Goal: Information Seeking & Learning: Understand process/instructions

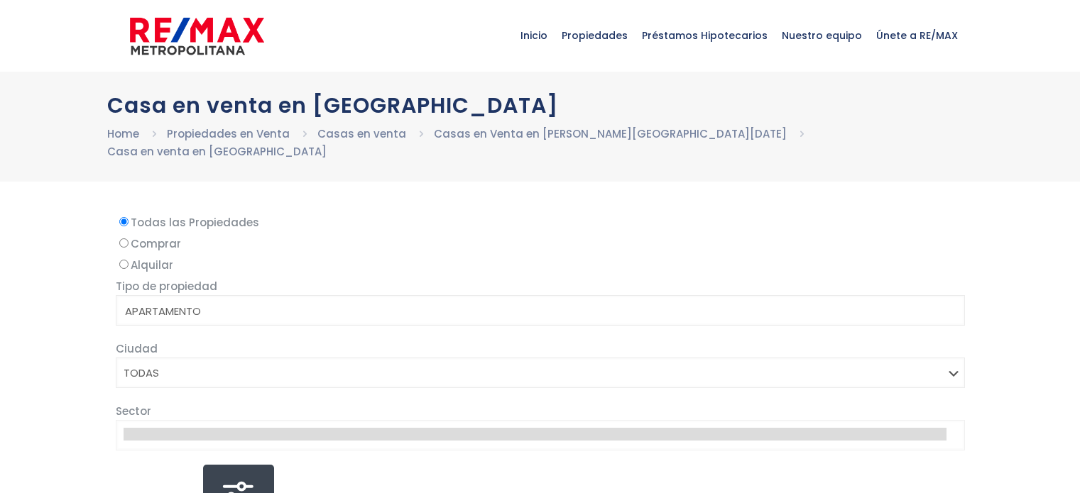
select select
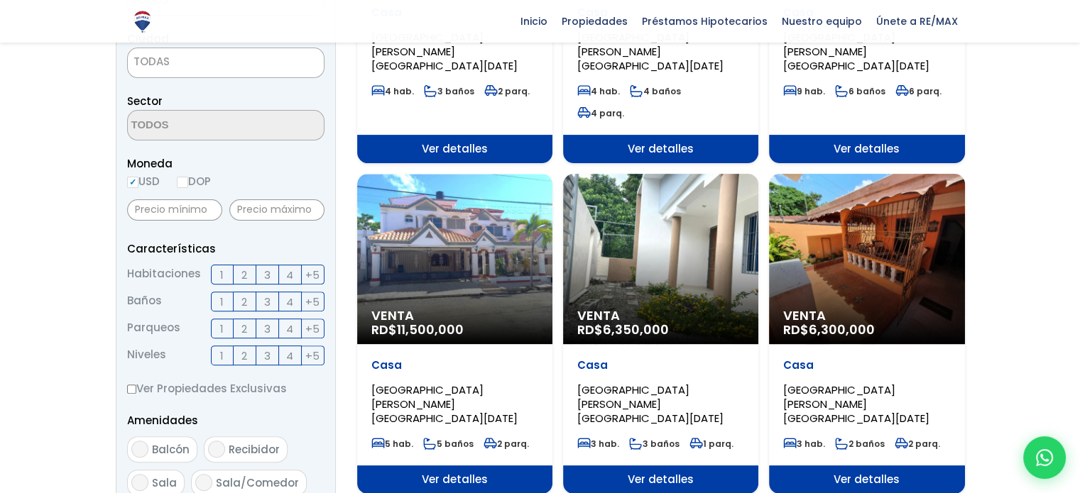
scroll to position [426, 0]
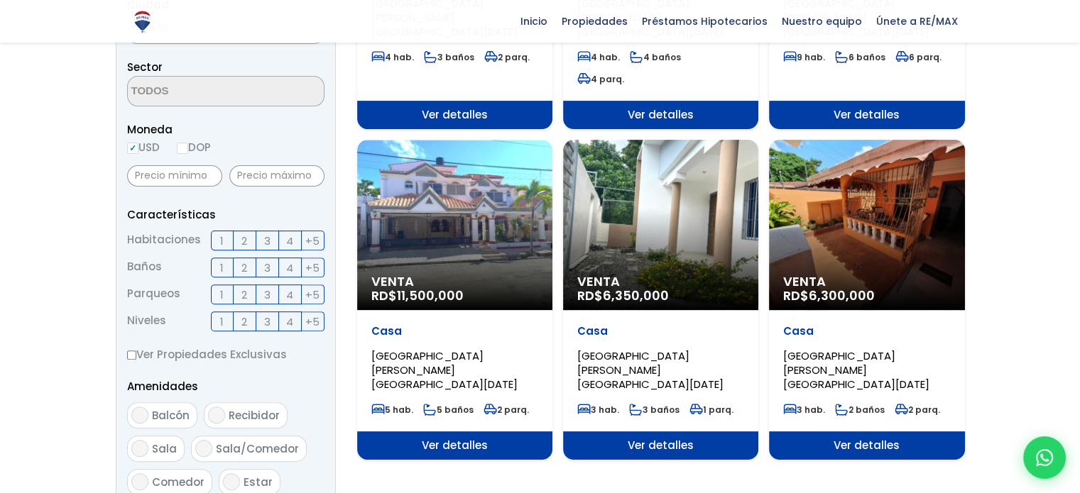
click at [618, 287] on span "6,350,000" at bounding box center [636, 296] width 66 height 18
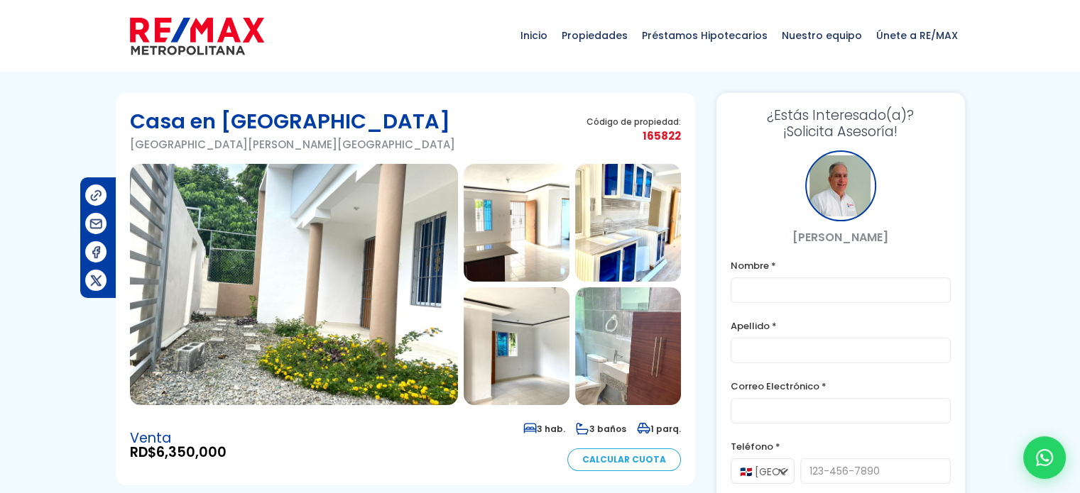
click at [370, 266] on img at bounding box center [294, 284] width 328 height 241
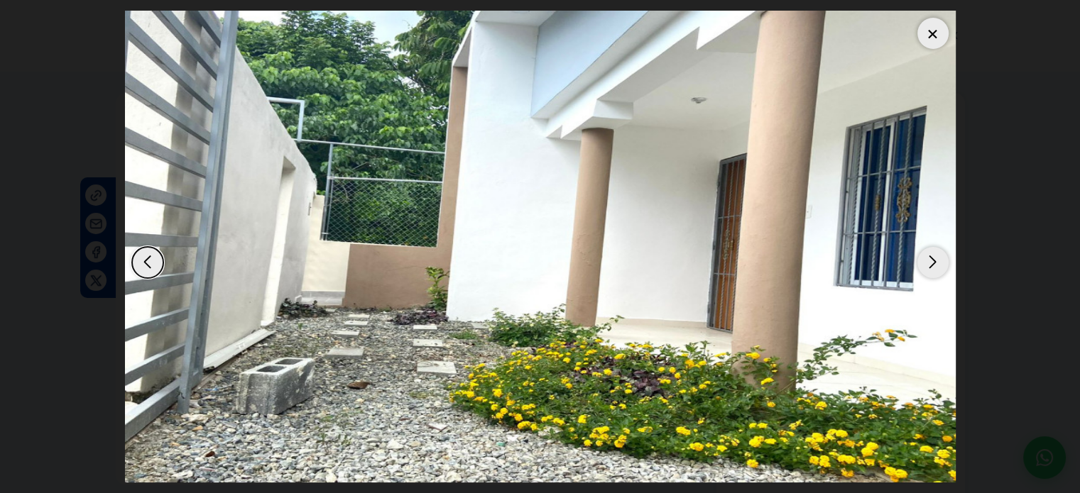
click at [937, 256] on div "Next slide" at bounding box center [932, 262] width 31 height 31
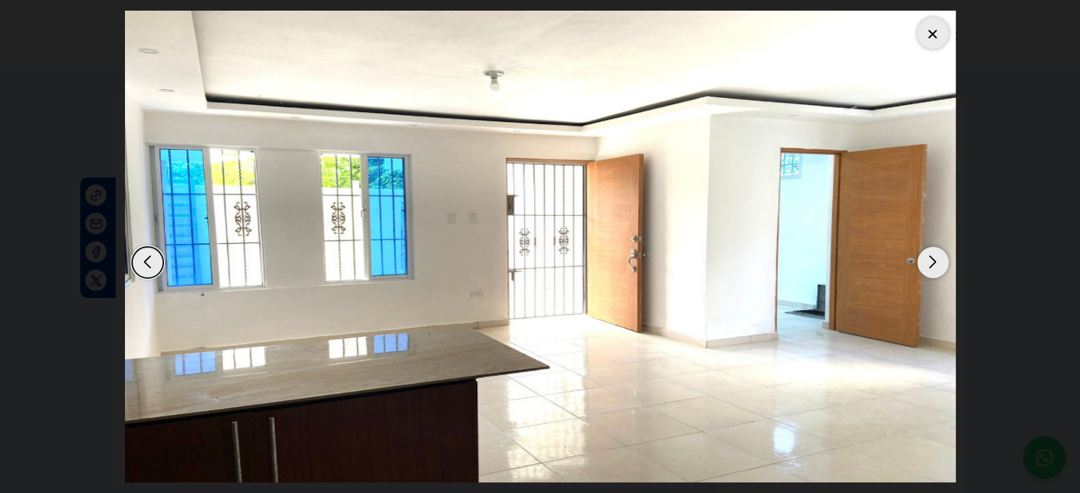
click at [934, 258] on div "Next slide" at bounding box center [932, 262] width 31 height 31
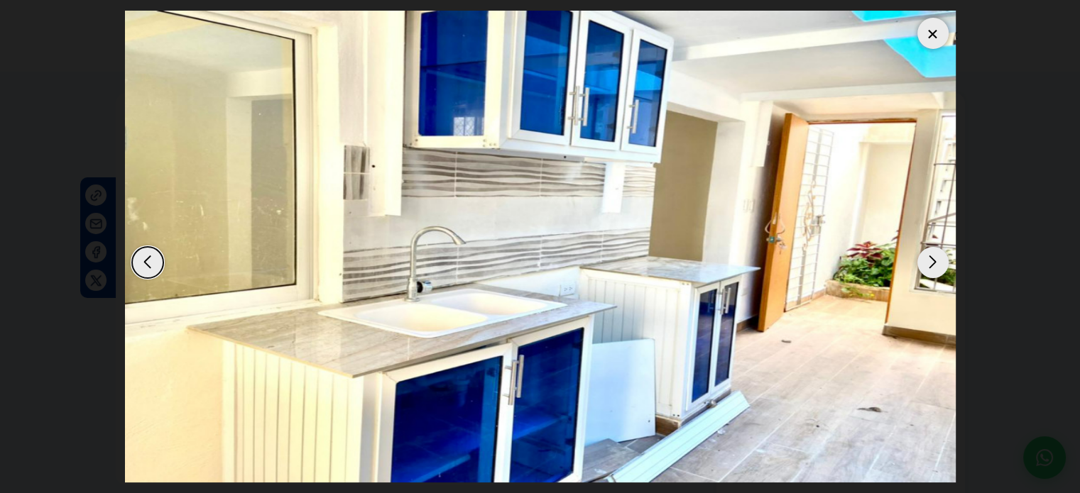
click at [934, 259] on div "Next slide" at bounding box center [932, 262] width 31 height 31
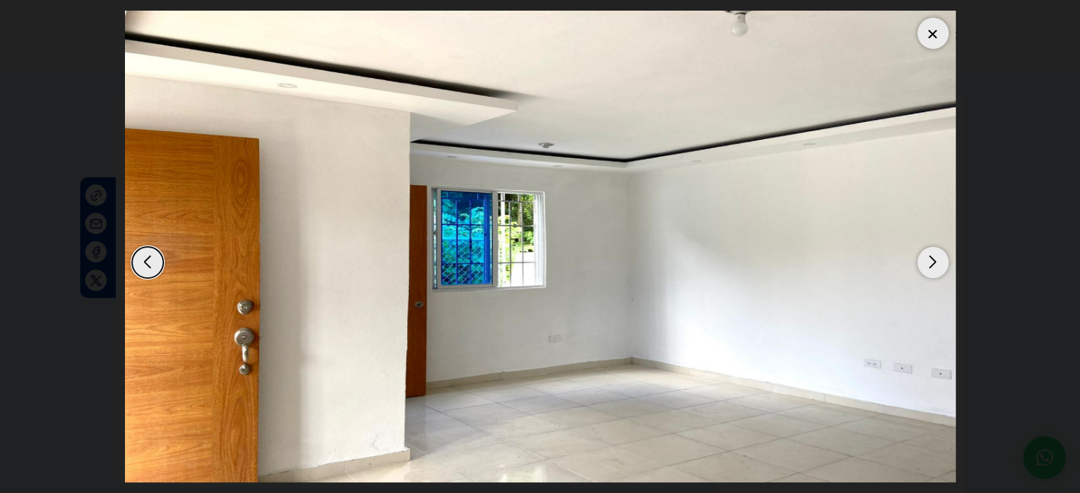
click at [934, 259] on div "Next slide" at bounding box center [932, 262] width 31 height 31
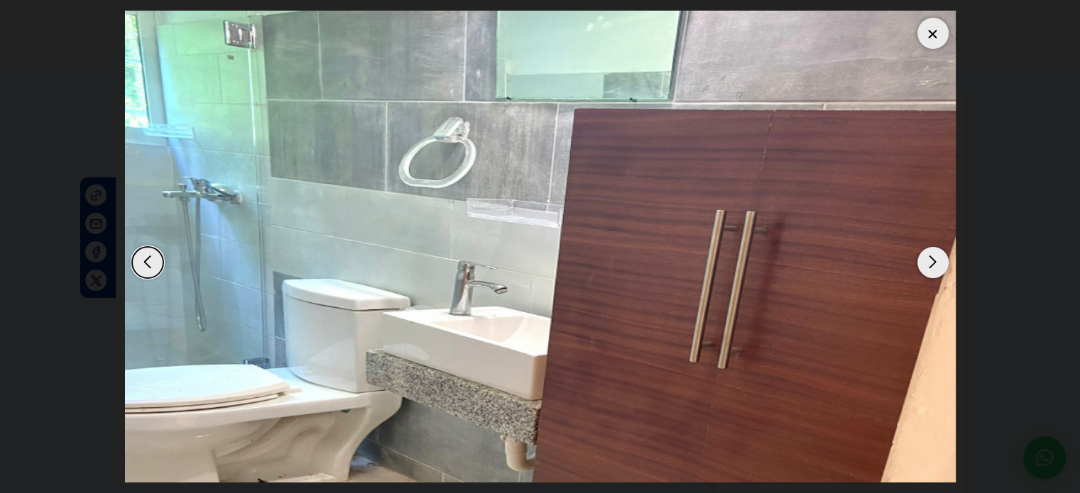
click at [934, 259] on div "Next slide" at bounding box center [932, 262] width 31 height 31
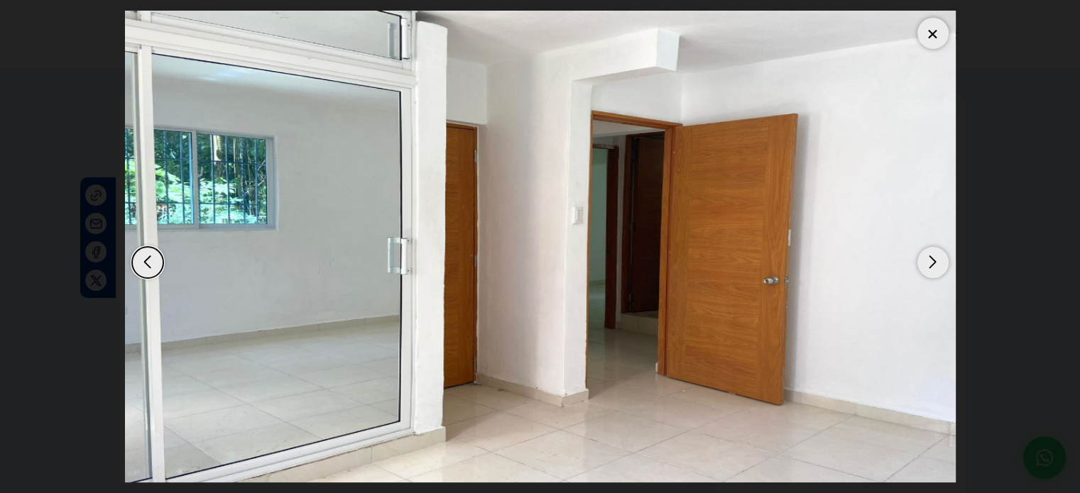
click at [934, 259] on div "Next slide" at bounding box center [932, 262] width 31 height 31
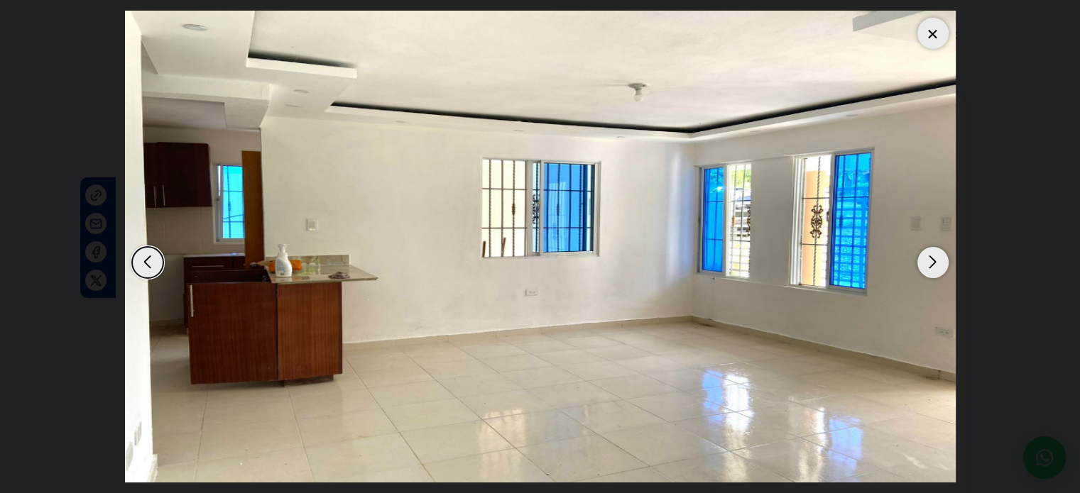
click at [934, 259] on div "Next slide" at bounding box center [932, 262] width 31 height 31
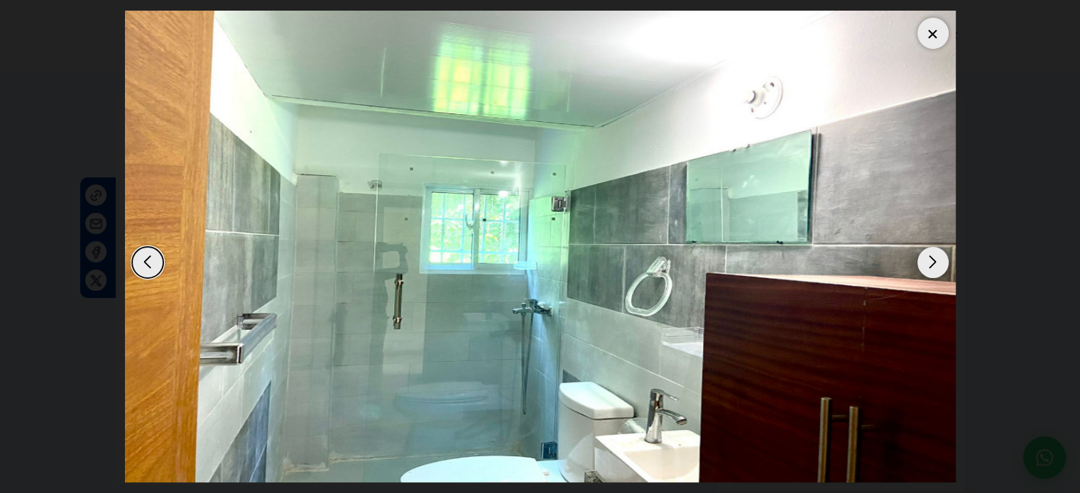
click at [129, 262] on img "8 / 14" at bounding box center [540, 247] width 831 height 472
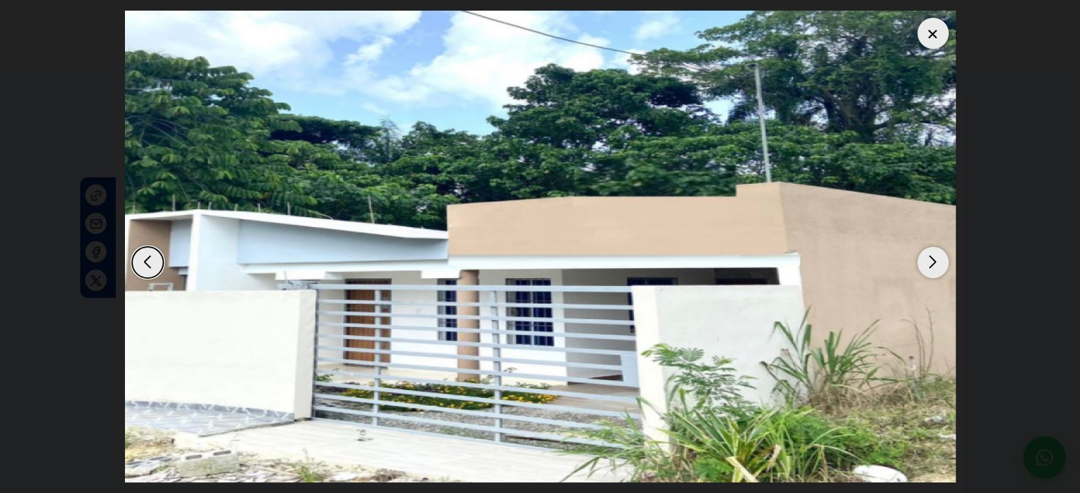
click at [152, 266] on div "Previous slide" at bounding box center [147, 262] width 31 height 31
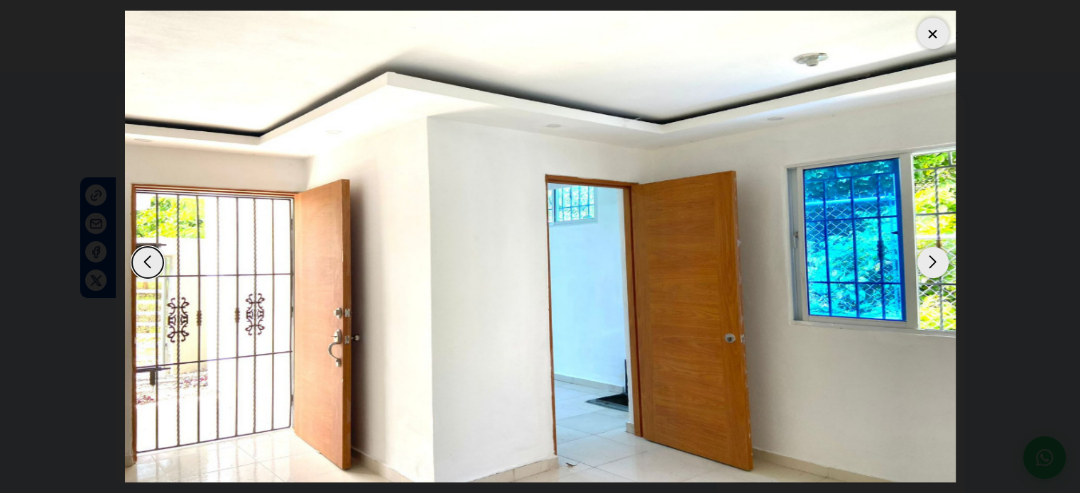
click at [933, 268] on div "Next slide" at bounding box center [932, 262] width 31 height 31
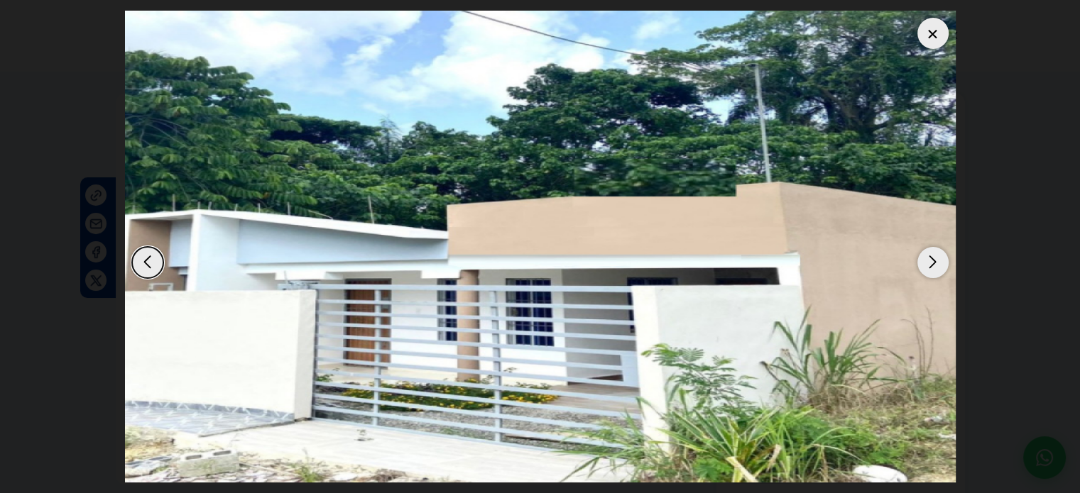
click at [932, 258] on div "Next slide" at bounding box center [932, 262] width 31 height 31
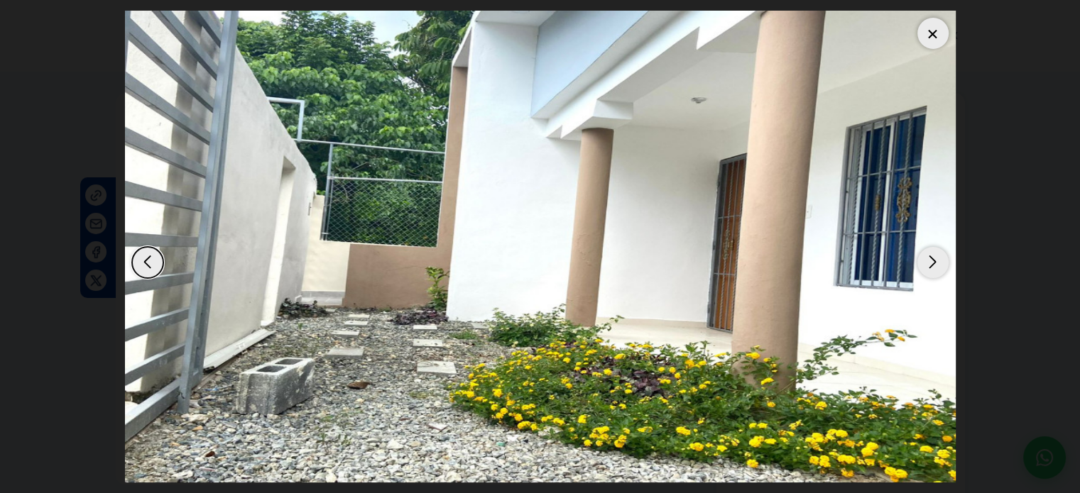
click at [932, 257] on div "Next slide" at bounding box center [932, 262] width 31 height 31
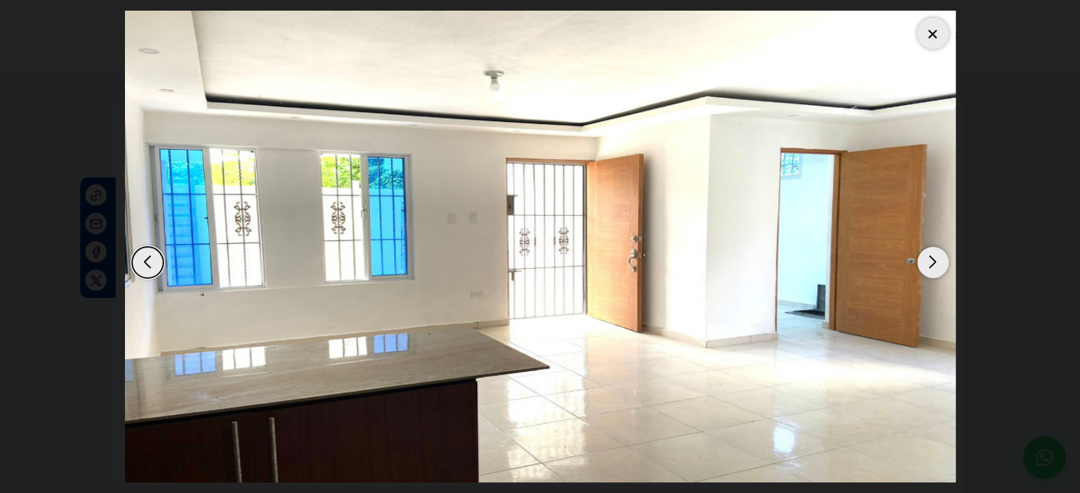
click at [932, 257] on div "Next slide" at bounding box center [932, 262] width 31 height 31
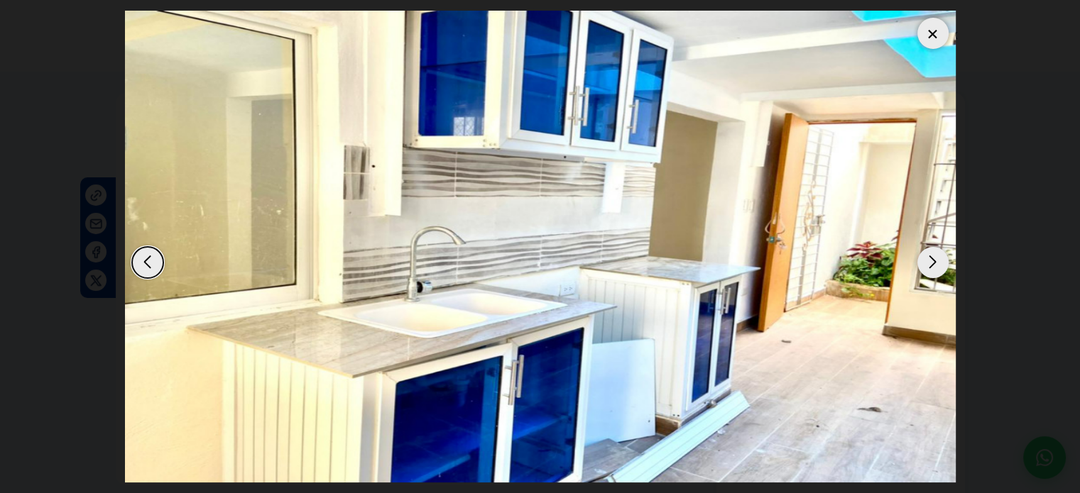
click at [929, 21] on div at bounding box center [932, 33] width 31 height 31
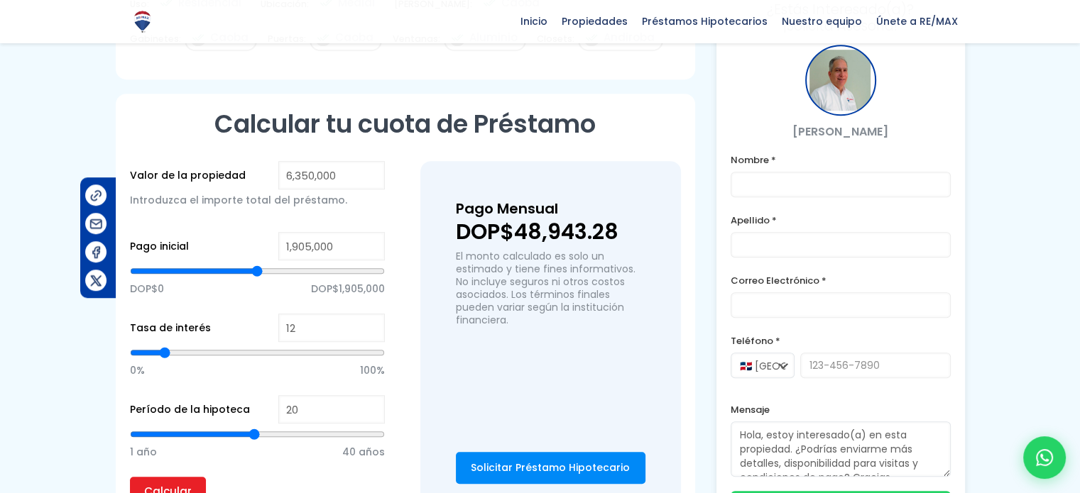
scroll to position [994, 0]
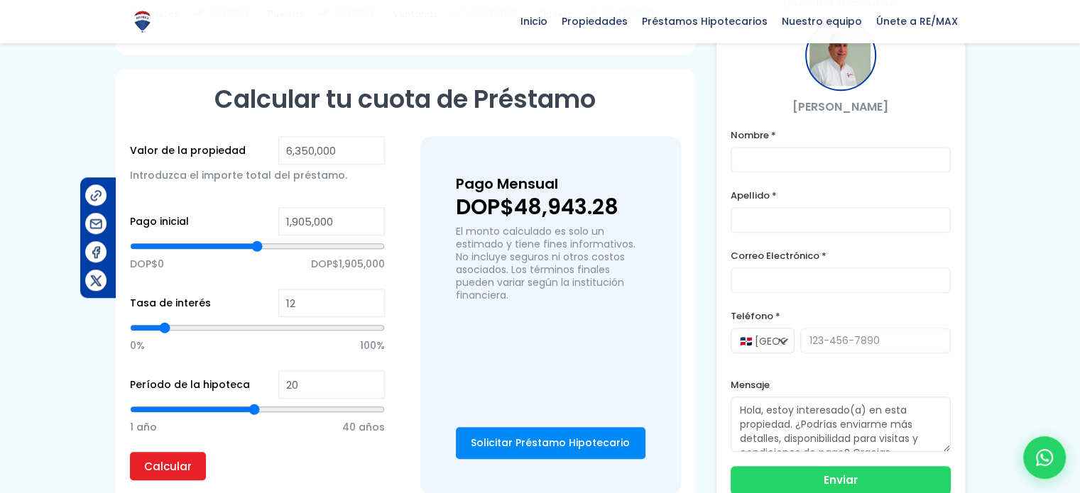
type input "3,211,069"
type input "3211069"
type input "3,196,271"
type input "3196271"
type input "3,181,474"
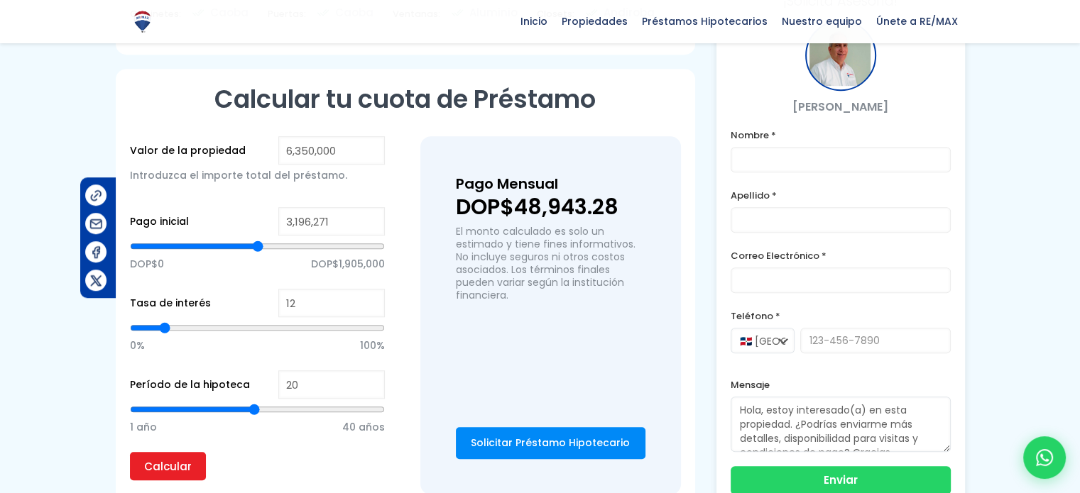
type input "3181474"
type input "3,166,676"
type input "3166676"
type input "3,137,081"
type input "3137081"
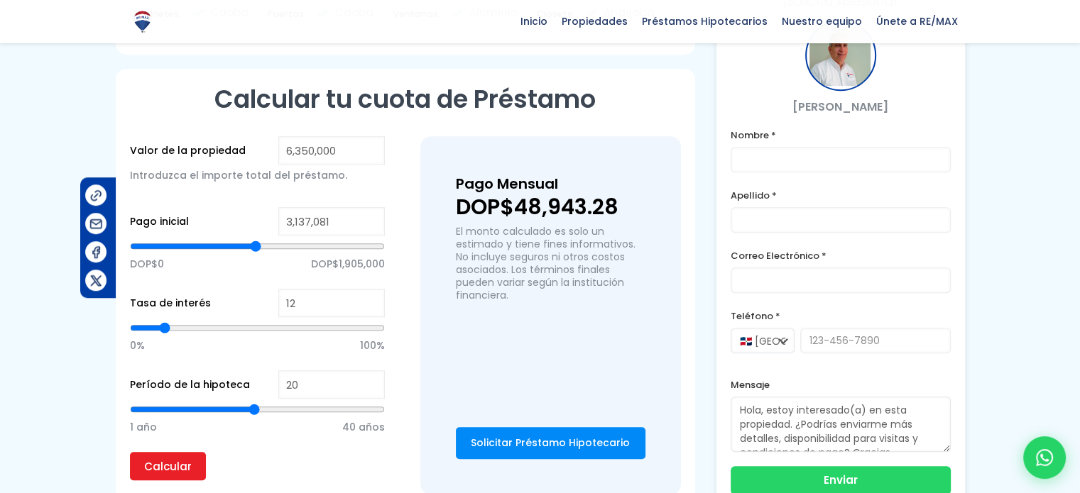
type input "3,122,284"
type input "3122284"
type input "3,107,486"
type input "3107486"
type input "3,077,891"
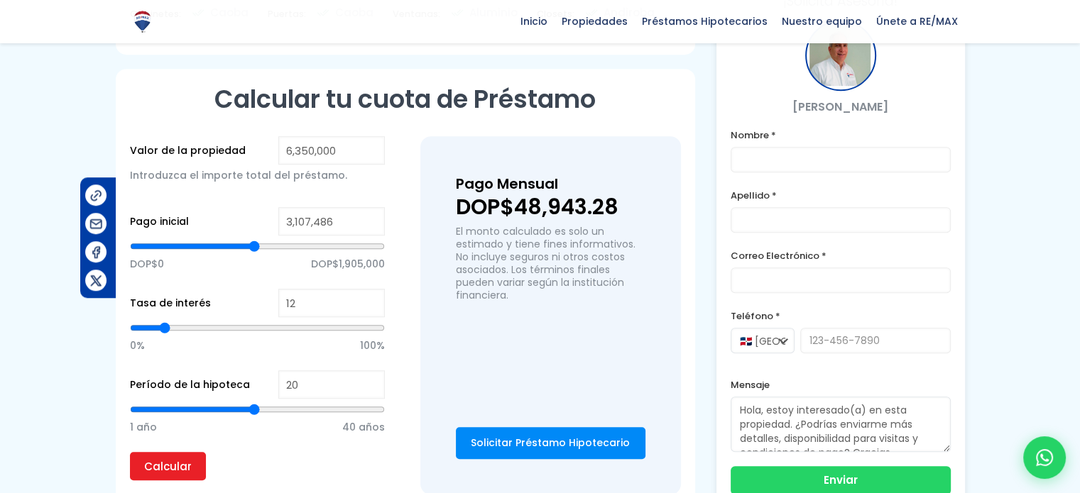
type input "3077891"
type input "3,063,094"
type input "3063094"
type input "3,033,498"
type input "3033498"
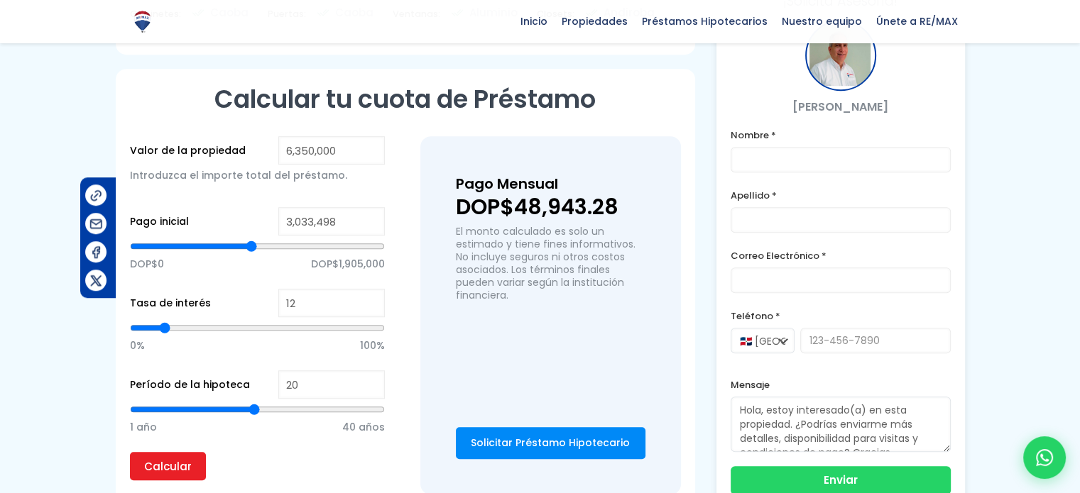
type input "3,018,701"
type input "3018701"
type input "2,974,308"
type input "2974308"
type input "2,944,713"
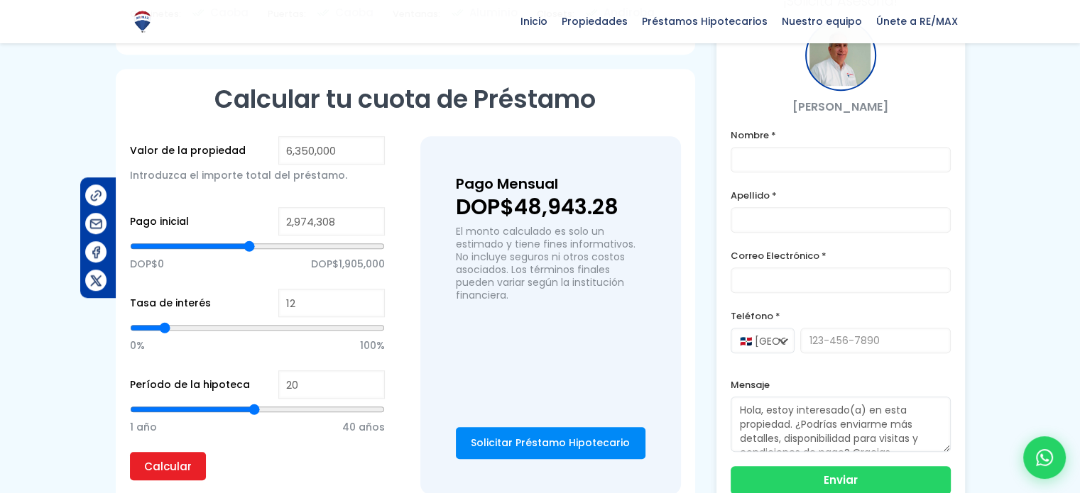
type input "2944713"
type input "2,915,118"
type input "2915118"
type input "2,929,916"
type input "2929916"
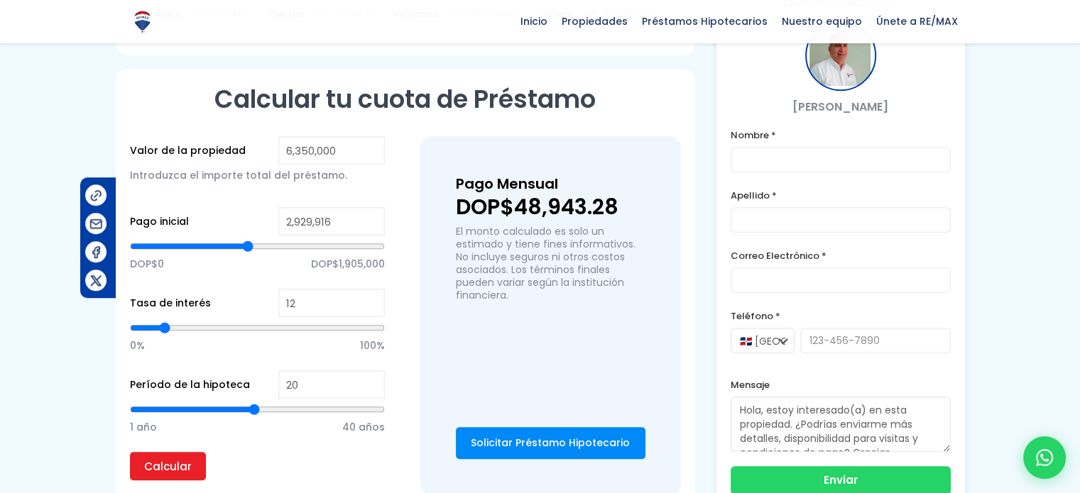
type input "2,944,713"
type input "2944713"
type input "2,929,916"
type input "2929916"
type input "2,915,118"
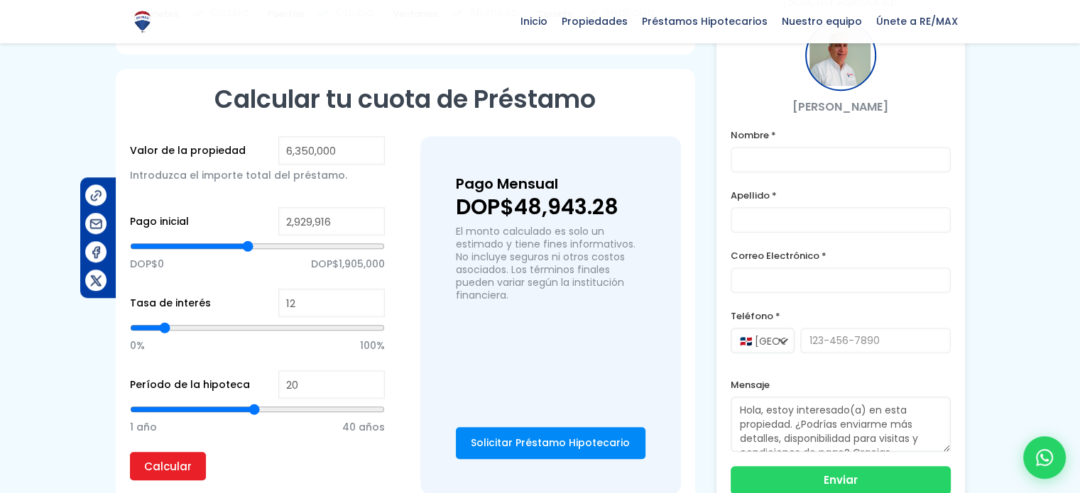
type input "2915118"
type input "2,900,320"
type input "2900320"
type input "2,885,523"
type input "2885523"
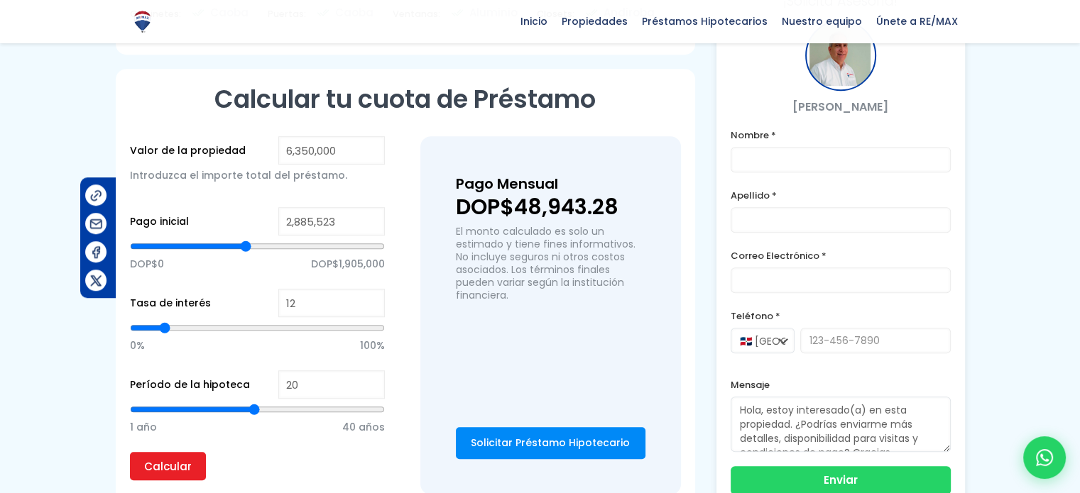
type input "2,870,725"
type input "2870725"
type input "2,855,928"
type input "2855928"
type input "2,841,130"
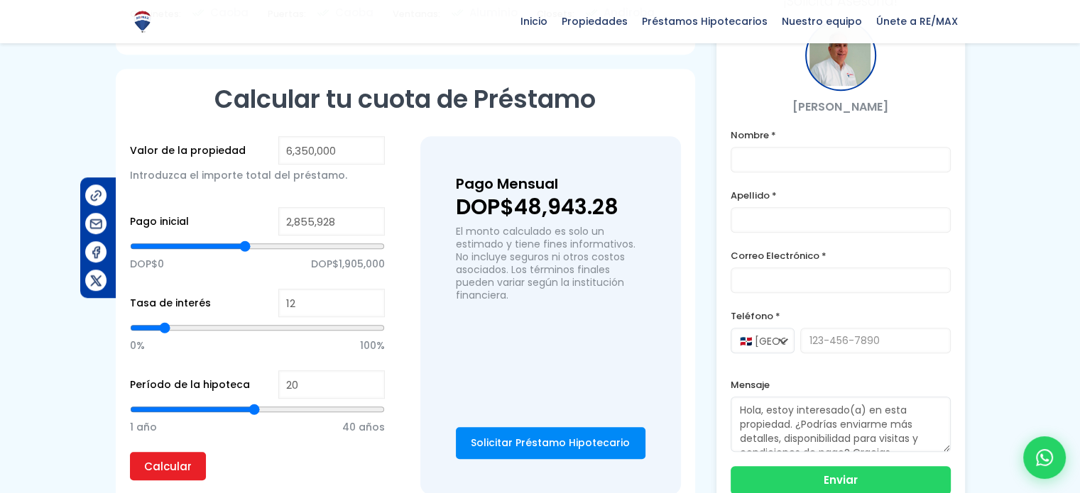
type input "2841130"
type input "2,826,333"
type input "2826333"
type input "2,811,535"
type input "2811535"
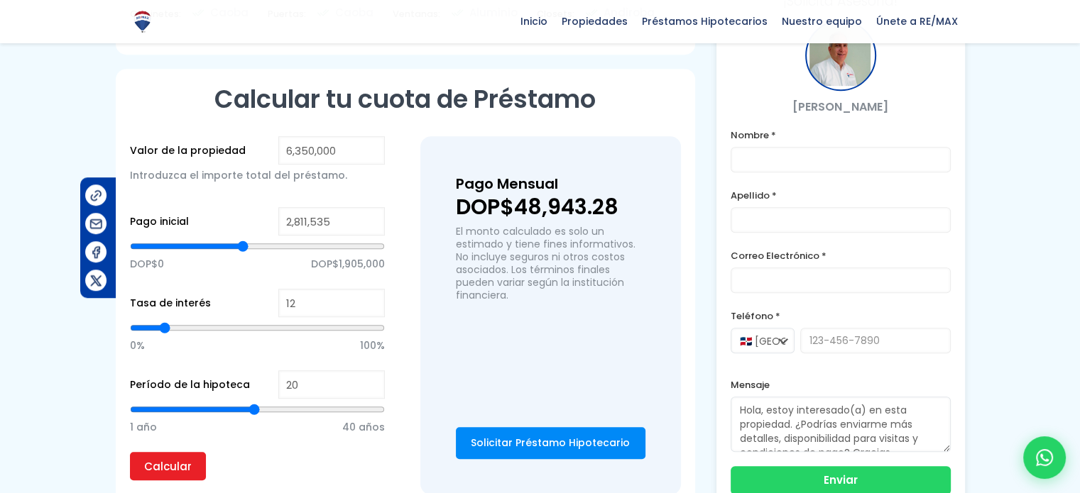
type input "2,796,738"
type input "2796738"
type input "2,781,940"
type input "2781940"
type input "2,767,142"
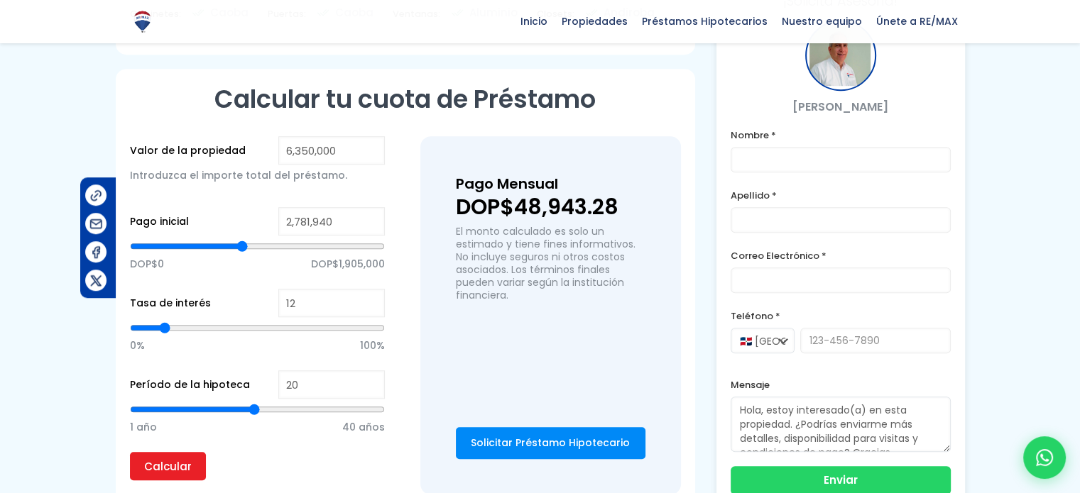
type input "2767142"
type input "2,737,547"
type input "2737547"
type input "2,722,750"
type input "2722750"
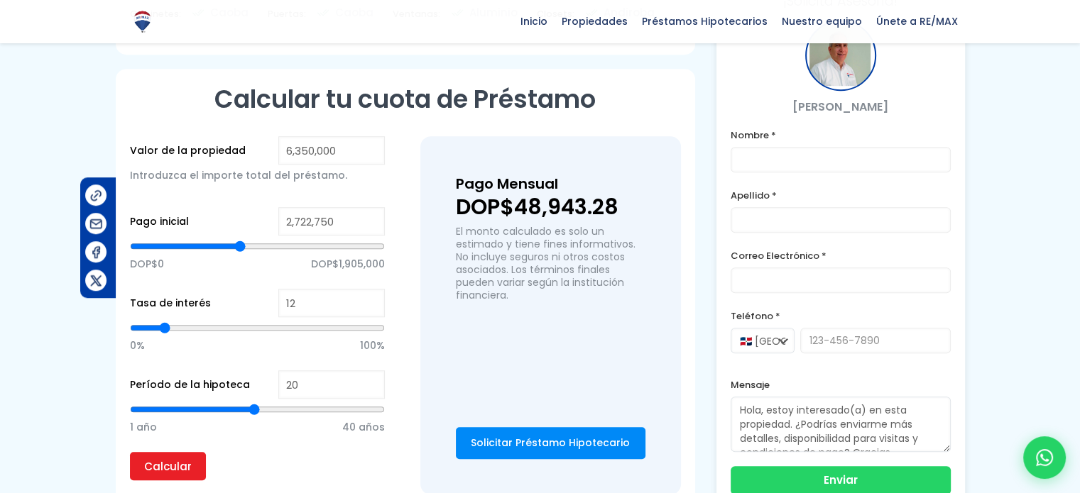
type input "2,707,952"
type input "2707952"
type input "2,693,155"
type input "2693155"
type input "2,678,357"
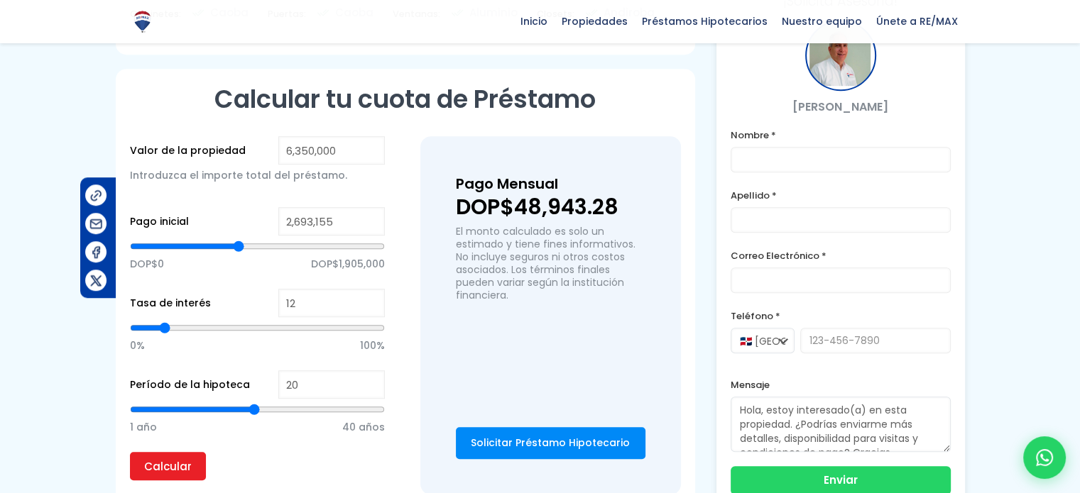
type input "2678357"
type input "2,663,560"
type input "2663560"
type input "2,648,762"
type input "2648762"
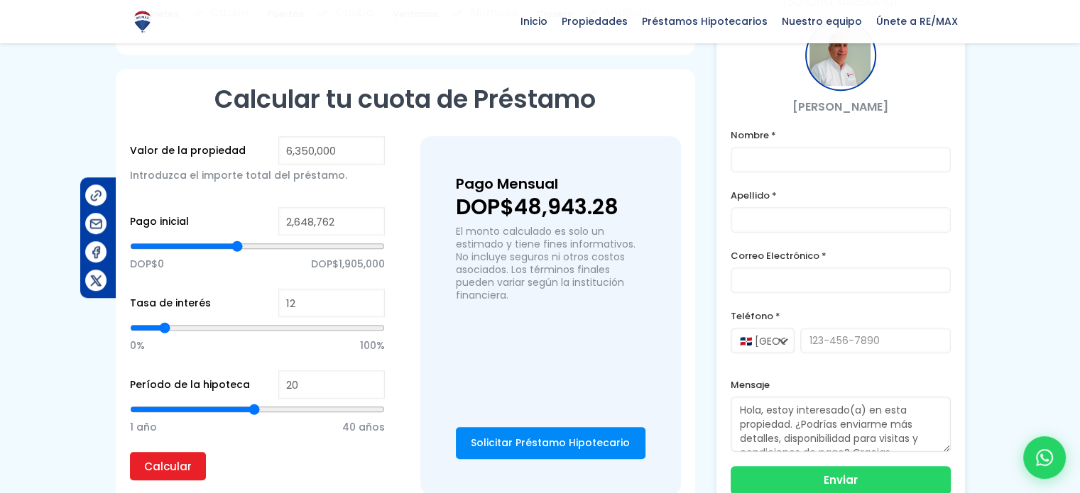
type input "2,633,964"
type input "2633964"
type input "2,619,167"
type input "2619167"
type input "2,604,369"
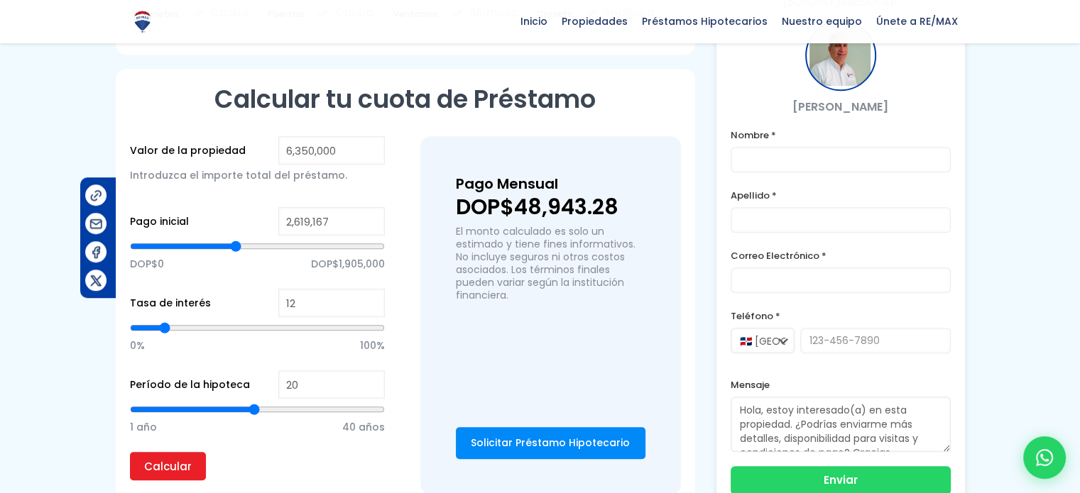
type input "2604369"
type input "2,589,572"
type input "2589572"
type input "2,574,774"
type input "2574774"
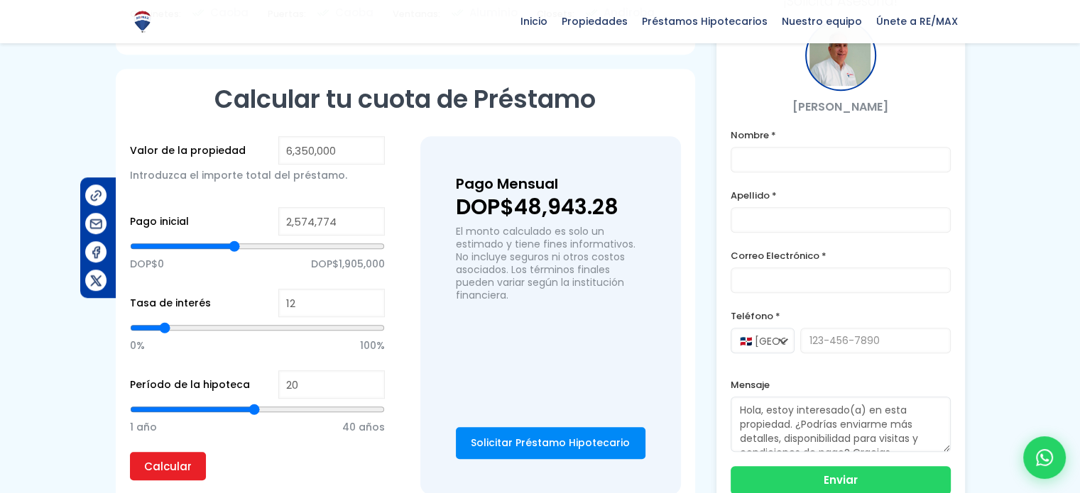
type input "2,559,977"
type input "2559977"
type input "2,545,179"
type input "2545179"
type input "2,530,382"
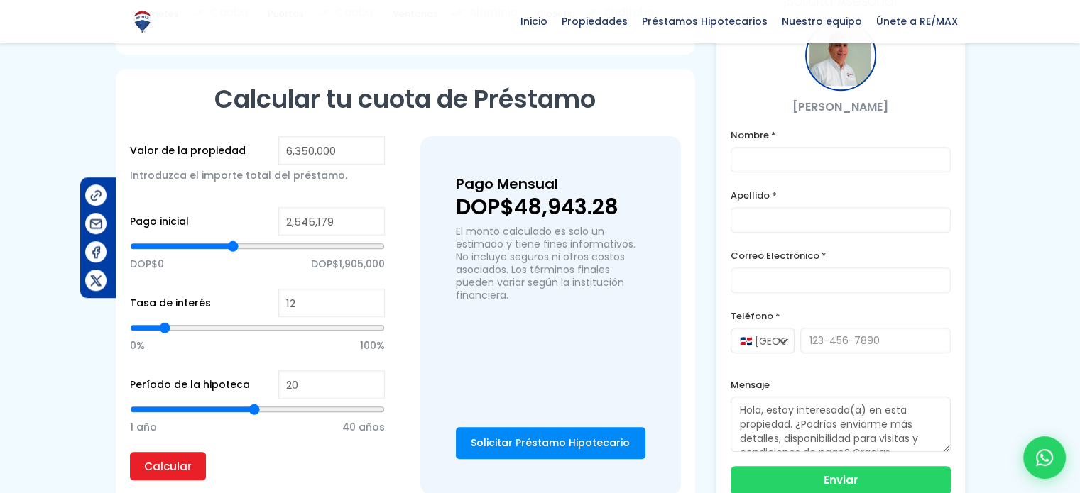
type input "2530382"
type input "2,515,584"
type input "2515584"
type input "2,500,786"
type input "2500786"
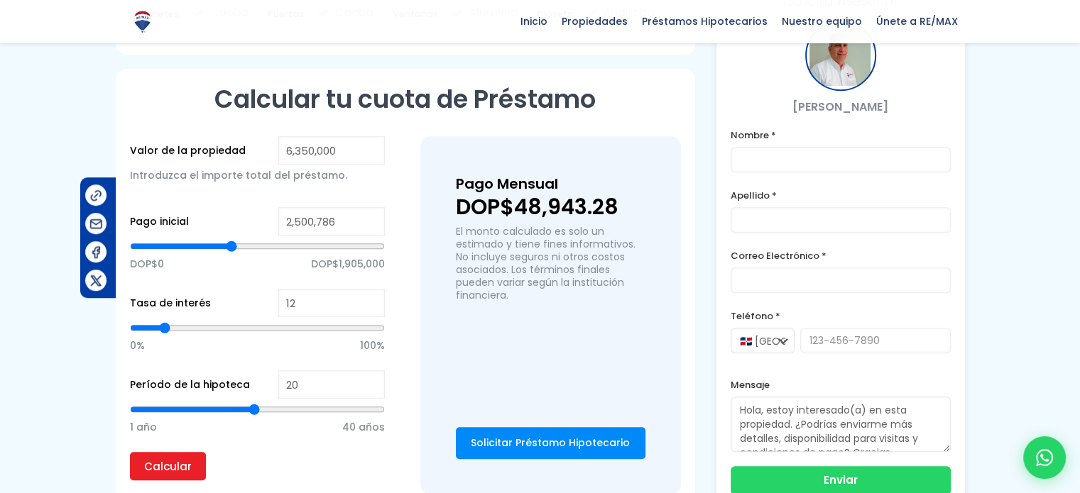
type input "2,485,989"
type input "2485989"
type input "2,471,191"
type input "2471191"
type input "2,456,394"
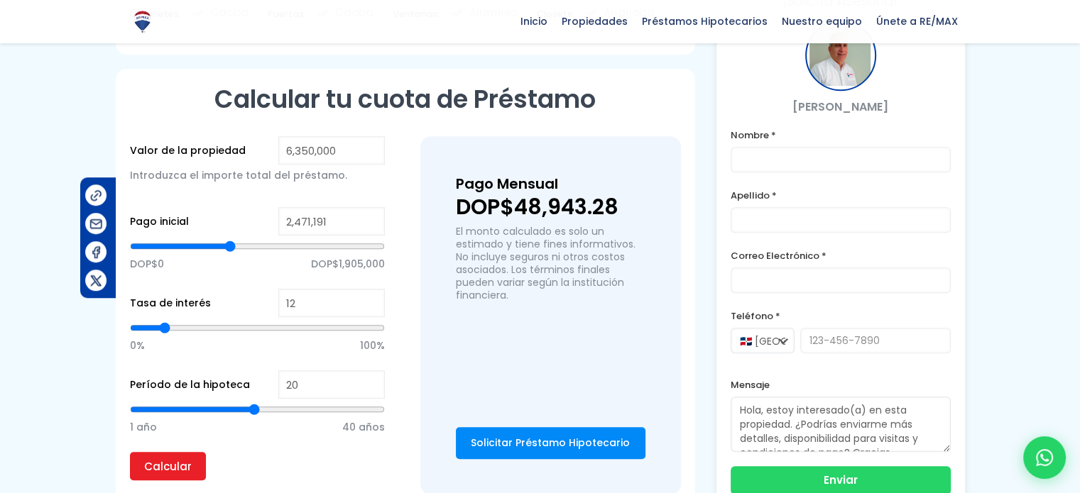
type input "2456394"
type input "2,441,596"
type input "2441596"
type input "2,426,799"
type input "2426799"
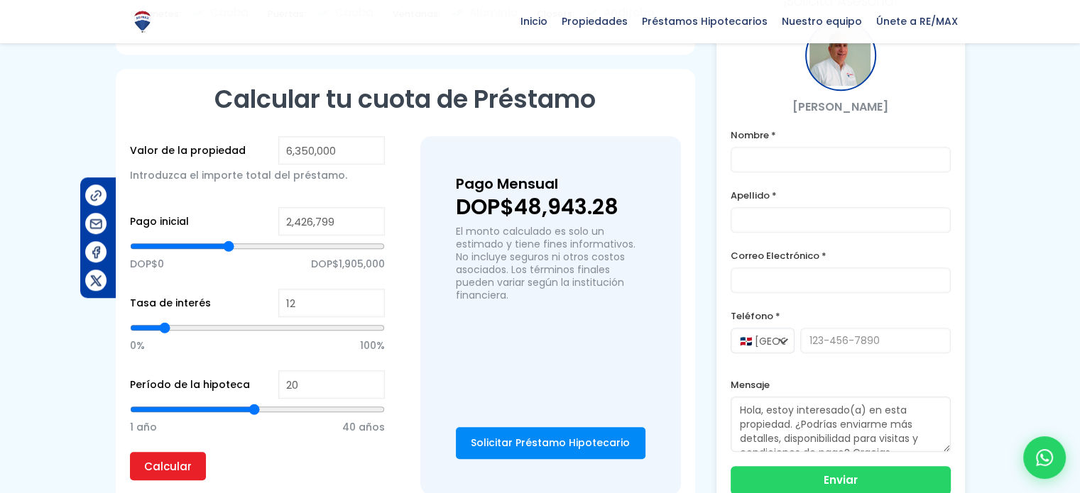
type input "2,412,001"
type input "2412001"
type input "2,397,204"
type input "2397204"
type input "2,382,406"
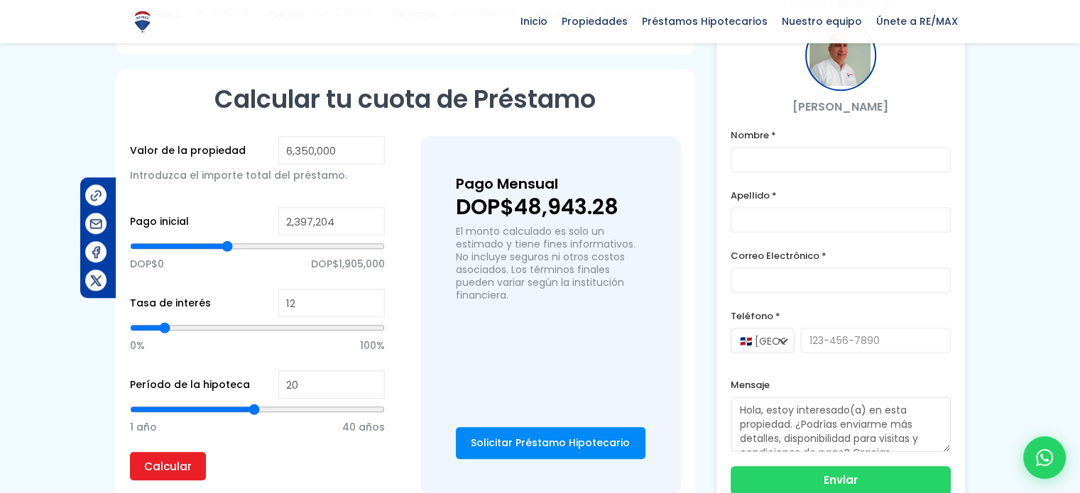
type input "2382406"
type input "2,367,609"
type input "2367609"
type input "2,352,811"
type input "2352811"
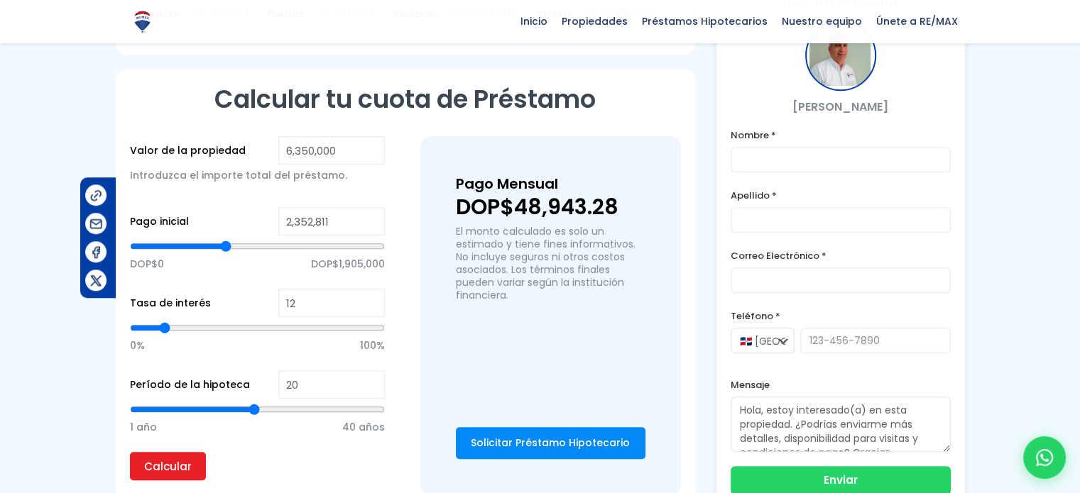
type input "2,338,013"
type input "2338013"
type input "2,323,216"
type input "2323216"
type input "2,308,418"
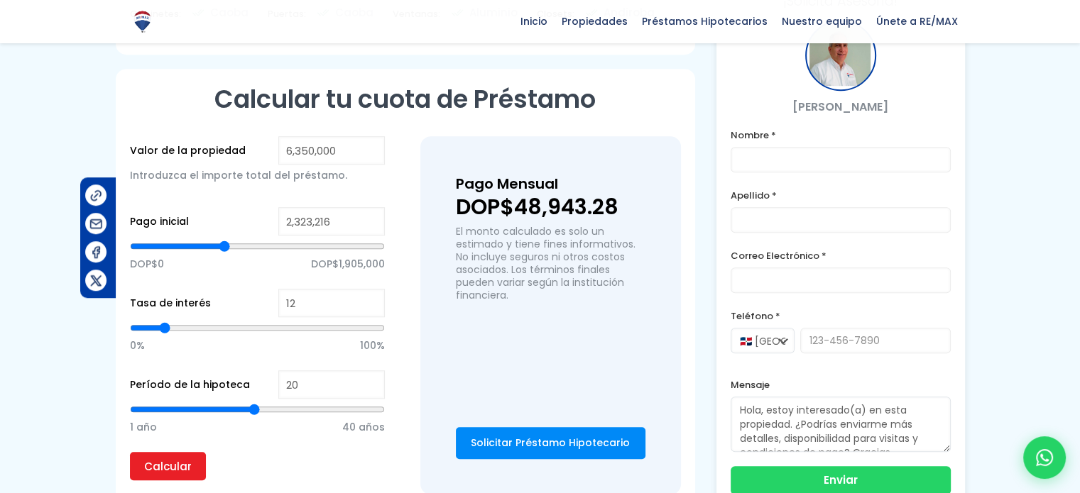
type input "2308418"
type input "2,293,621"
type input "2293621"
type input "2,278,823"
type input "2278823"
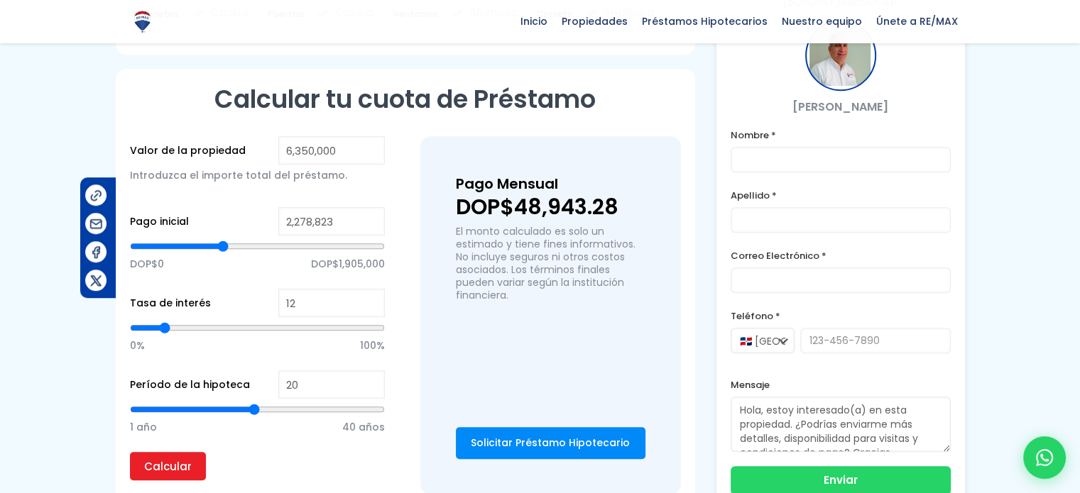
type input "2,264,026"
type input "2264026"
type input "2,249,228"
type input "2249228"
type input "2,234,431"
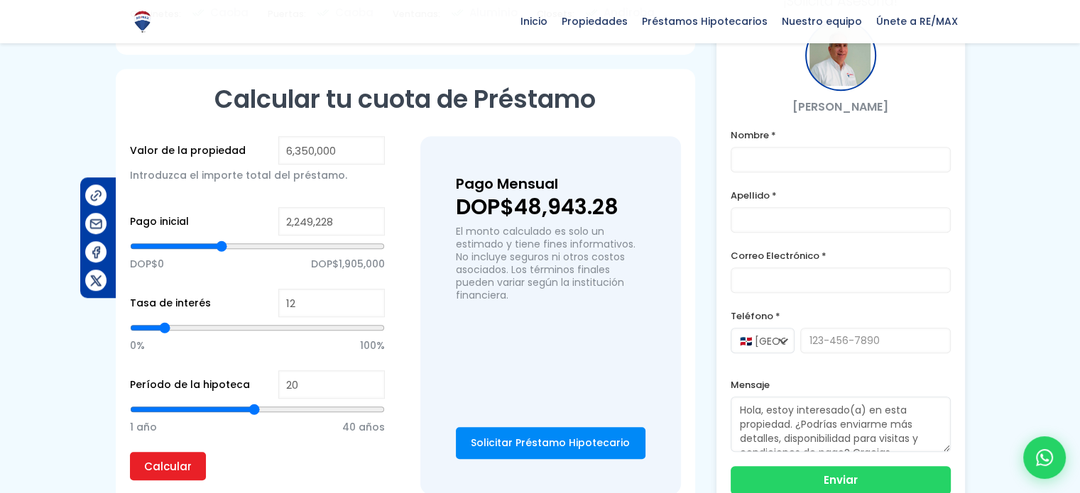
type input "2234431"
type input "2,219,633"
type input "2219633"
type input "2,204,835"
type input "2204835"
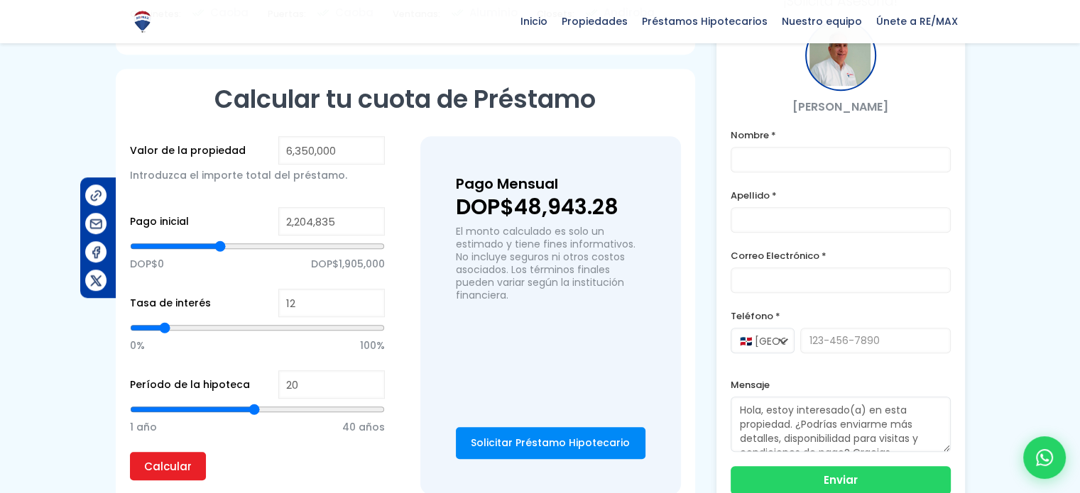
type input "2,190,038"
type input "2190038"
type input "2,175,240"
type input "2175240"
type input "2,160,443"
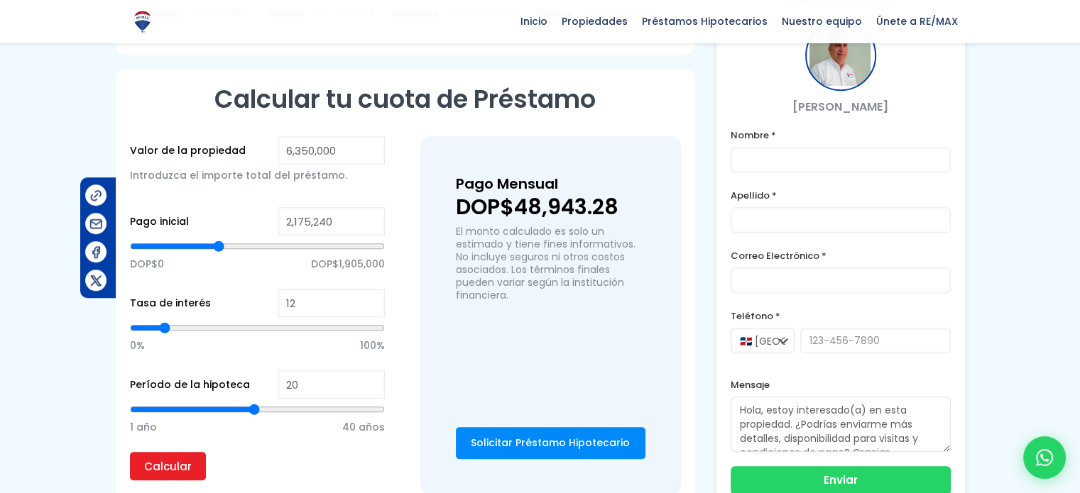
type input "2160443"
type input "2,145,645"
type input "2145645"
type input "2,130,848"
type input "2130848"
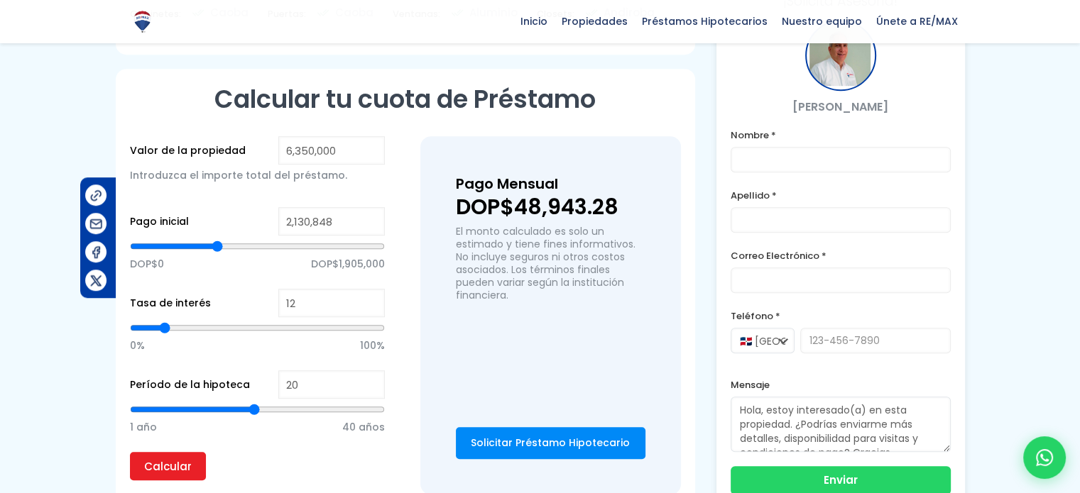
type input "2,116,050"
type input "2116050"
type input "2,086,455"
type input "2086455"
type input "2,071,657"
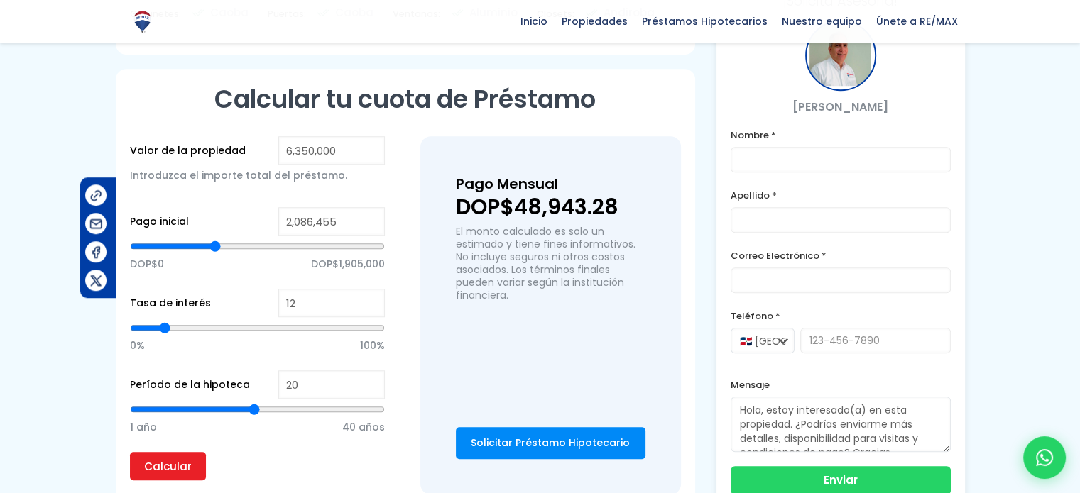
type input "2071657"
type input "2,042,062"
type input "2042062"
type input "2,027,265"
type input "2027265"
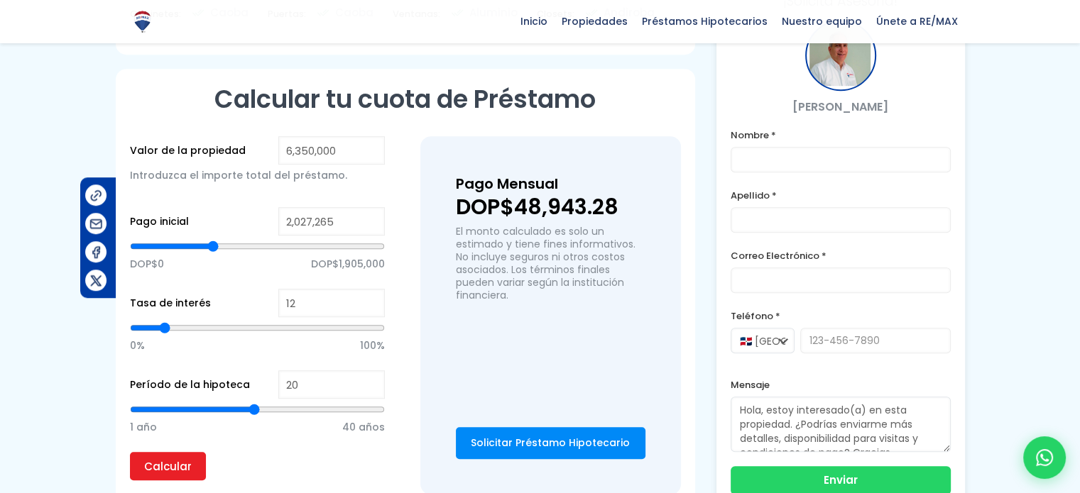
type input "2,012,467"
type input "2012467"
type input "1,997,670"
type input "1997670"
type input "1,982,872"
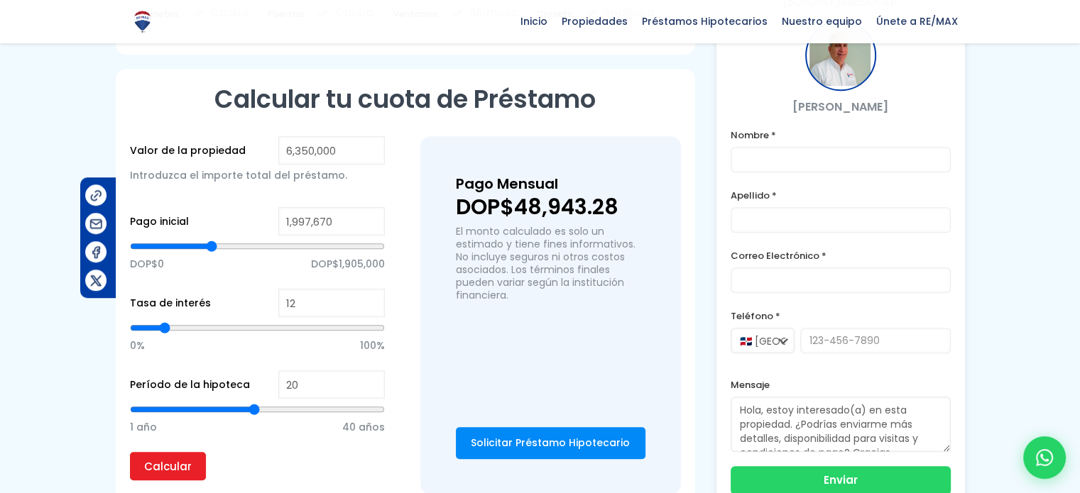
type input "1982872"
type input "1,968,075"
type input "1968075"
type input "1,953,277"
type input "1953277"
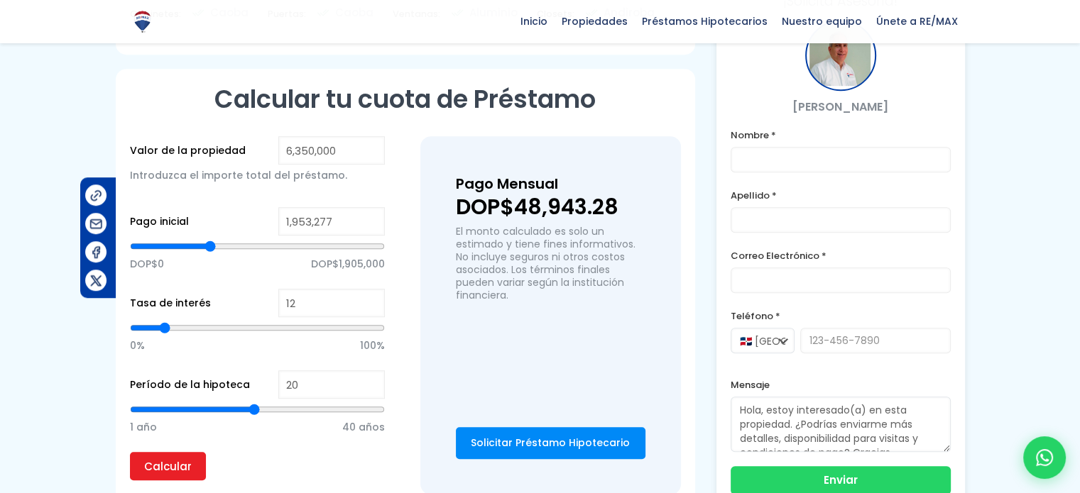
type input "1,938,479"
type input "1938479"
type input "1,923,682"
type input "1923682"
type input "1,908,884"
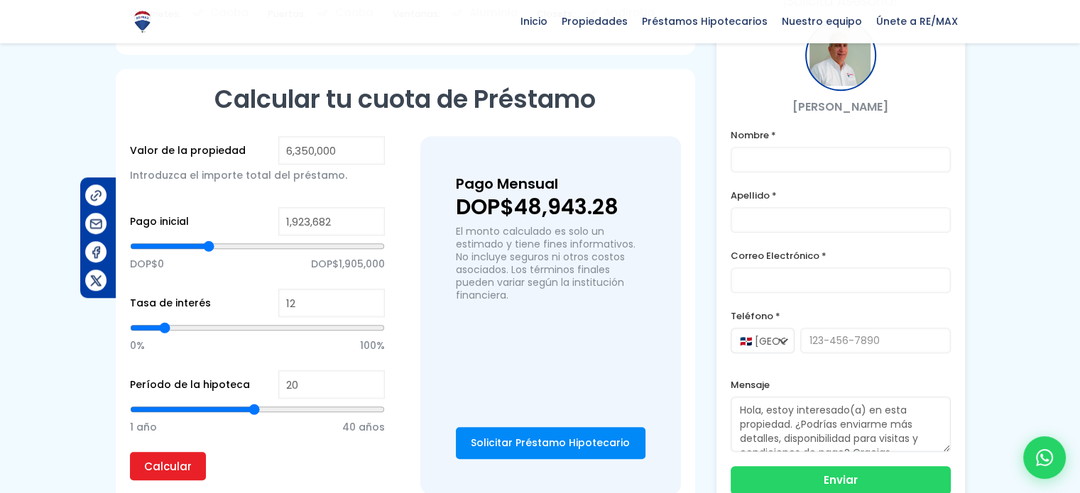
type input "1908884"
type input "1,894,087"
type input "1894087"
type input "1,879,289"
type input "1879289"
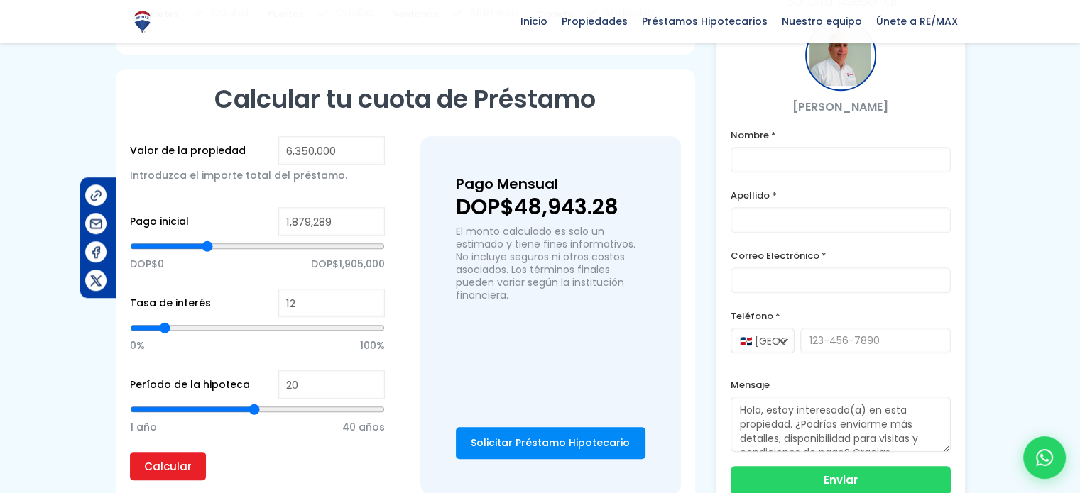
type input "1,864,492"
type input "1864492"
type input "1,849,694"
type input "1849694"
type input "1,834,897"
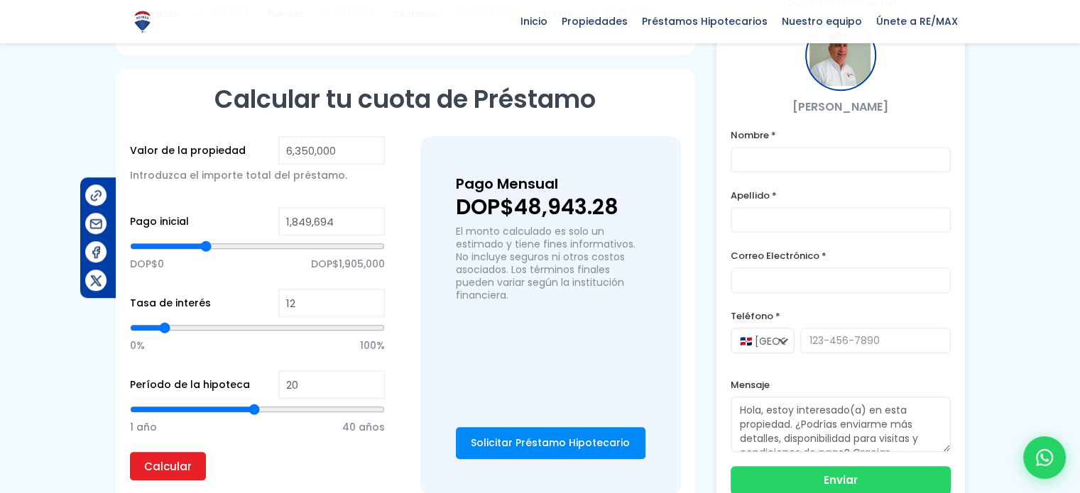
type input "1834897"
type input "1,820,099"
type input "1820099"
type input "1,805,301"
type input "1805301"
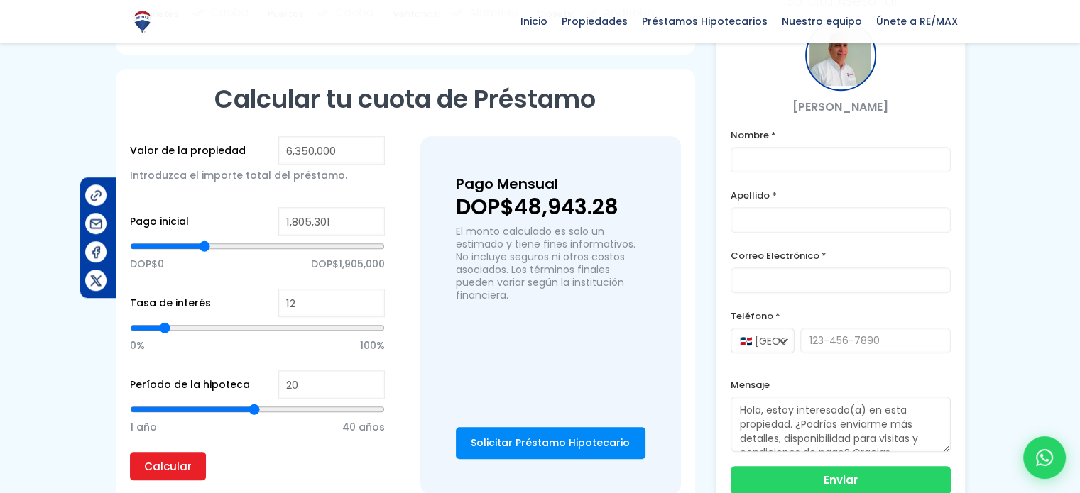
type input "1,790,504"
type input "1790504"
type input "1,775,706"
type input "1775706"
type input "1,760,909"
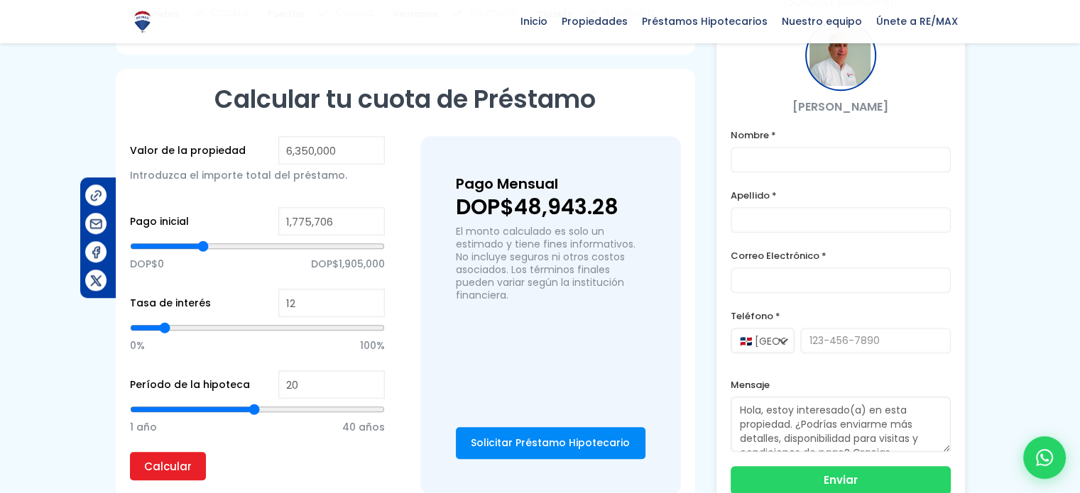
type input "1760909"
type input "1,746,111"
type input "1746111"
type input "1,731,314"
type input "1731314"
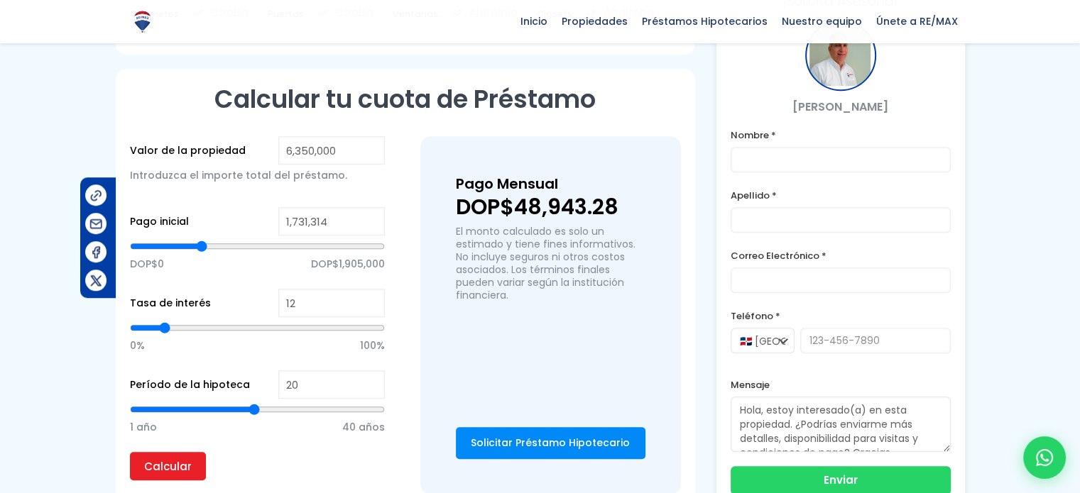
type input "1,716,516"
type input "1716516"
type input "1,701,719"
type input "1701719"
type input "1,686,921"
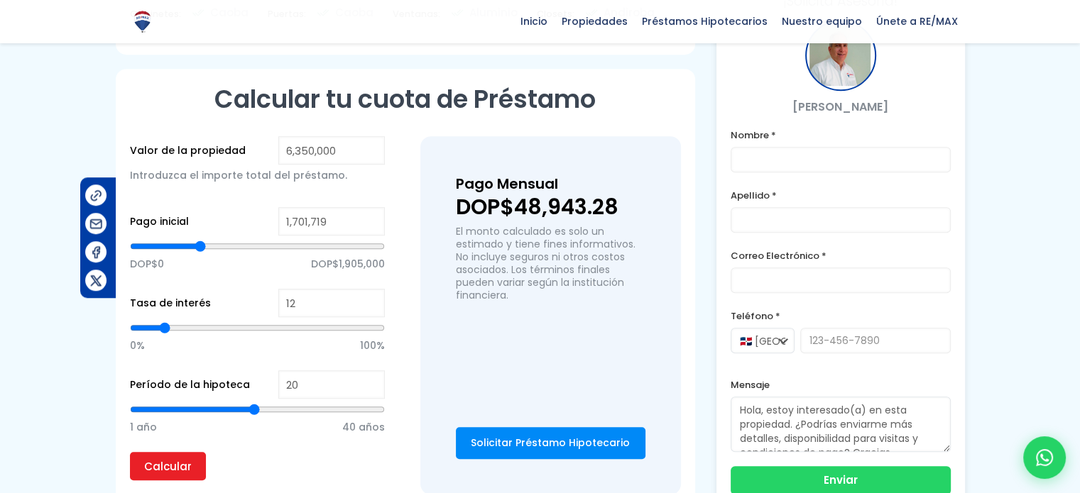
type input "1686921"
type input "1,672,124"
type input "1672124"
type input "1,657,326"
type input "1657326"
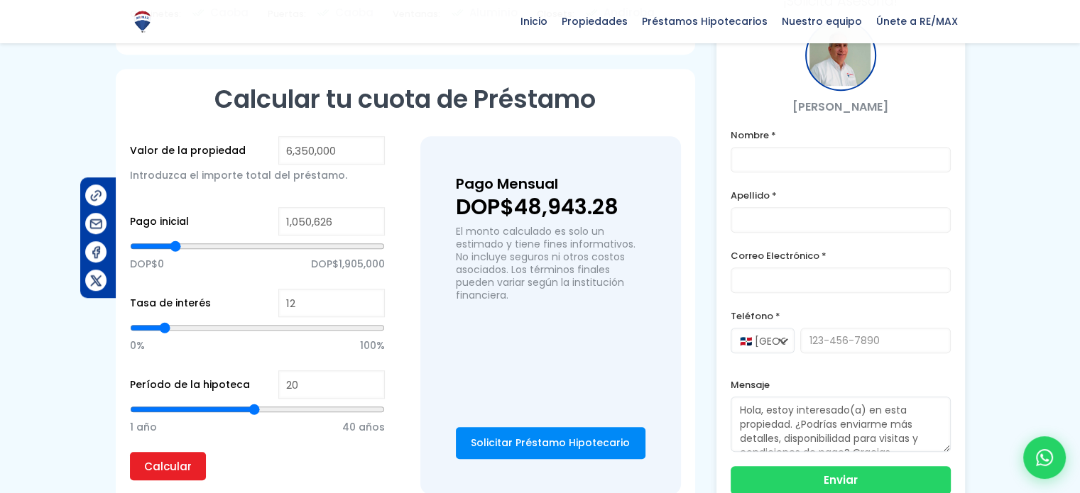
drag, startPoint x: 258, startPoint y: 244, endPoint x: 175, endPoint y: 237, distance: 83.4
click at [175, 239] on input "range" at bounding box center [257, 246] width 255 height 14
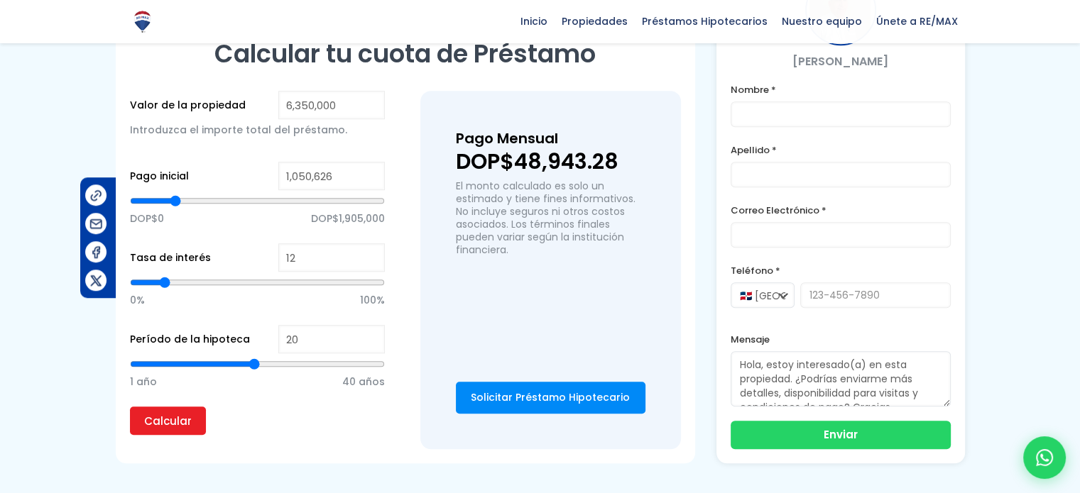
scroll to position [1065, 0]
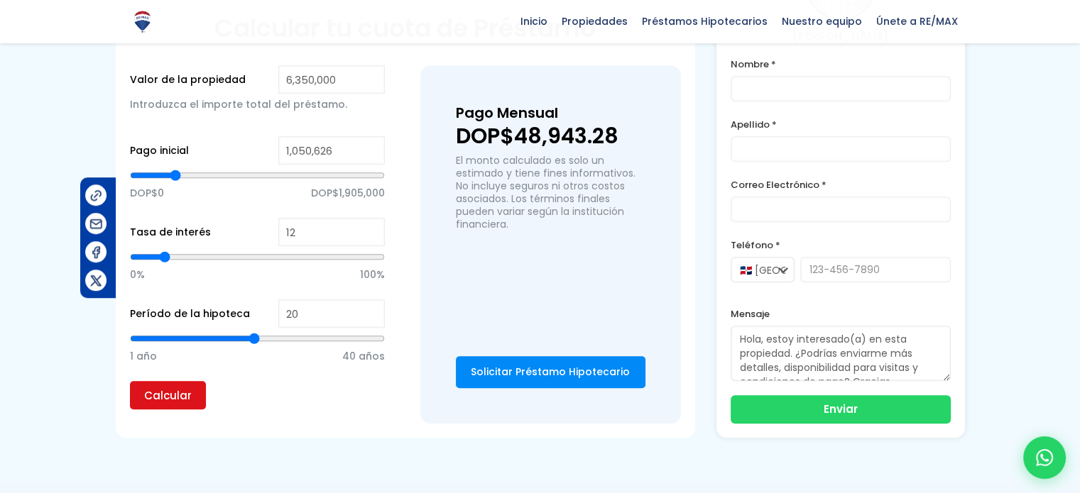
click at [181, 390] on input "Calcular" at bounding box center [168, 395] width 76 height 28
click at [165, 388] on input "Calcular" at bounding box center [168, 395] width 76 height 28
drag, startPoint x: 251, startPoint y: 339, endPoint x: 190, endPoint y: 329, distance: 61.9
click at [190, 332] on input "range" at bounding box center [257, 339] width 255 height 14
click at [170, 388] on input "Calcular" at bounding box center [168, 395] width 76 height 28
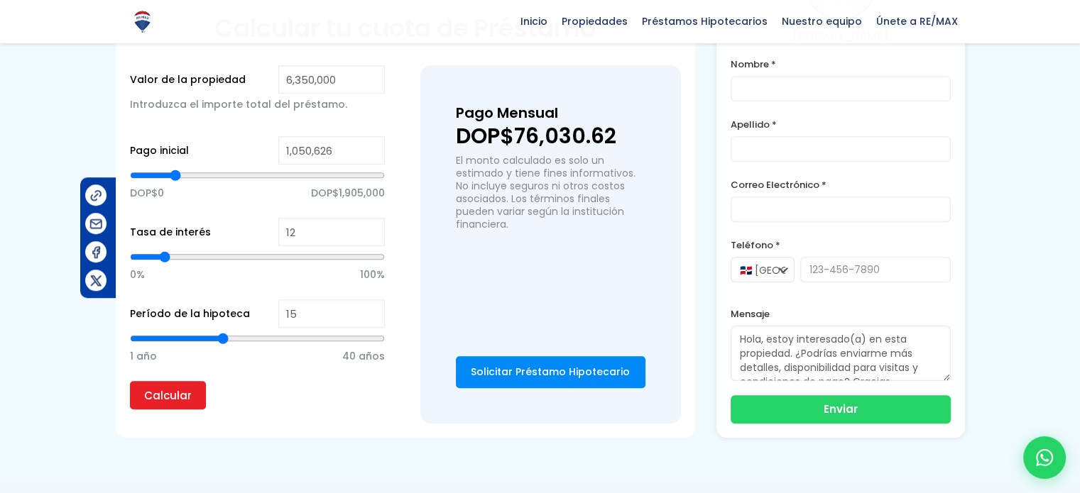
drag, startPoint x: 190, startPoint y: 339, endPoint x: 224, endPoint y: 340, distance: 34.1
click at [224, 340] on input "range" at bounding box center [257, 339] width 255 height 14
click at [173, 392] on input "Calcular" at bounding box center [168, 395] width 76 height 28
click at [218, 197] on p "DOP$0 DOP$1,905,000" at bounding box center [257, 192] width 255 height 21
drag, startPoint x: 174, startPoint y: 173, endPoint x: 249, endPoint y: 181, distance: 75.0
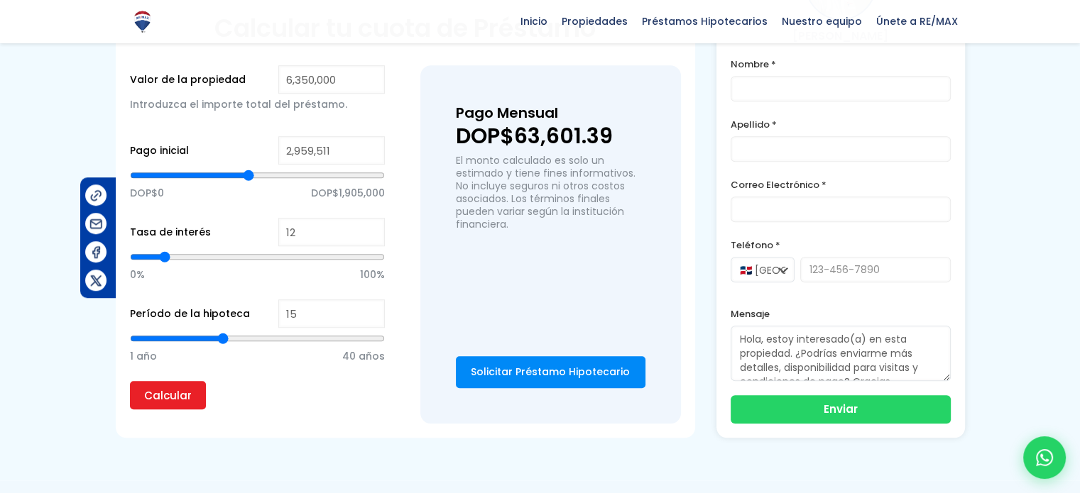
click at [249, 181] on input "range" at bounding box center [257, 175] width 255 height 14
click at [169, 393] on input "Calcular" at bounding box center [168, 395] width 76 height 28
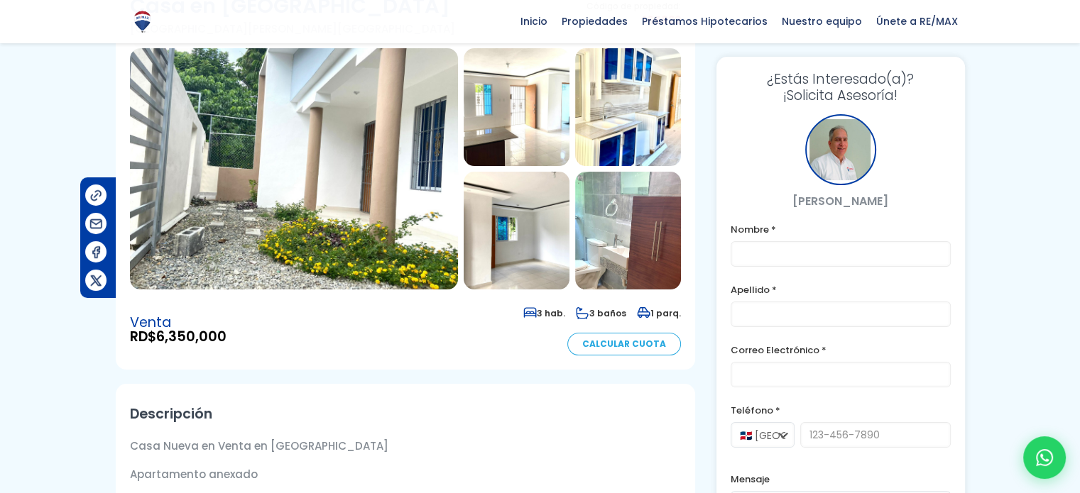
scroll to position [0, 0]
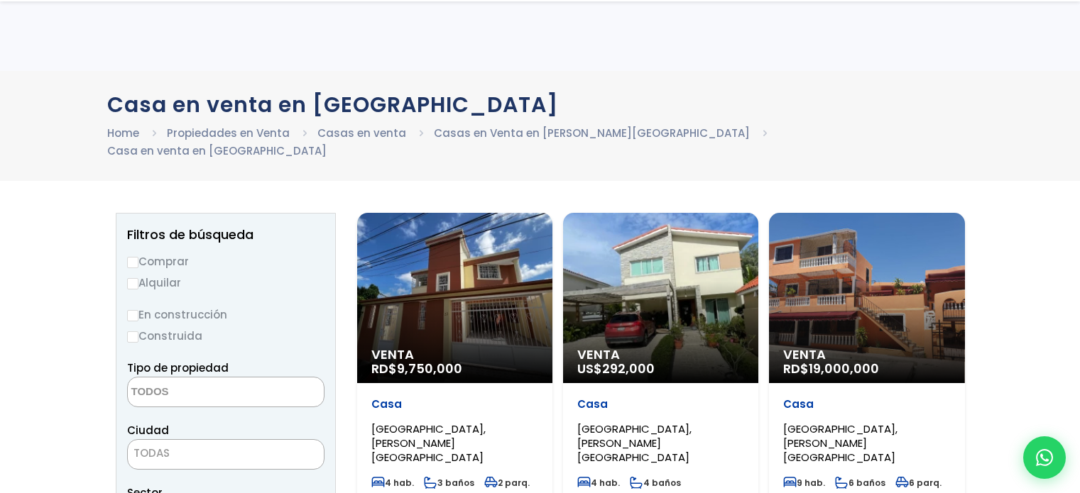
select select
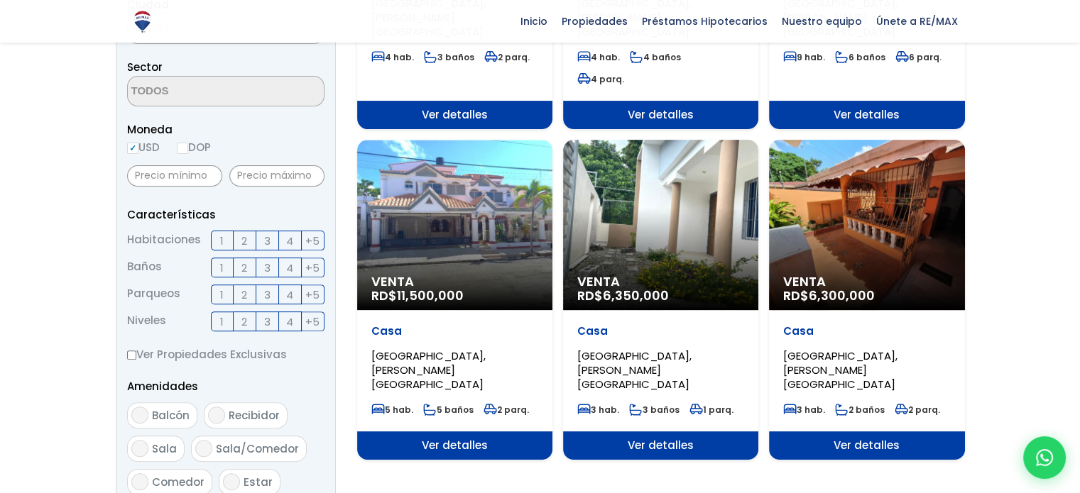
scroll to position [426, 0]
click at [851, 195] on div "Venta RD$ 6,300,000" at bounding box center [866, 225] width 195 height 170
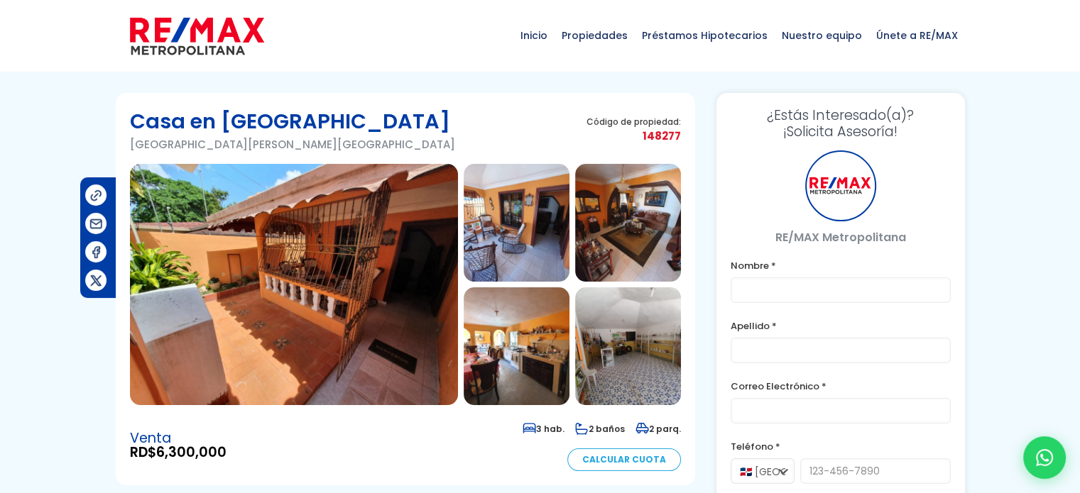
click at [286, 275] on img at bounding box center [294, 284] width 328 height 241
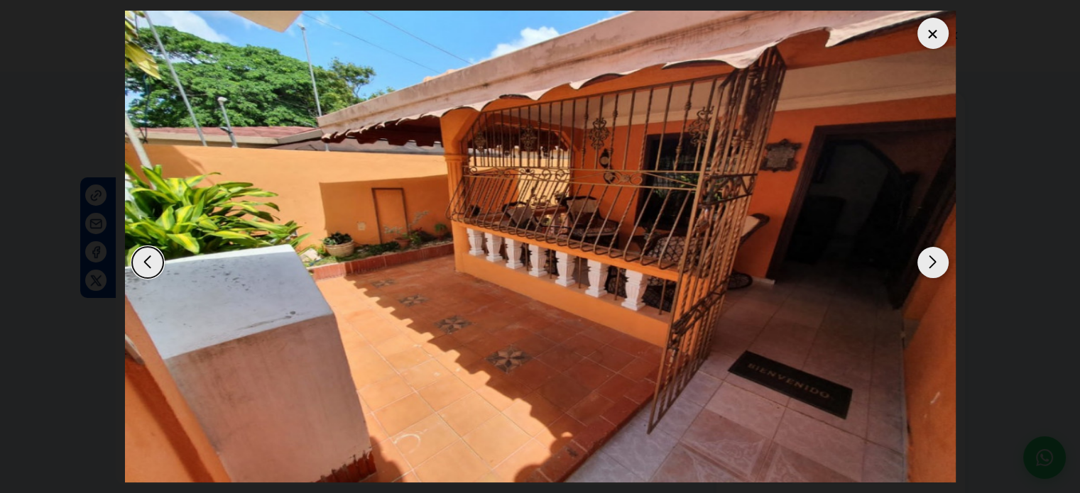
click at [934, 266] on div "Next slide" at bounding box center [932, 262] width 31 height 31
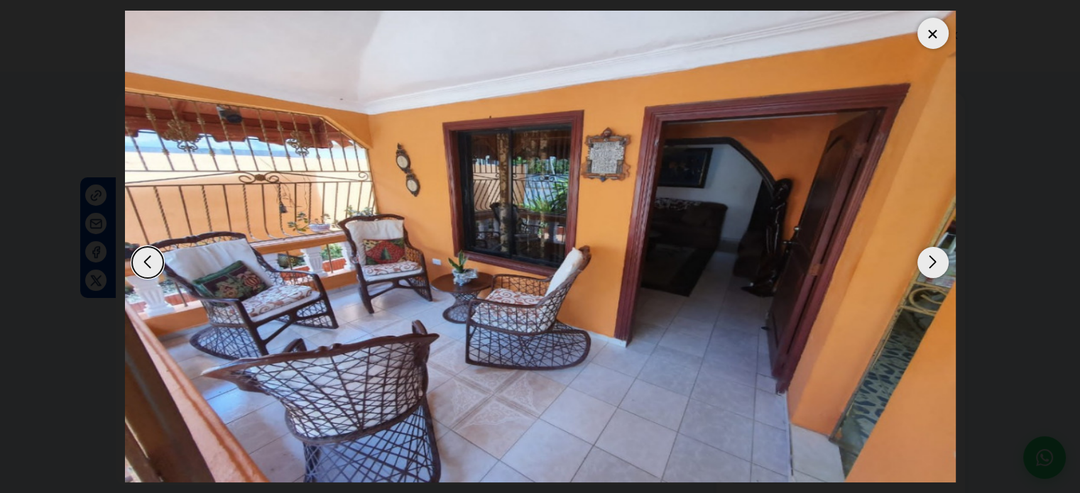
click at [934, 266] on div "Next slide" at bounding box center [932, 262] width 31 height 31
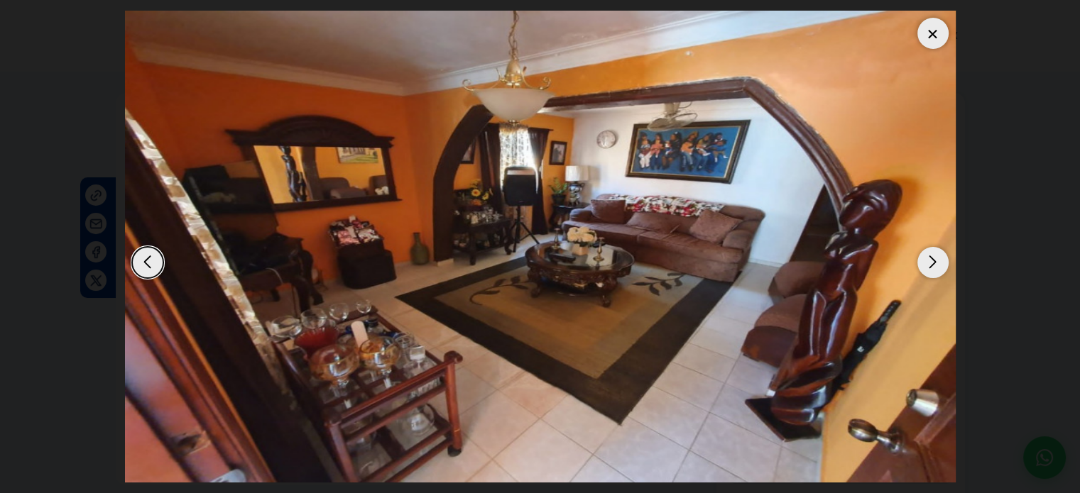
click at [934, 266] on div "Next slide" at bounding box center [932, 262] width 31 height 31
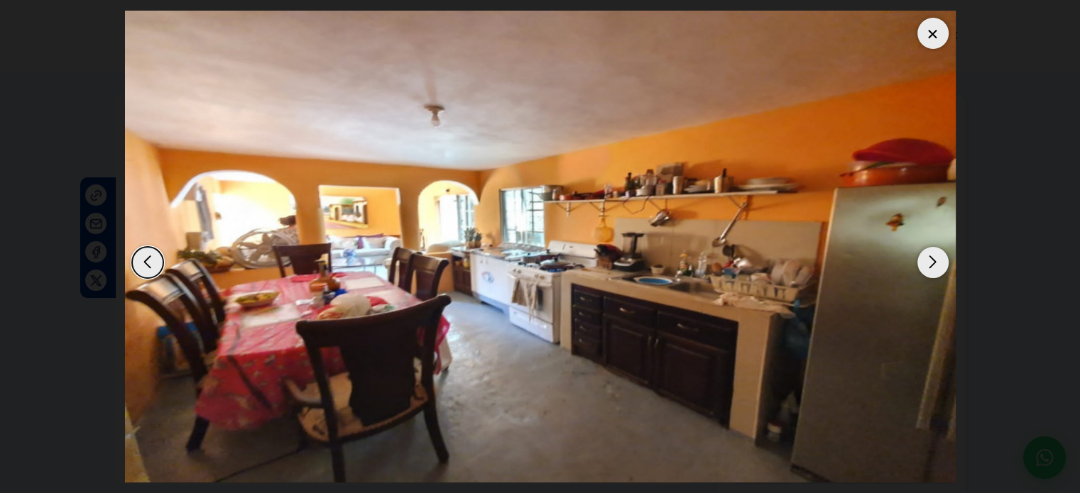
click at [140, 262] on div "Previous slide" at bounding box center [147, 262] width 31 height 31
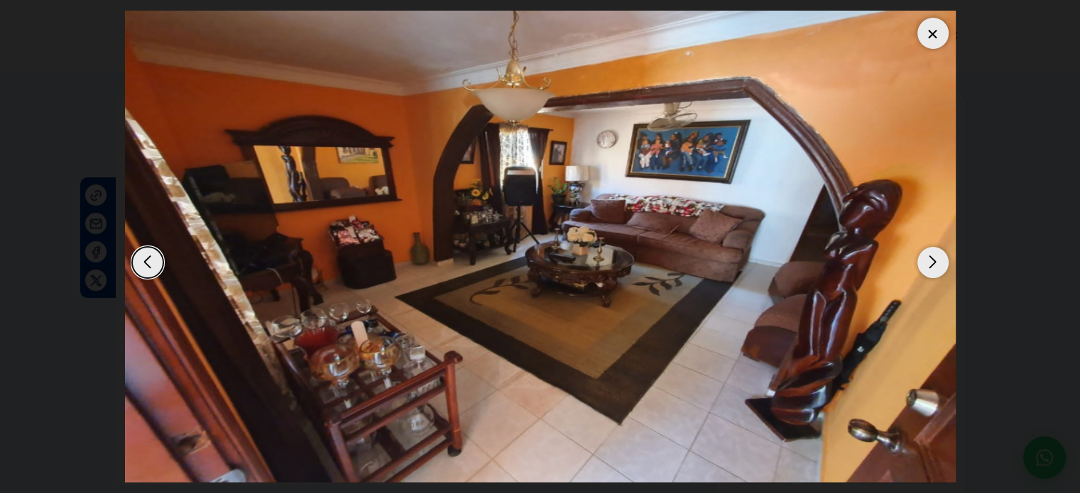
click at [925, 261] on div "Next slide" at bounding box center [932, 262] width 31 height 31
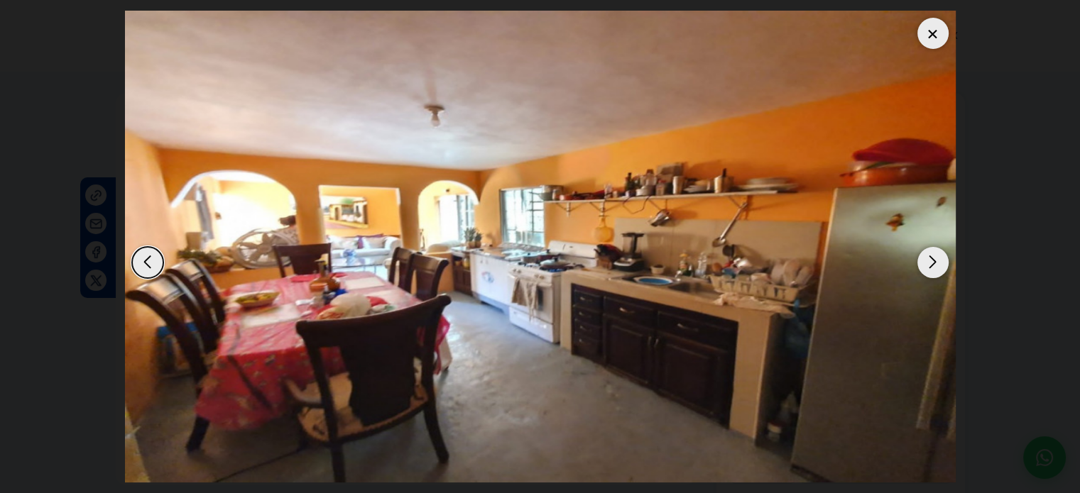
click at [927, 258] on div "Next slide" at bounding box center [932, 262] width 31 height 31
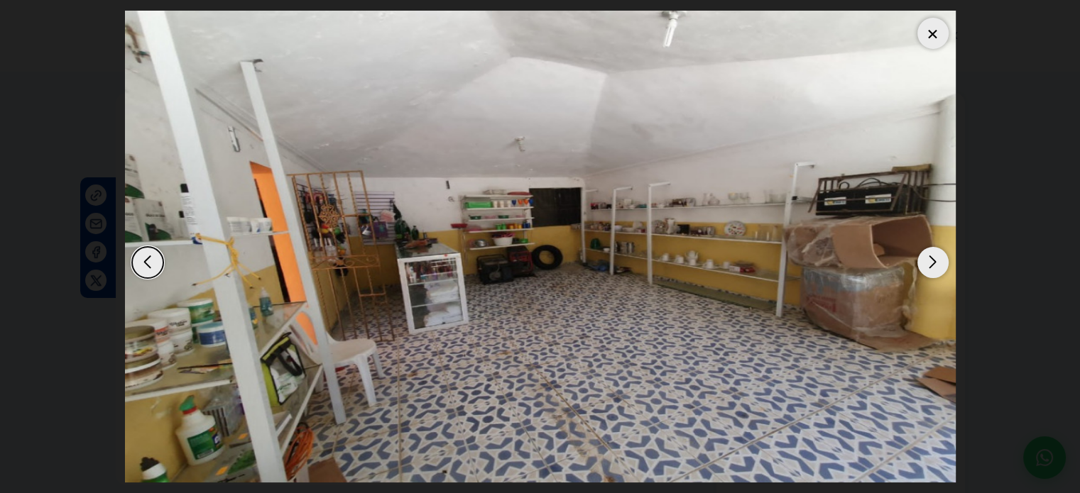
click at [934, 257] on div "Next slide" at bounding box center [932, 262] width 31 height 31
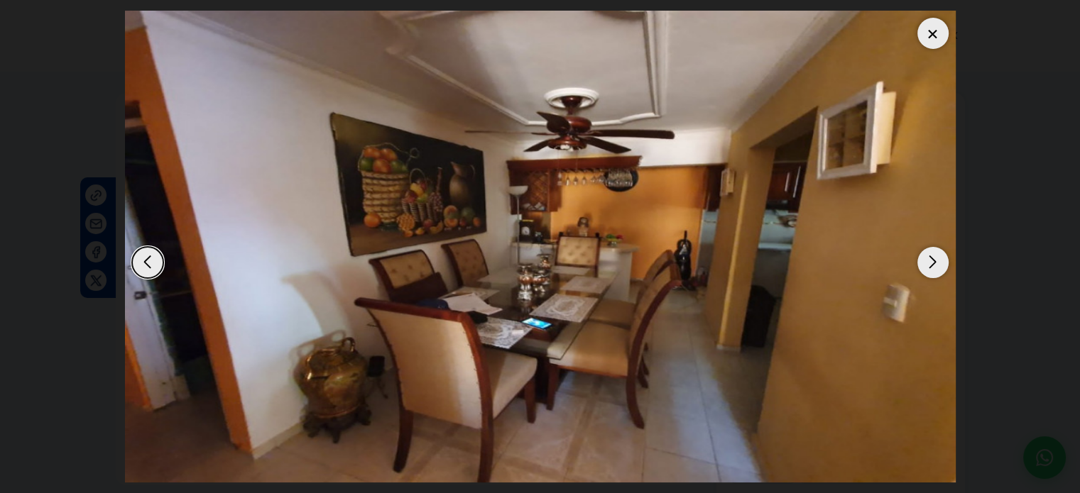
click at [932, 258] on div "Next slide" at bounding box center [932, 262] width 31 height 31
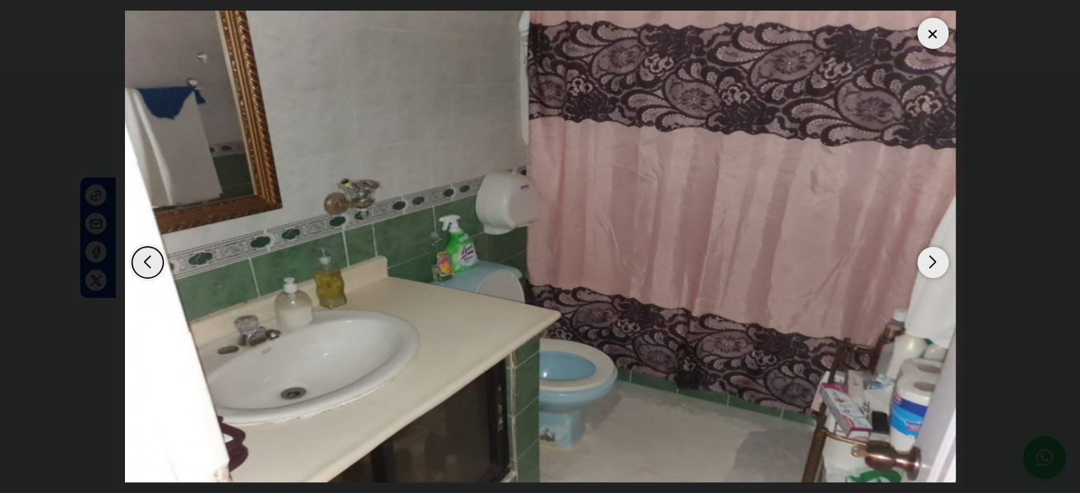
click at [932, 259] on div "Next slide" at bounding box center [932, 262] width 31 height 31
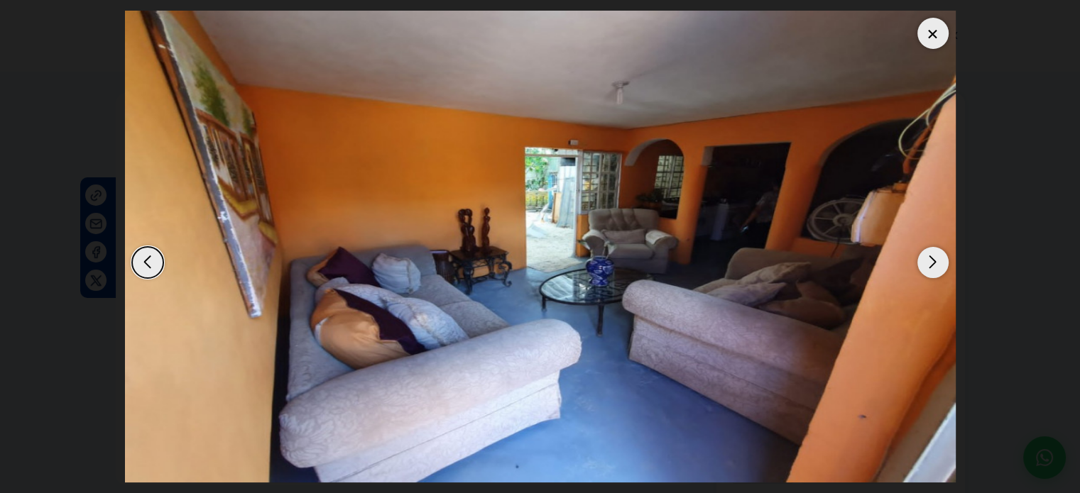
click at [932, 259] on div "Next slide" at bounding box center [932, 262] width 31 height 31
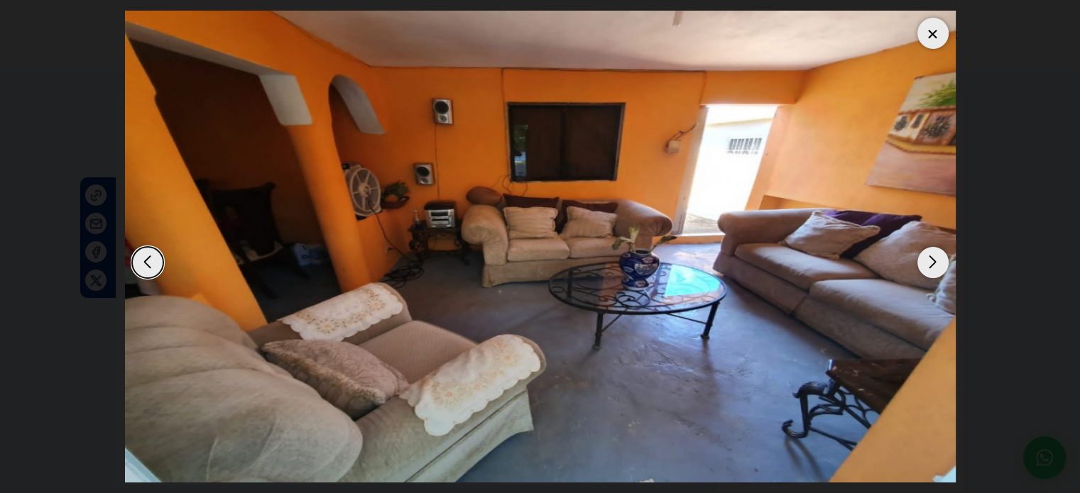
click at [932, 259] on div "Next slide" at bounding box center [932, 262] width 31 height 31
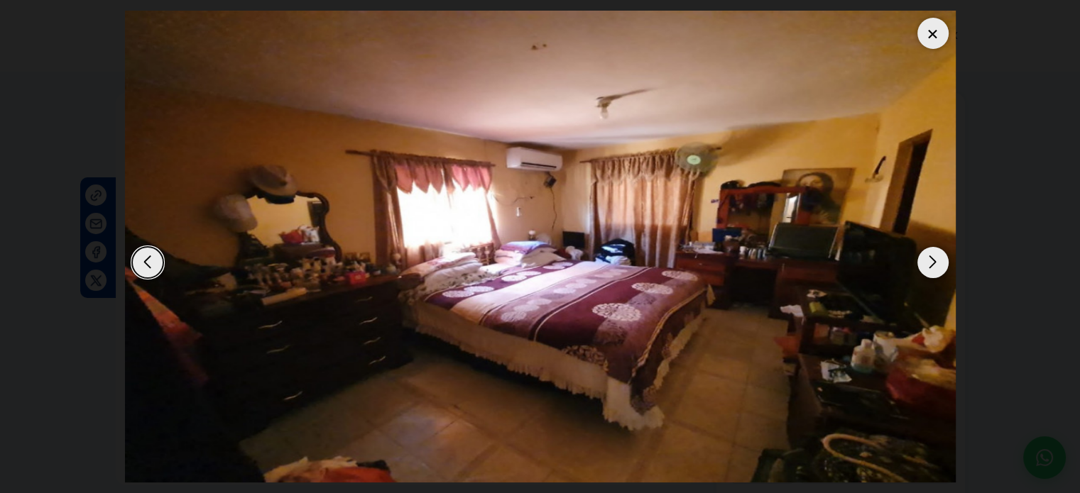
click at [931, 261] on div "Next slide" at bounding box center [932, 262] width 31 height 31
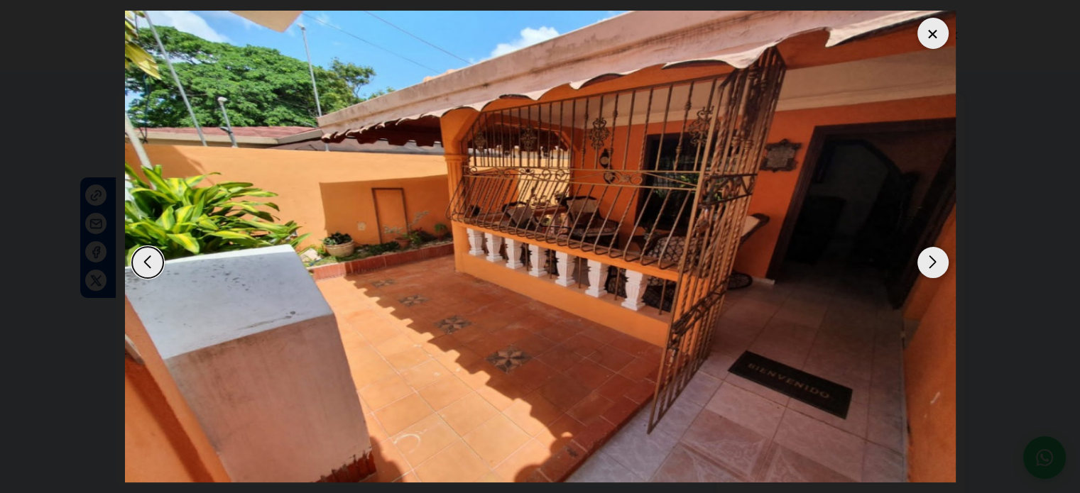
click at [931, 261] on div "Next slide" at bounding box center [932, 262] width 31 height 31
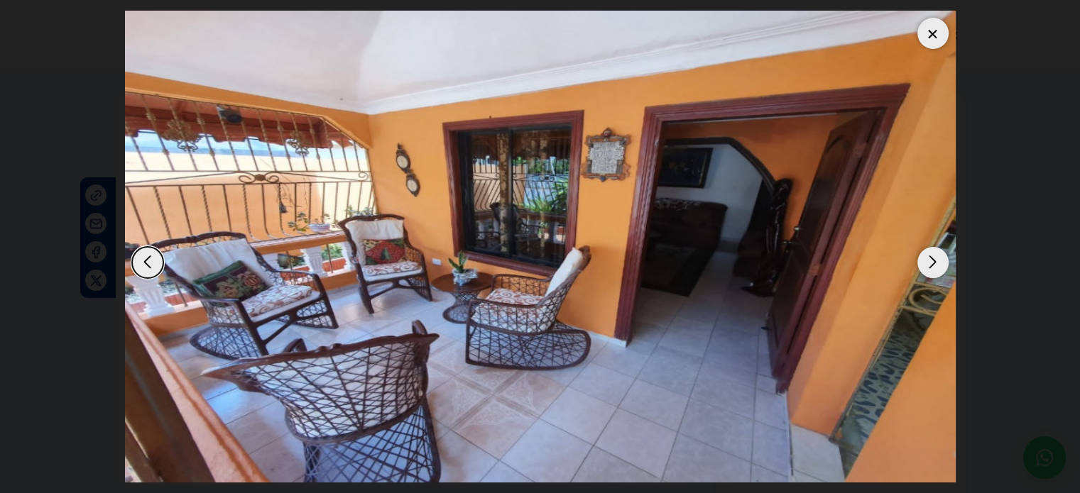
click at [929, 261] on div "Next slide" at bounding box center [932, 262] width 31 height 31
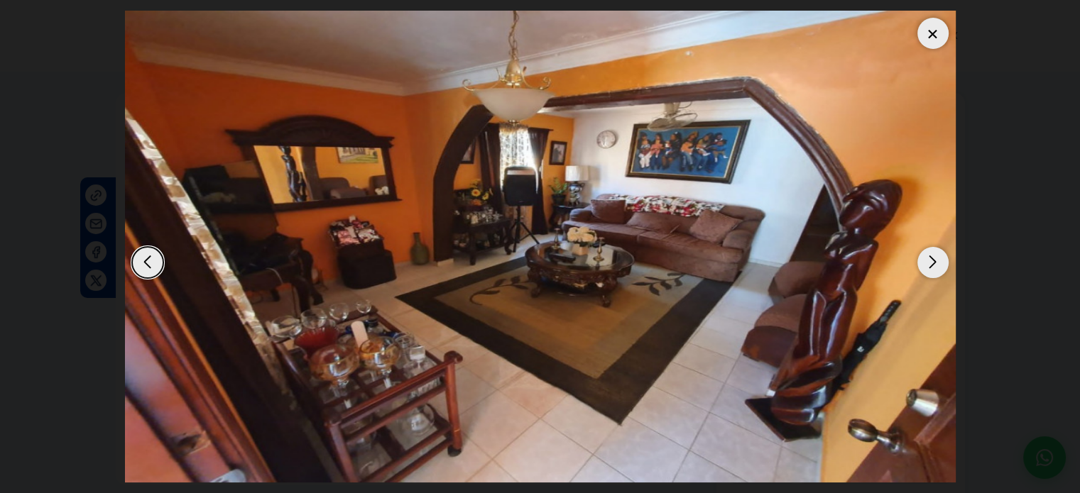
click at [926, 263] on div "Next slide" at bounding box center [932, 262] width 31 height 31
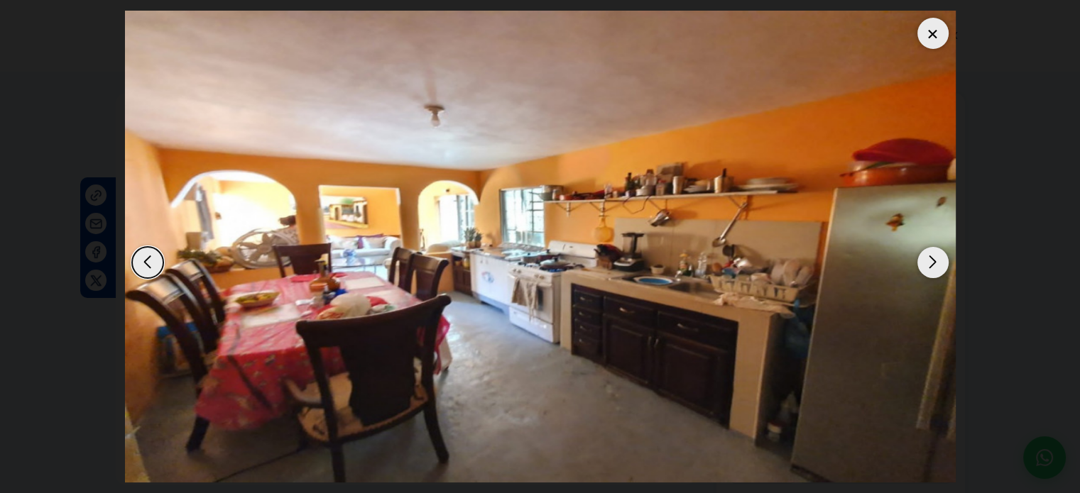
click at [922, 262] on div "Next slide" at bounding box center [932, 262] width 31 height 31
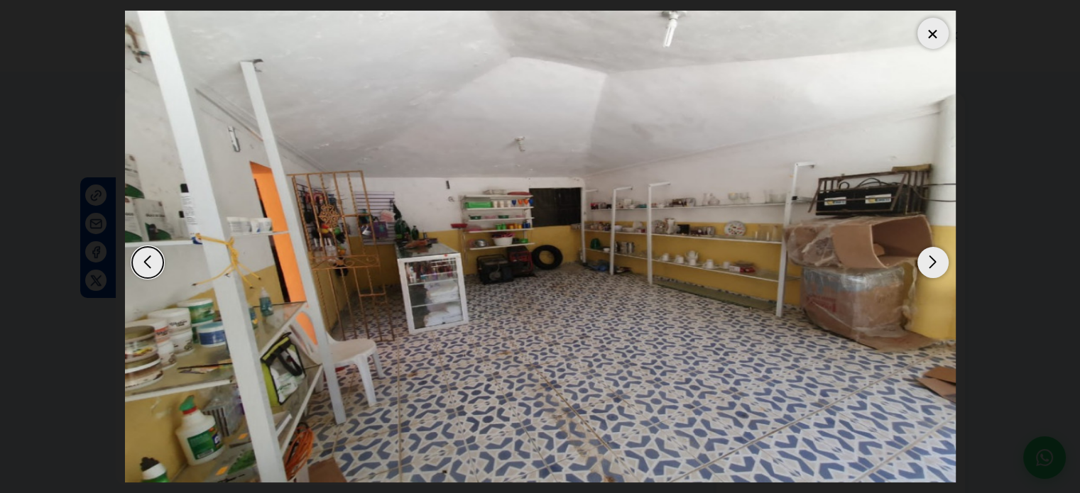
click at [937, 32] on div at bounding box center [932, 33] width 31 height 31
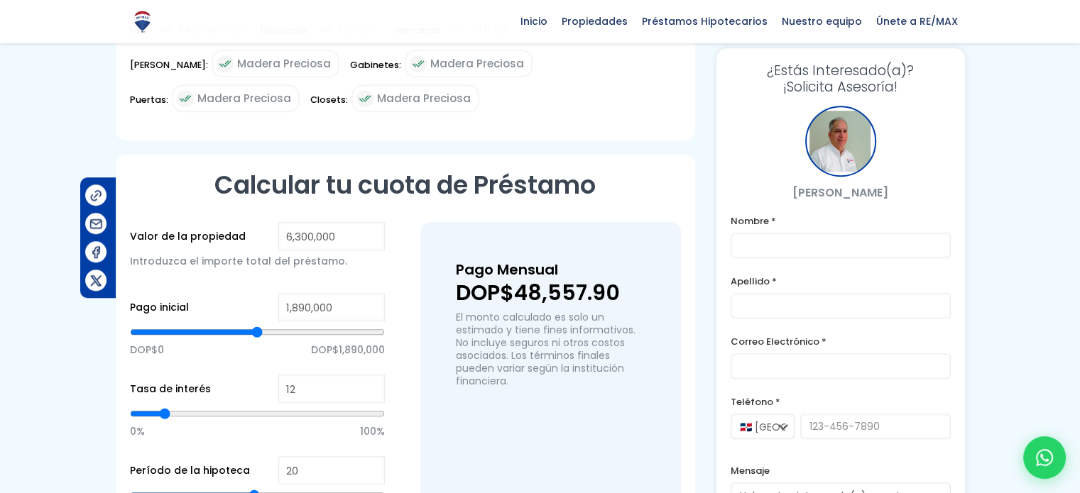
scroll to position [923, 0]
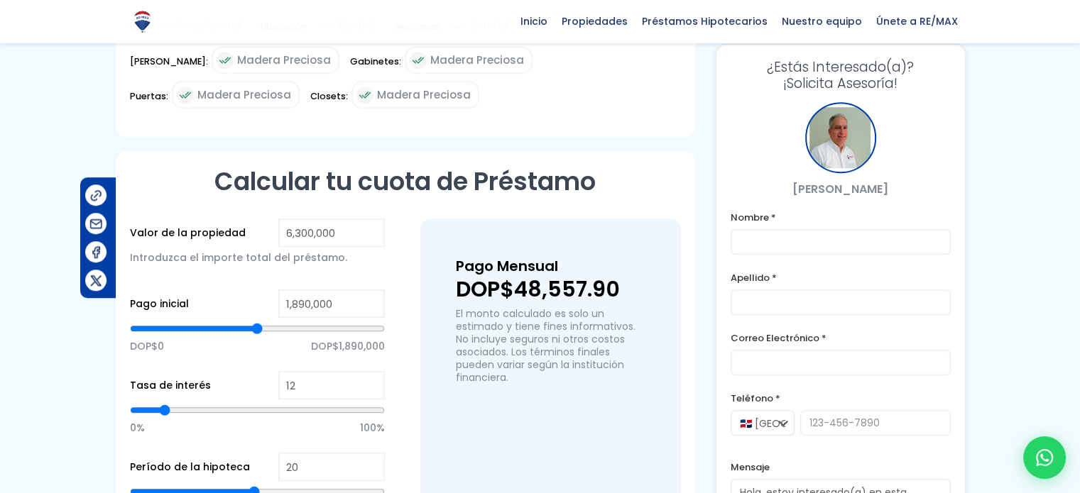
type input "2,980,251"
type input "2980251"
type input "2,965,569"
type input "2965569"
type input "2,936,207"
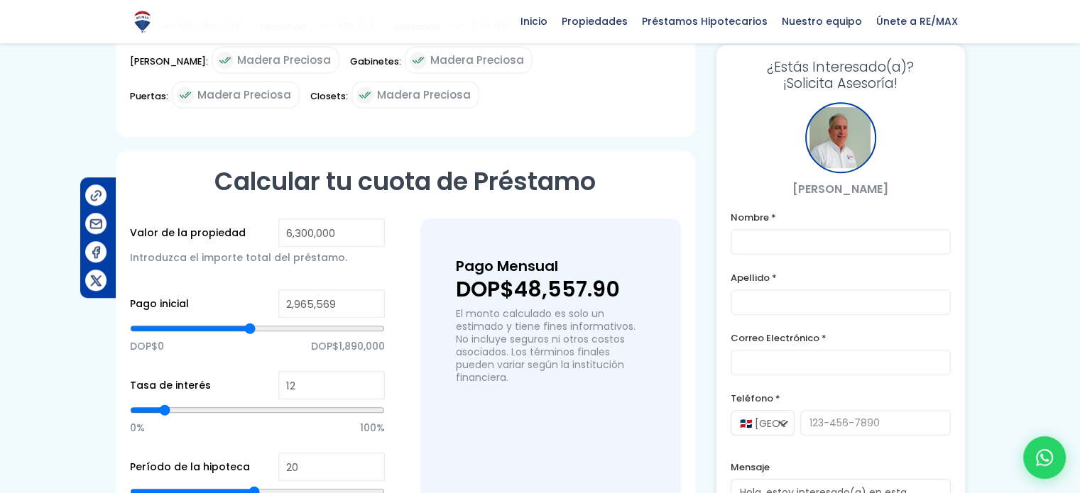
type input "2936207"
type input "2,892,164"
type input "2892164"
type input "2,833,440"
type input "2833440"
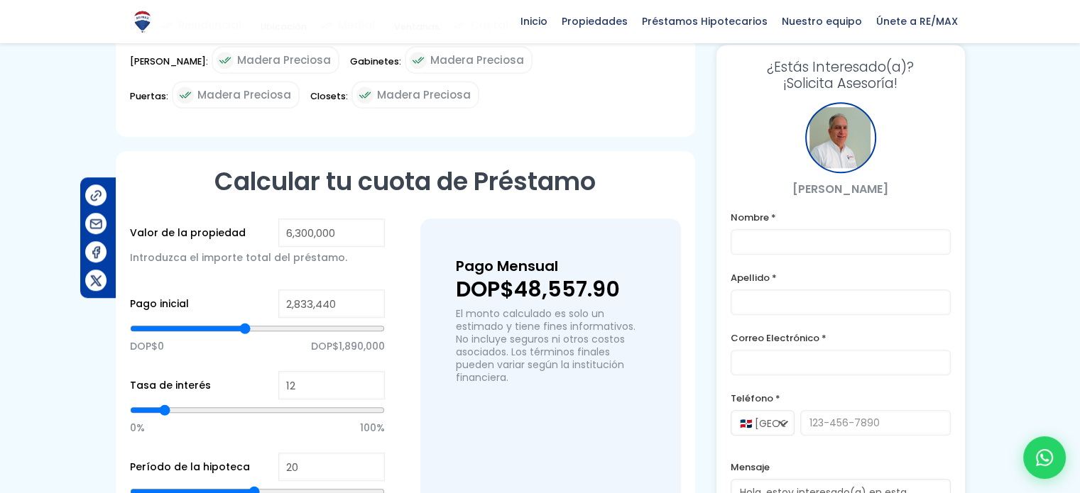
type input "2,760,035"
type input "2760035"
type input "2,657,268"
type input "2657268"
type input "2,495,776"
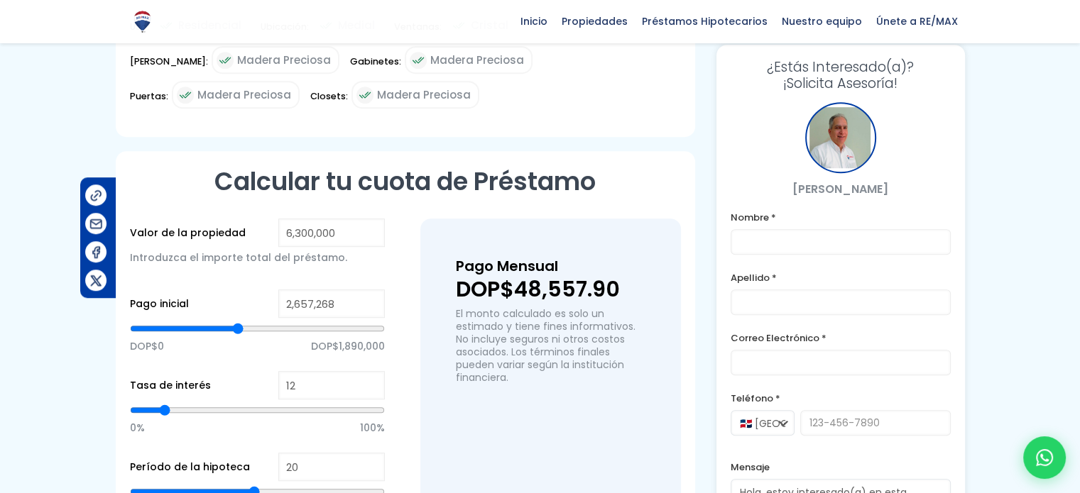
type input "2495776"
type input "2,363,647"
type input "2363647"
type input "2,260,880"
type input "2260880"
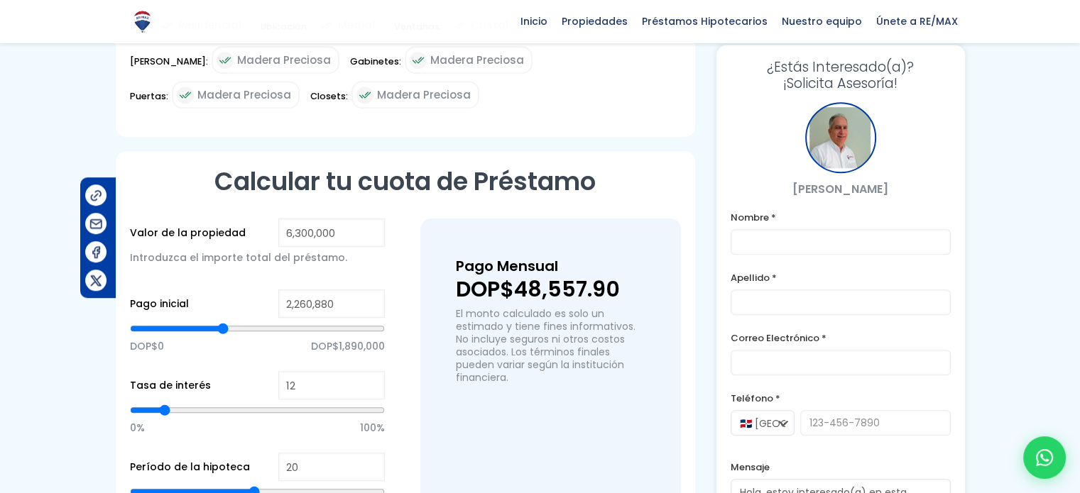
type input "2,202,156"
type input "2202156"
type input "2,055,345"
type input "2055345"
type input "1,981,940"
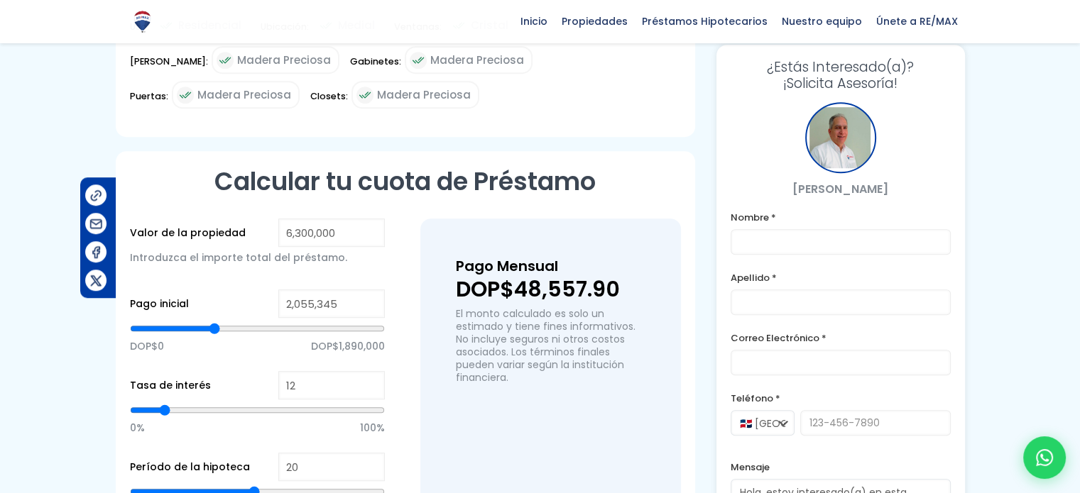
type input "1981940"
type input "1,908,535"
type input "1908535"
type input "1,864,492"
type input "1864492"
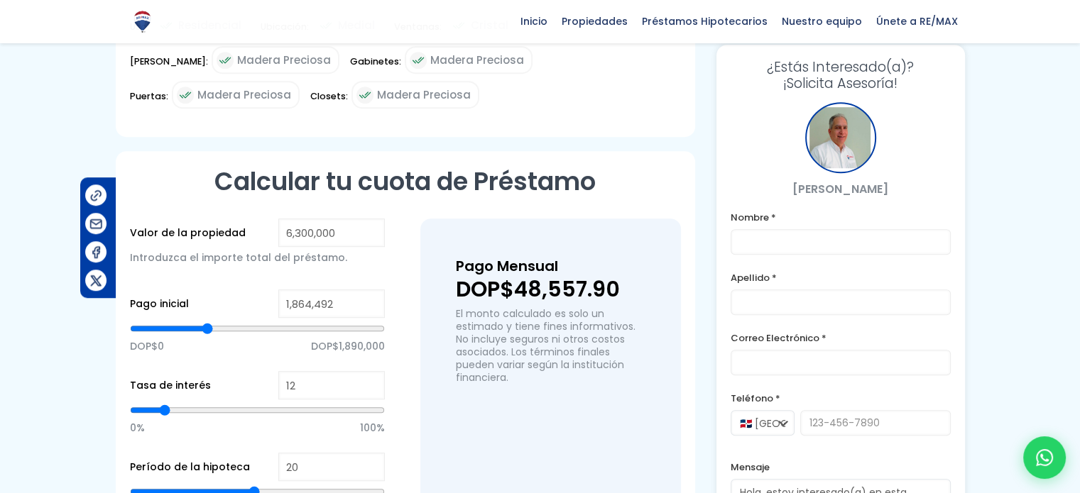
type input "1,820,449"
type input "1820449"
type input "1,776,405"
type input "1776405"
type input "1,717,681"
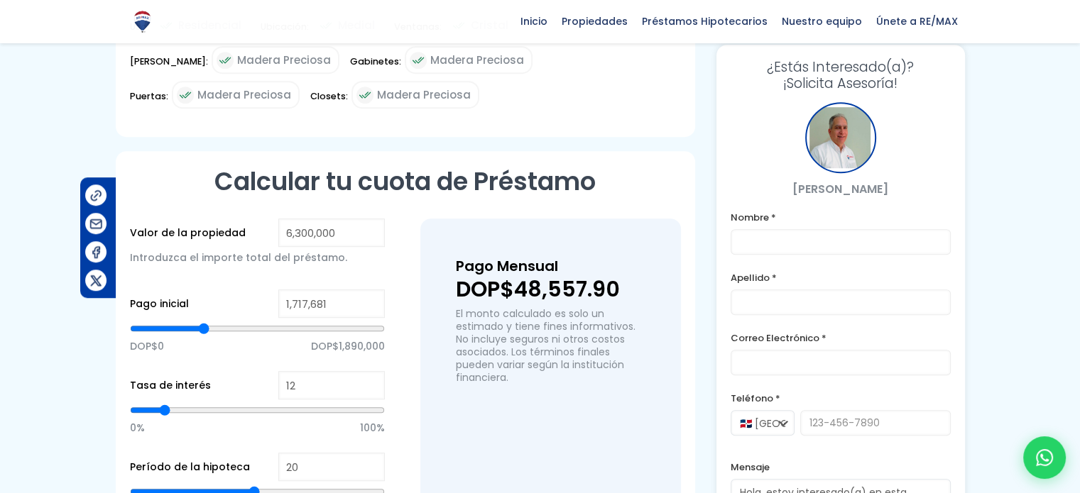
type input "1717681"
type input "1,673,638"
type input "1673638"
type input "1,644,276"
type input "1644276"
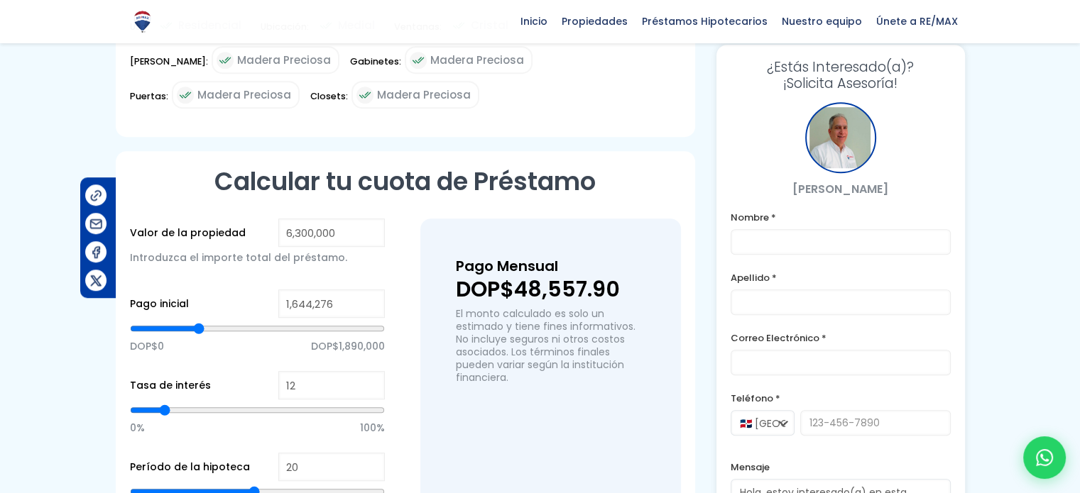
type input "1,614,914"
type input "1614914"
type input "1,600,233"
type input "1600233"
type input "1,585,552"
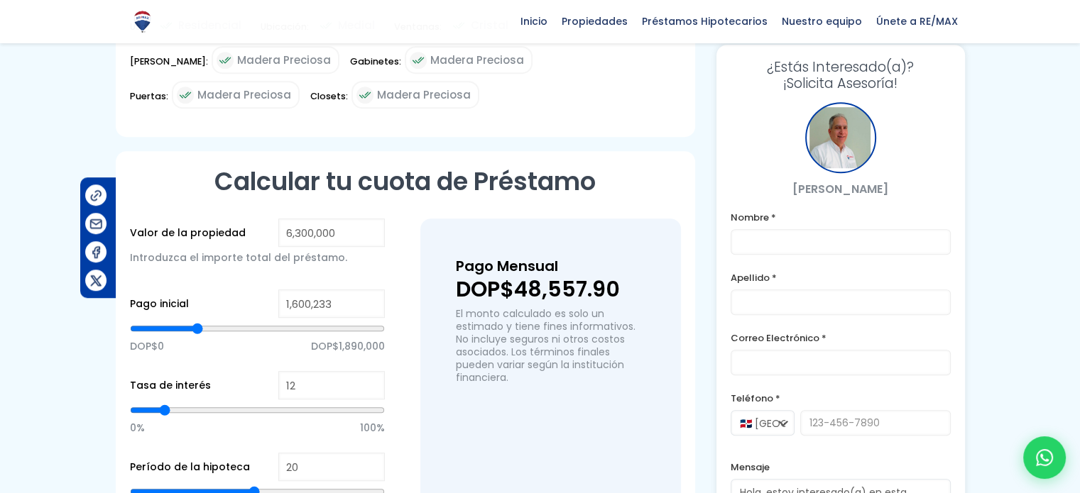
type input "1585552"
type input "1,556,190"
type input "1556190"
type input "1,541,509"
type input "1541509"
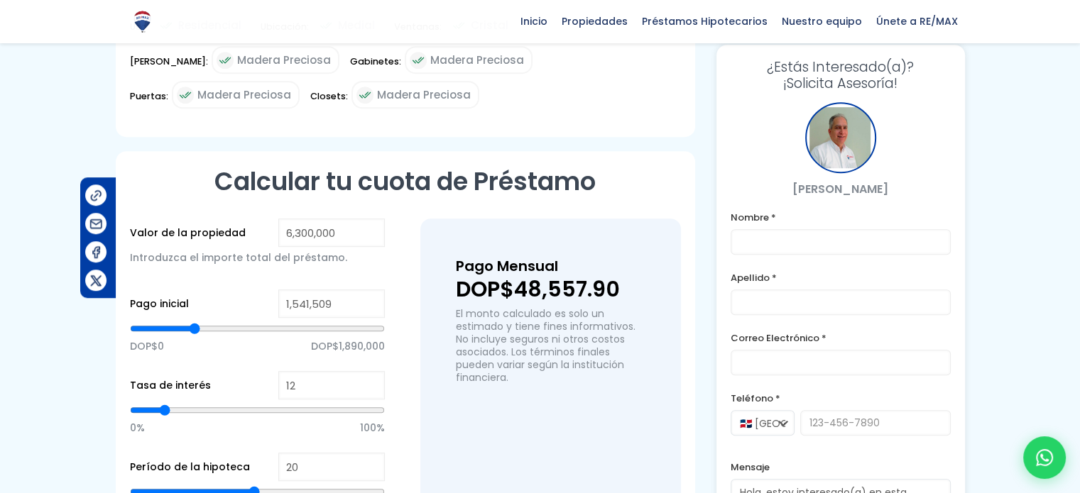
type input "1,512,147"
type input "1512147"
type input "1,482,785"
type input "1482785"
type input "1,468,104"
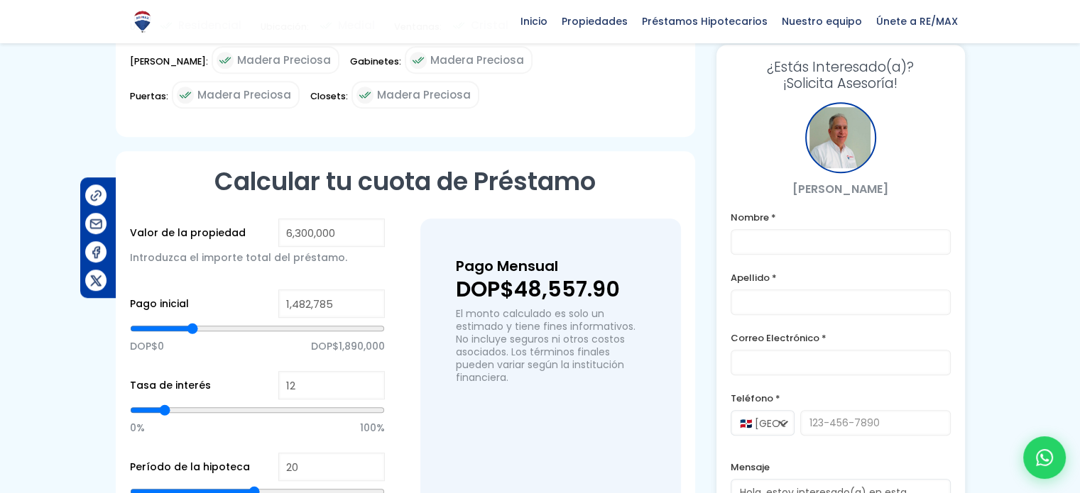
type input "1468104"
type input "1,453,423"
type input "1453423"
type input "1,438,742"
type input "1438742"
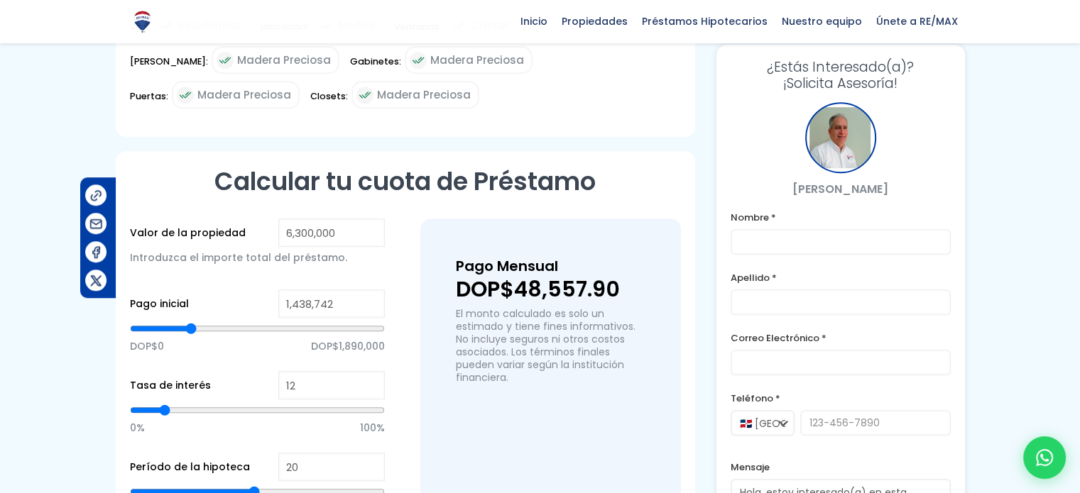
type input "1,424,061"
type input "1424061"
type input "1,409,380"
type input "1409380"
type input "1,394,699"
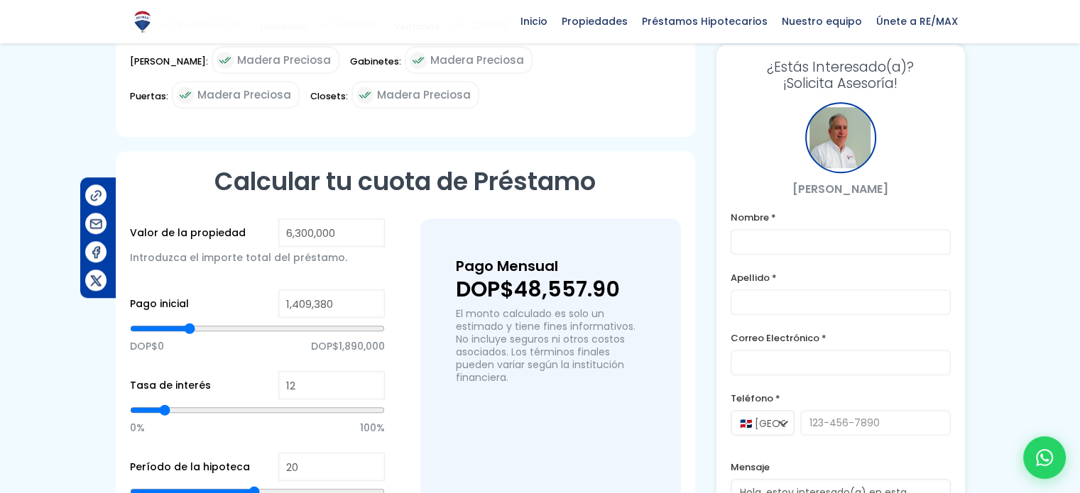
type input "1394699"
type input "1,380,017"
type input "1380017"
type input "1,365,336"
type input "1365336"
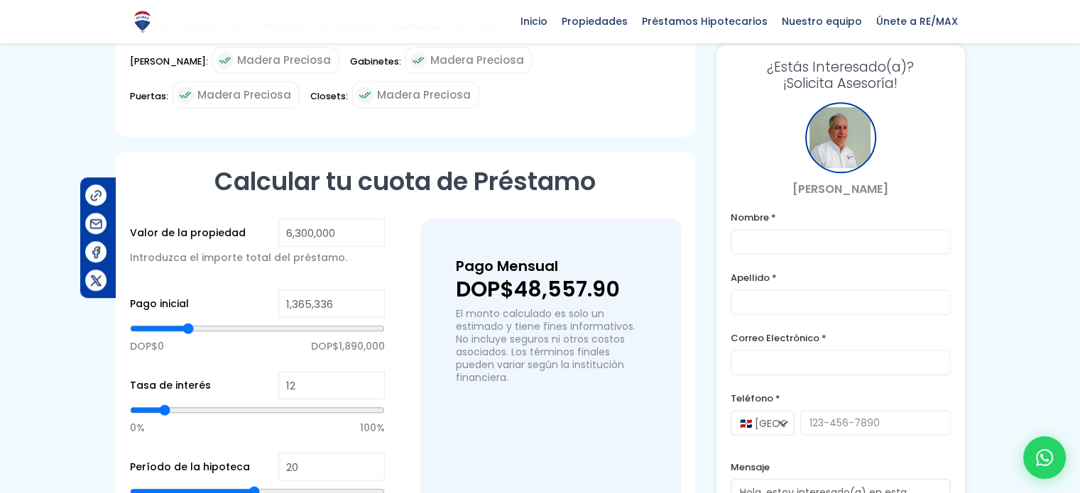
type input "1,350,655"
type input "1350655"
type input "1,335,974"
type input "1335974"
type input "1,321,293"
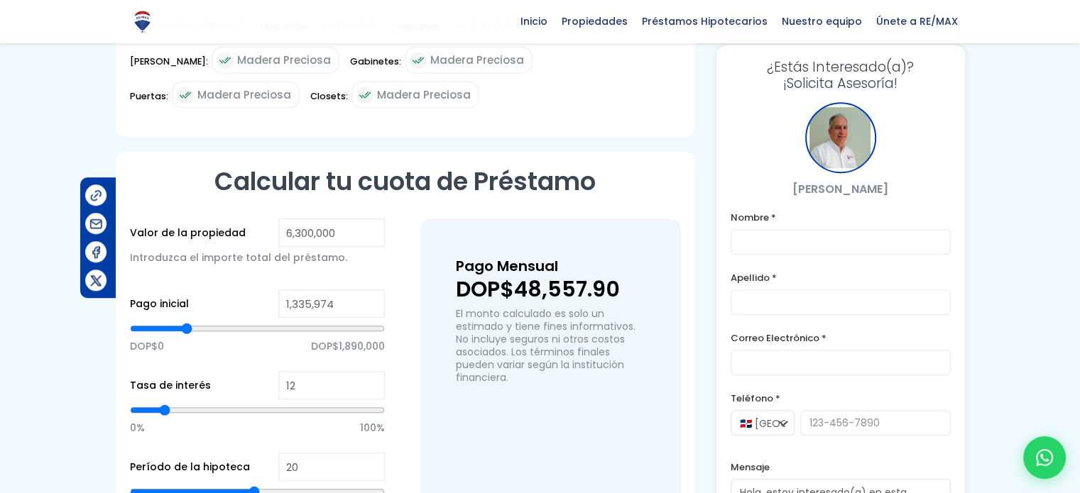
type input "1321293"
type input "1,306,612"
type input "1306612"
type input "1,291,931"
type input "1291931"
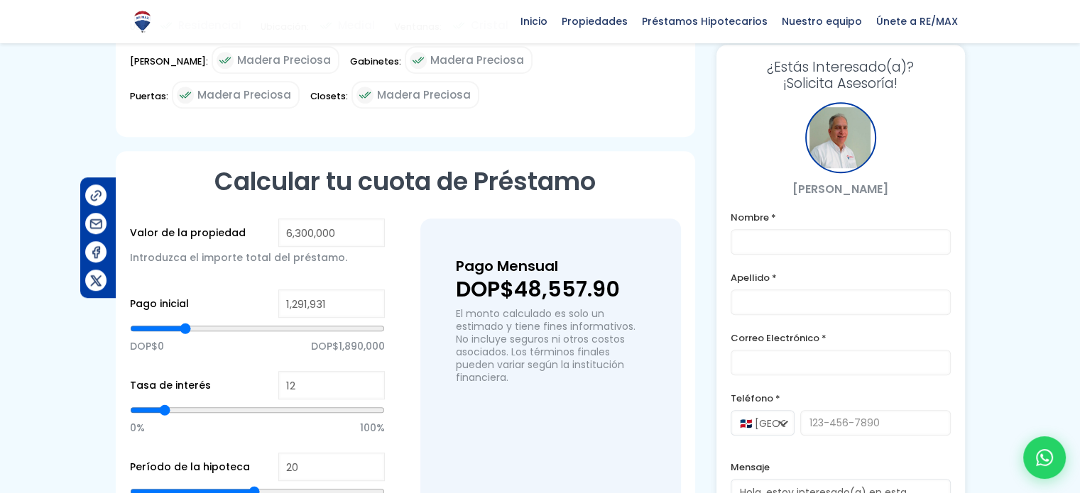
type input "1,277,250"
type input "1277250"
type input "1,262,569"
type input "1262569"
type input "1,247,888"
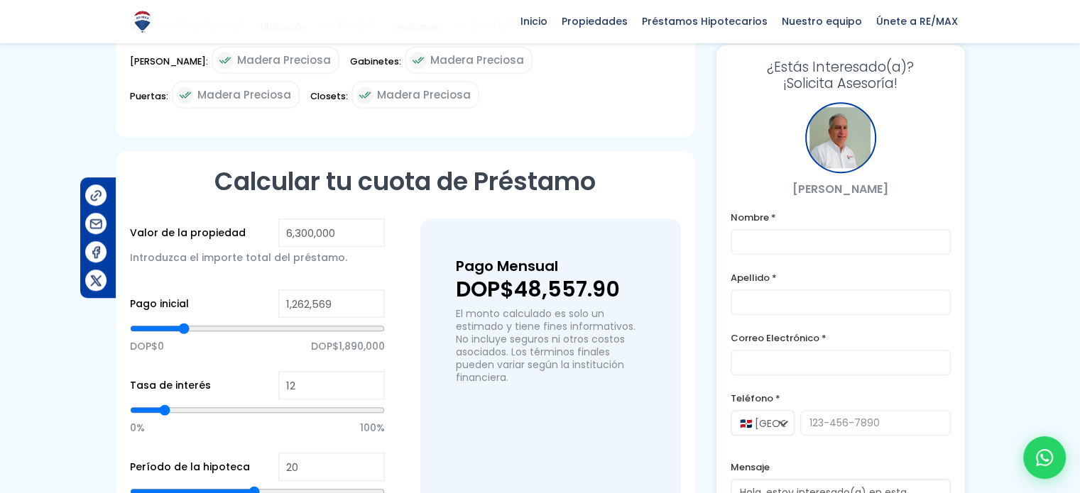
type input "1247888"
type input "1,233,207"
type input "1233207"
type input "1,218,526"
type input "1218526"
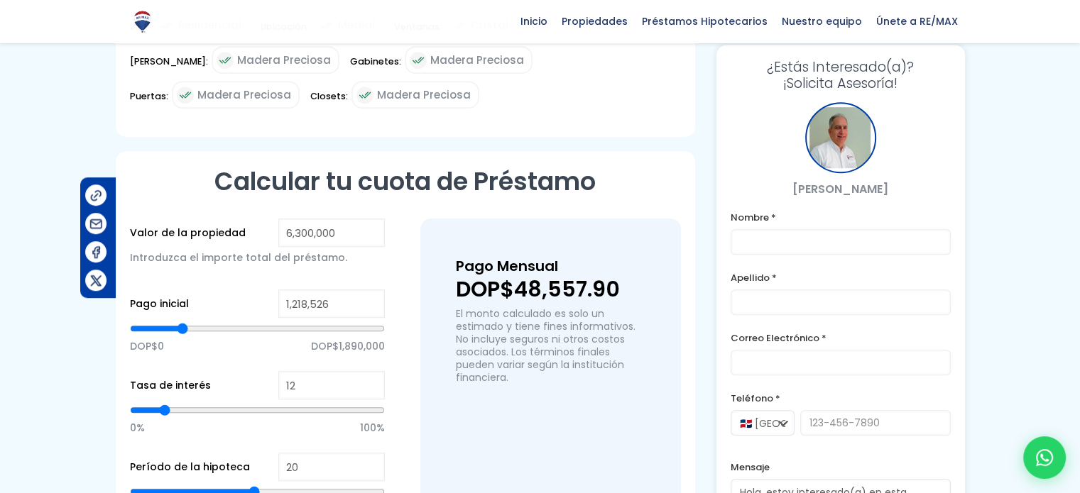
type input "1,203,845"
type input "1203845"
type input "1,189,164"
type input "1189164"
type input "1,174,483"
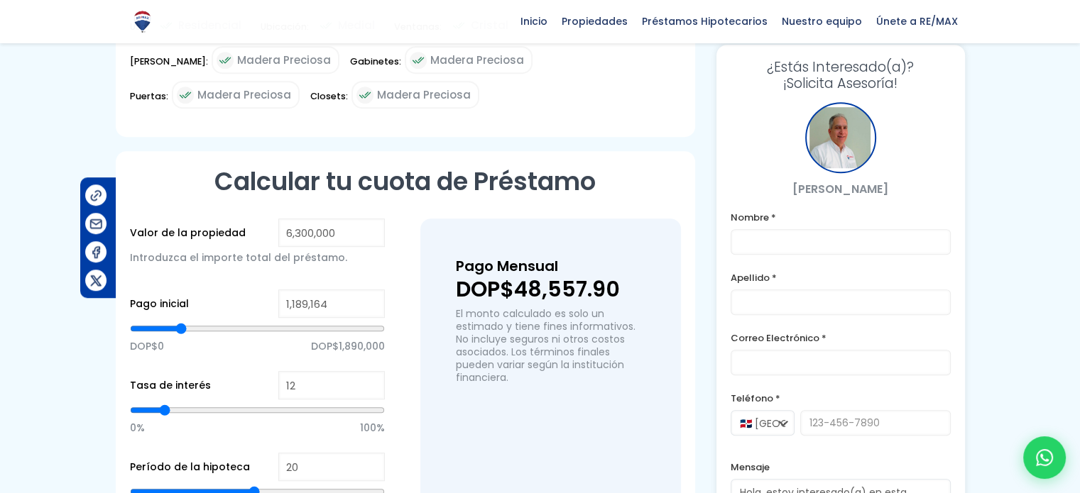
type input "1174483"
type input "1,159,802"
type input "1159802"
type input "1,145,121"
type input "1145121"
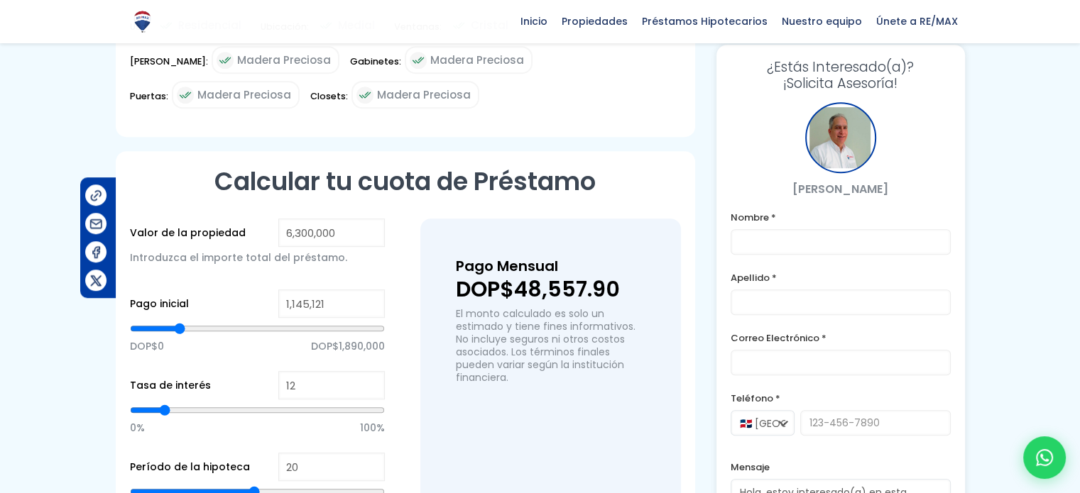
type input "1,130,440"
type input "1130440"
type input "1,115,759"
type input "1115759"
type input "1,101,078"
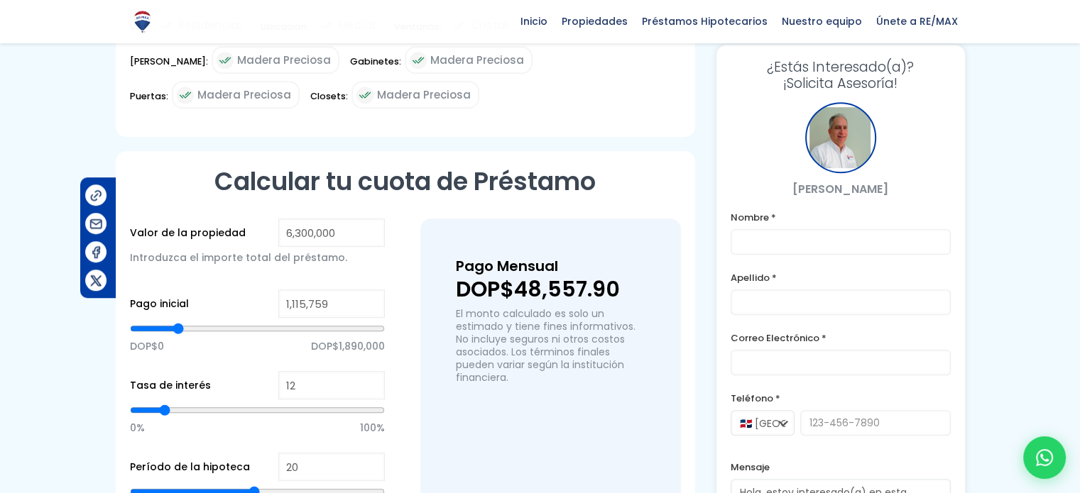
type input "1101078"
type input "1,086,397"
type input "1086397"
type input "1,071,716"
type input "1071716"
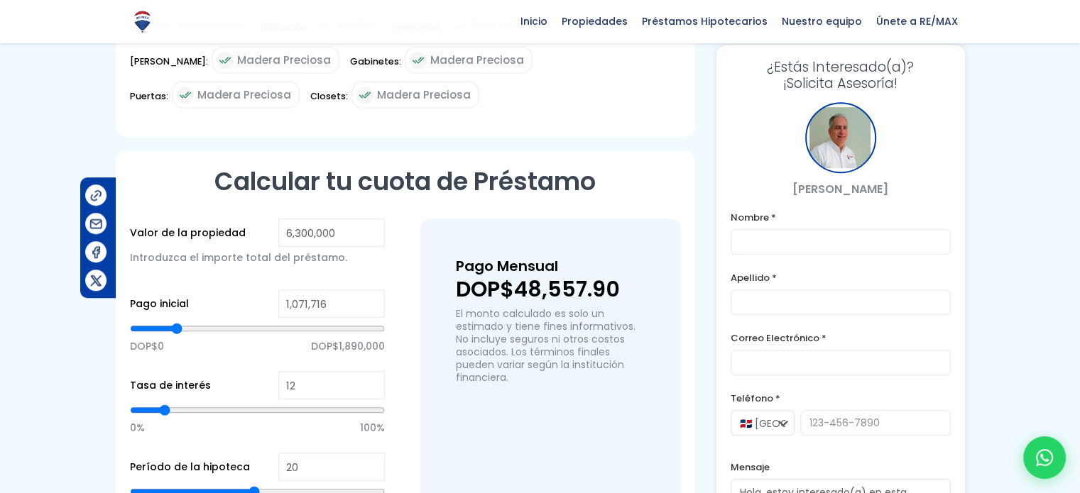
type input "1,057,035"
type input "1057035"
type input "1,042,354"
type input "1042354"
type input "1,027,673"
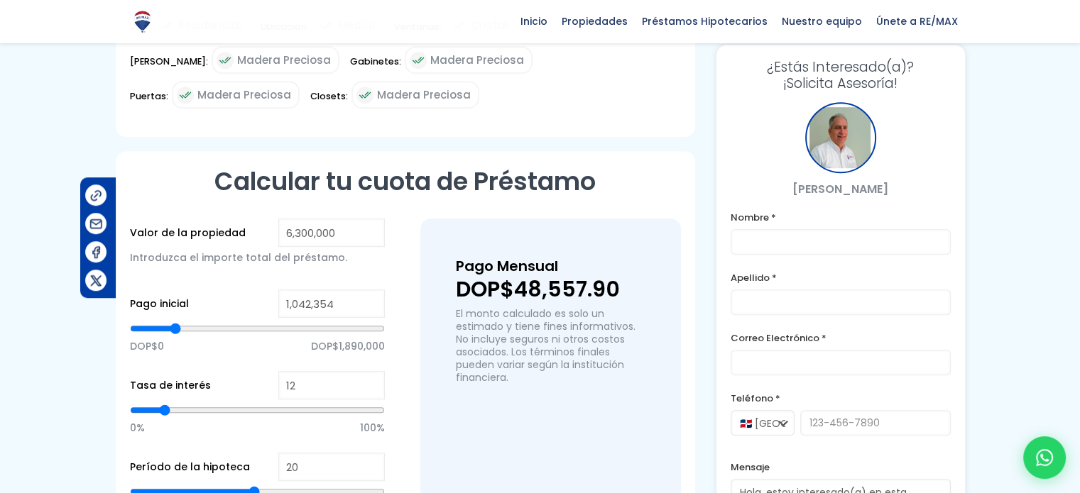
type input "1027673"
type input "1,012,992"
type input "1012992"
type input "998,311"
type input "998311"
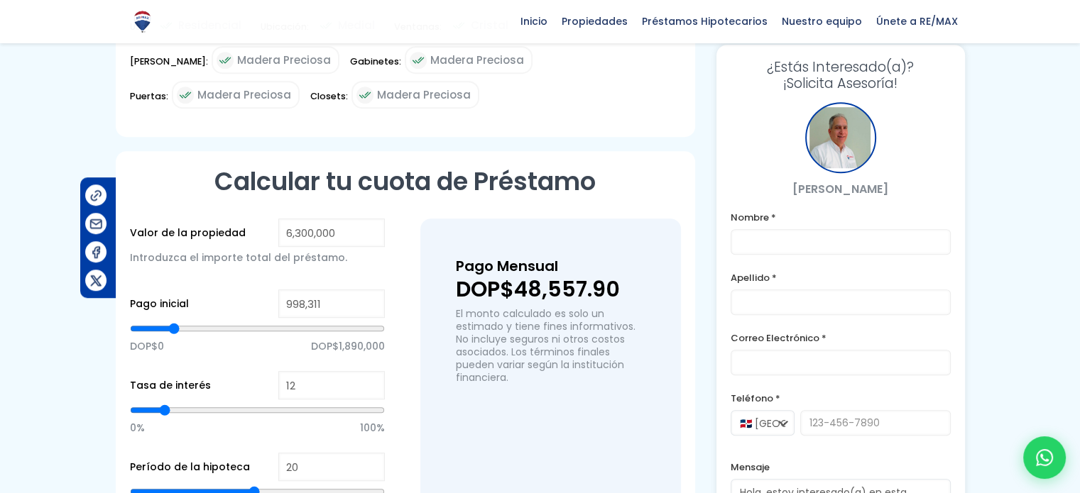
type input "983,629"
type input "983629"
type input "968,948"
type input "968948"
type input "954,267"
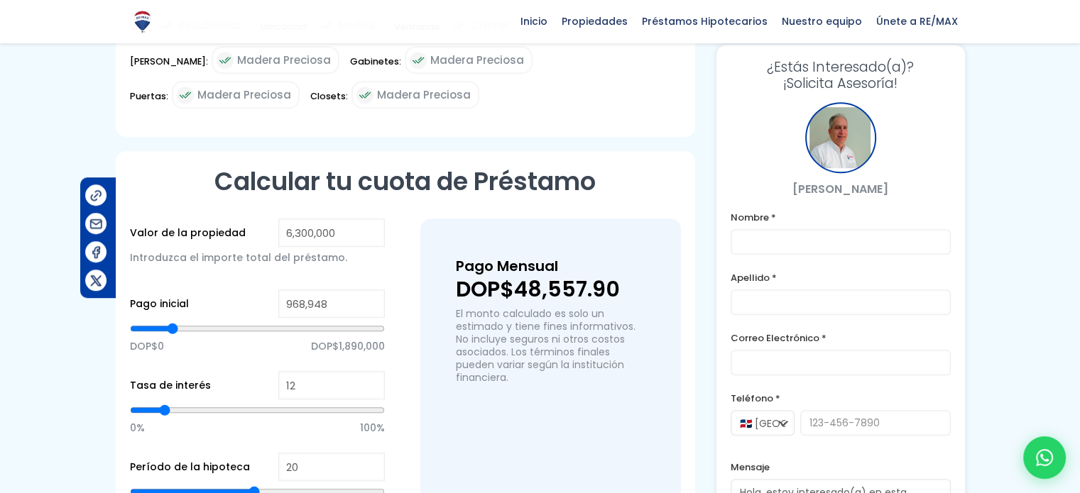
type input "954267"
type input "939,586"
type input "939586"
type input "924,905"
type input "924905"
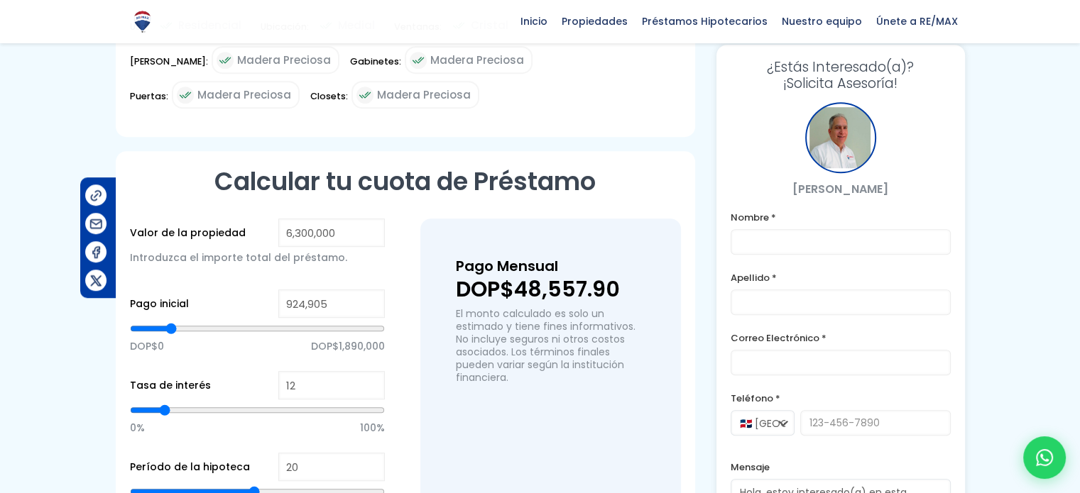
type input "910,224"
type input "910224"
type input "895,543"
type input "895543"
type input "880,862"
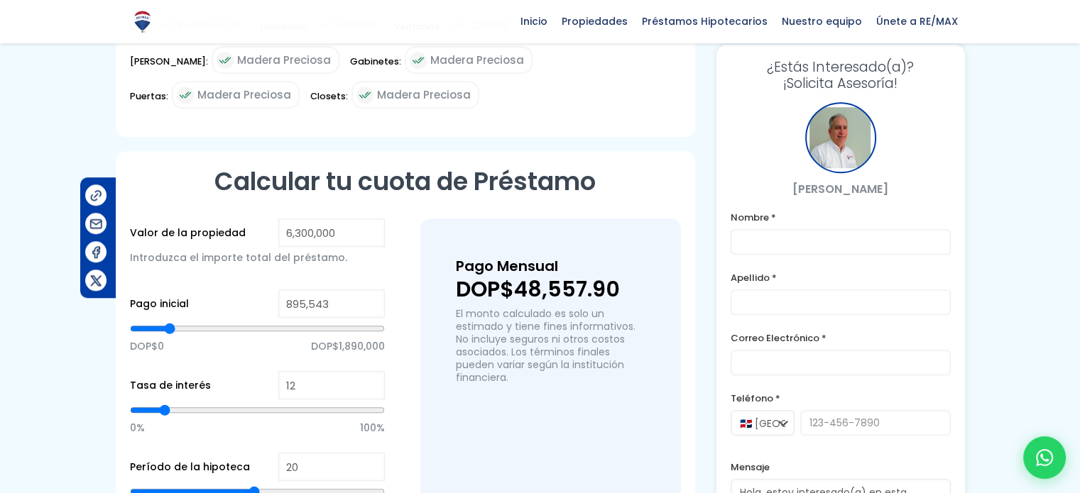
type input "880862"
type input "866,181"
type input "866181"
type input "851,500"
type input "851500"
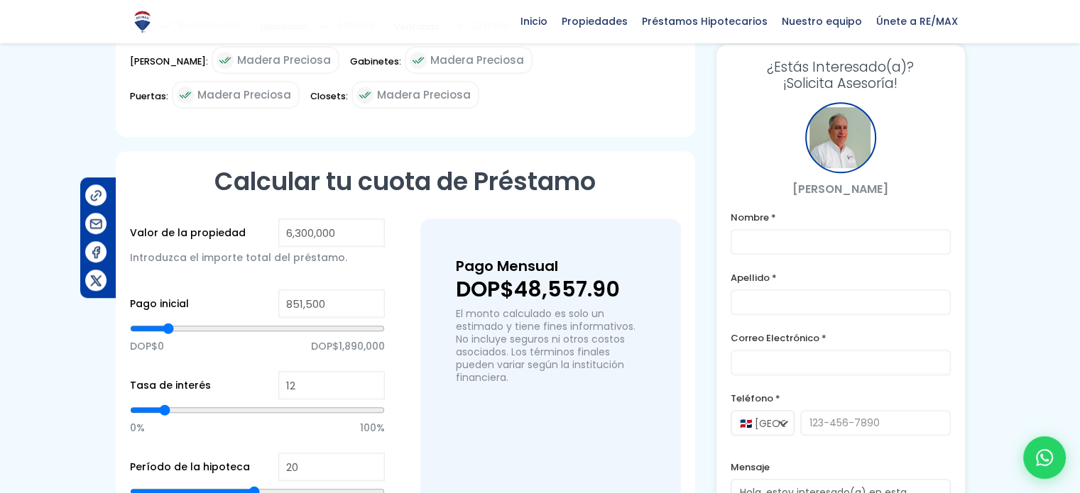
type input "822,138"
type input "822138"
type input "807,457"
type input "807457"
type input "792,776"
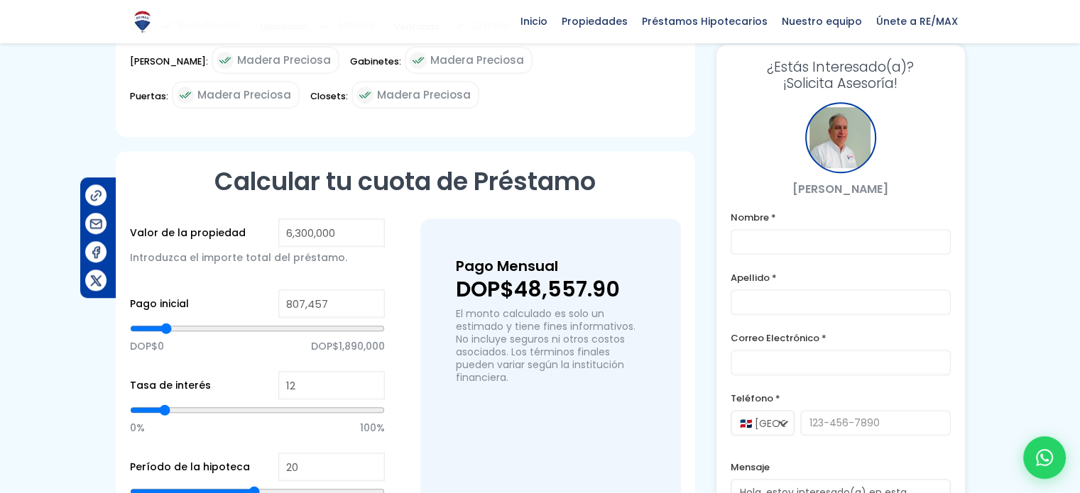
type input "792776"
type input "778,095"
type input "778095"
type input "763,414"
type input "763414"
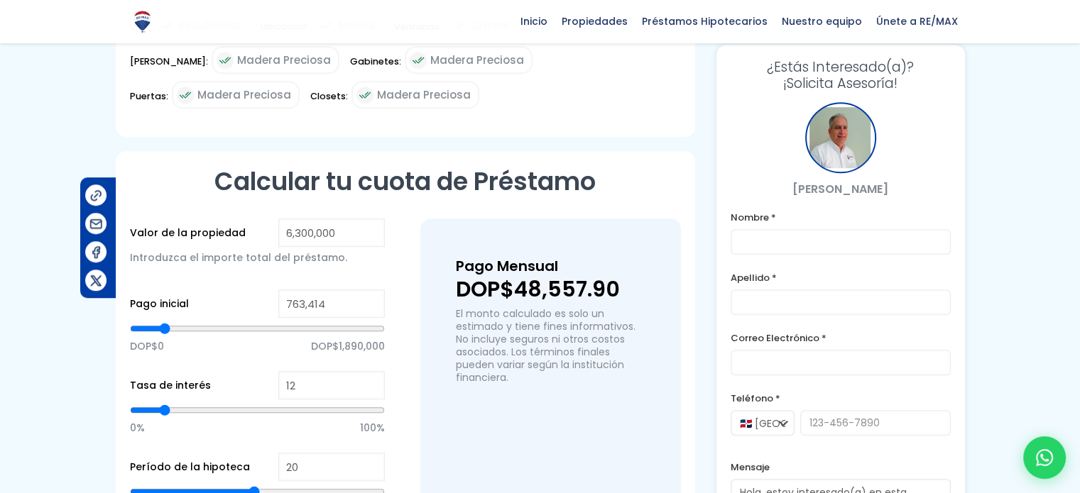
type input "748,733"
type input "748733"
type input "734,052"
type input "734052"
type input "719,371"
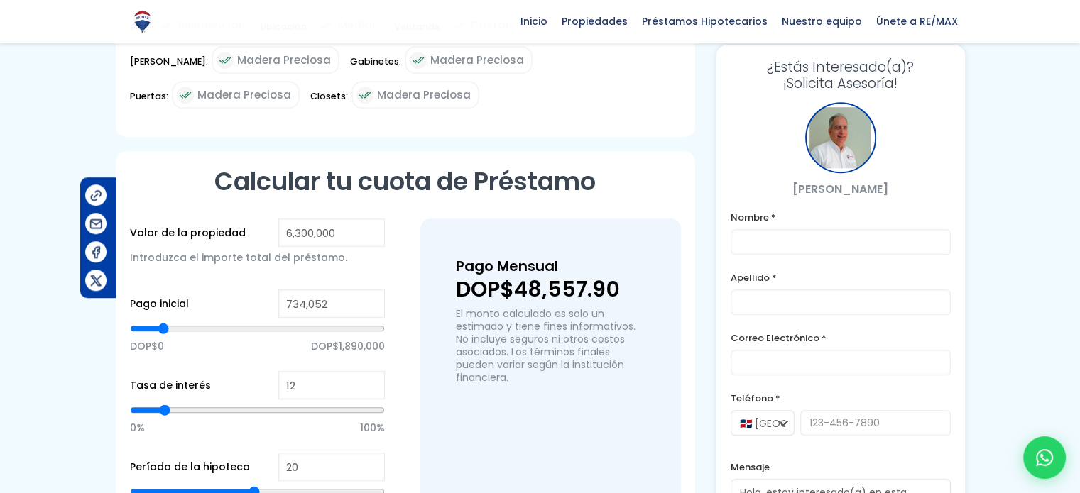
type input "719371"
type input "704,690"
type input "704690"
type input "690,009"
type input "690009"
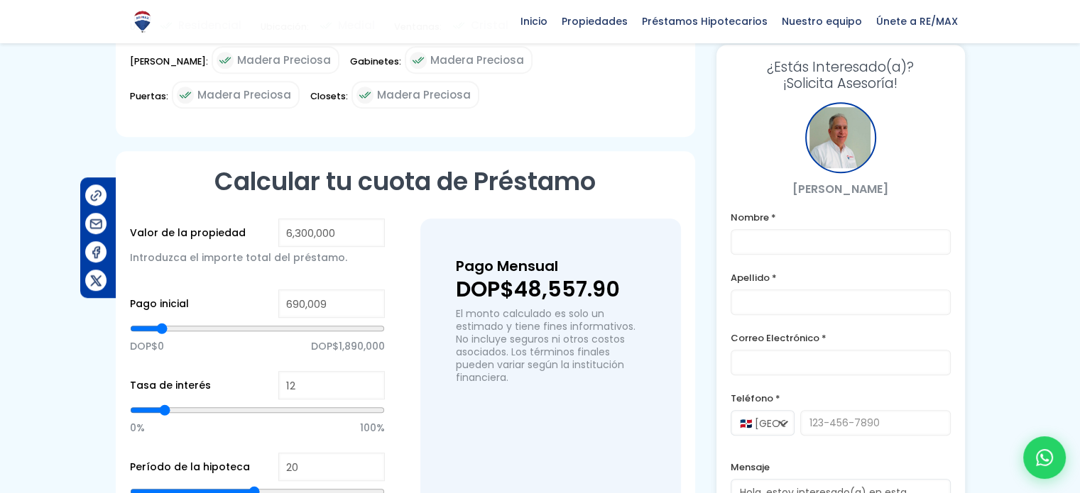
type input "675,328"
type input "675328"
type input "660,647"
type input "660647"
type input "645,966"
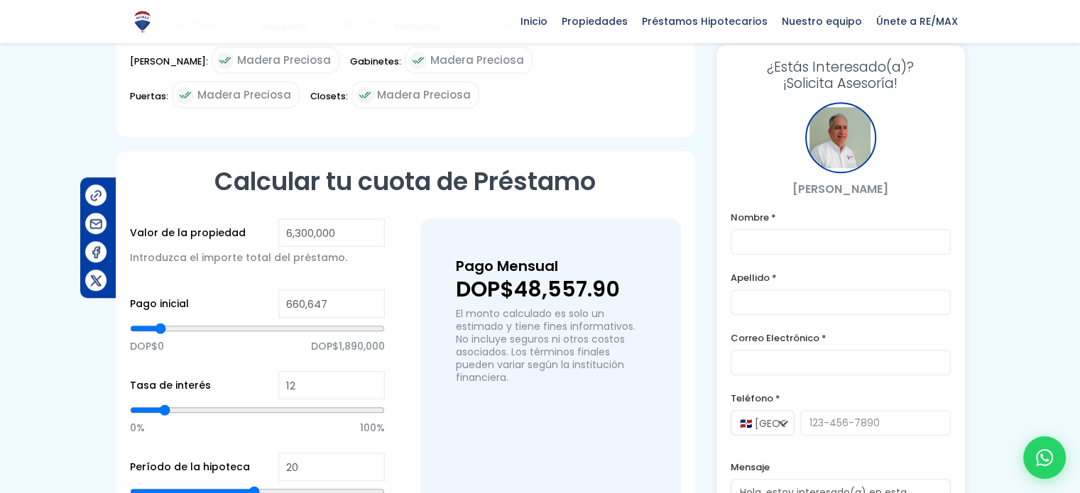
type input "645966"
type input "631,285"
type input "631285"
type input "616,604"
type input "616604"
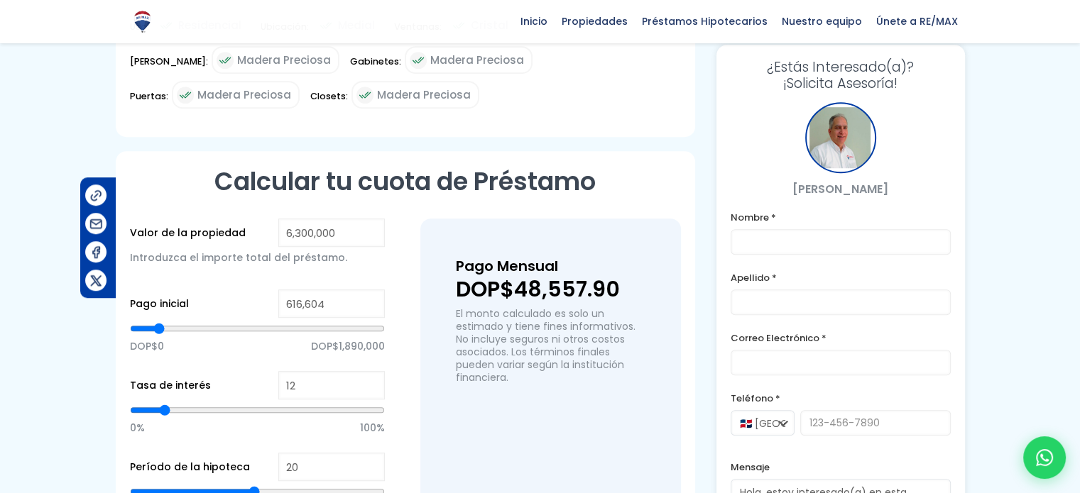
type input "601,923"
type input "601923"
type input "587,241"
type input "587241"
type input "572,560"
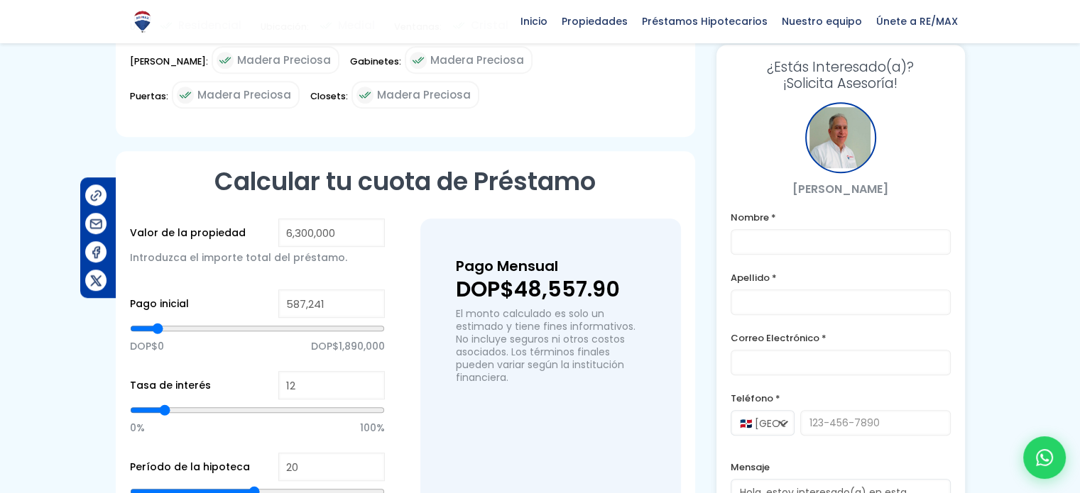
type input "572560"
type input "557,879"
type input "557879"
type input "543,198"
type input "543198"
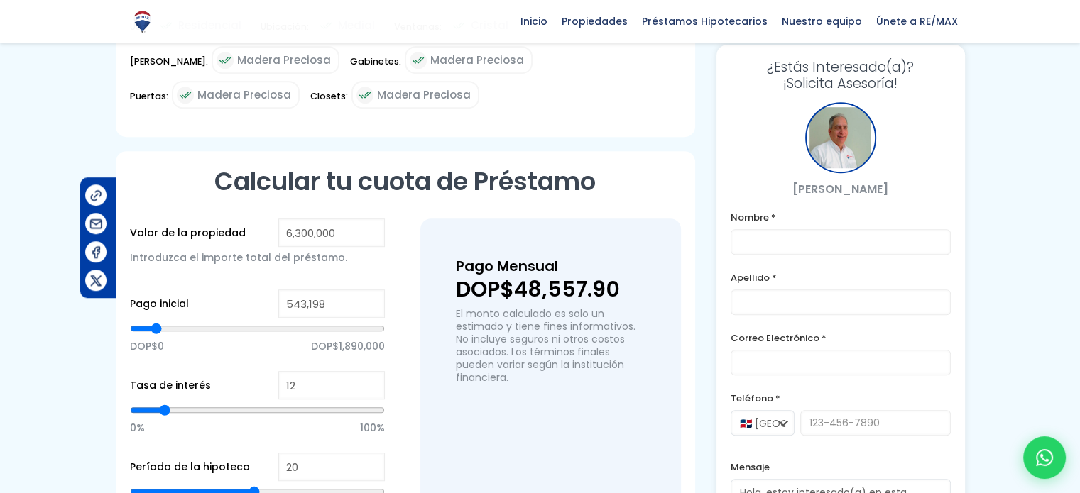
type input "528,517"
type input "528517"
type input "513,836"
type input "513836"
type input "499,155"
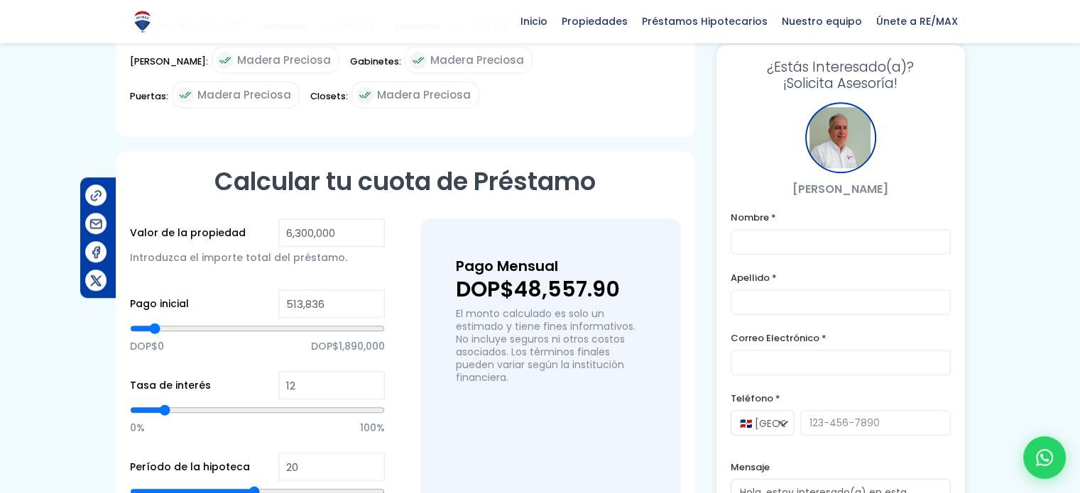
type input "499155"
type input "484,474"
type input "484474"
type input "469,793"
type input "469793"
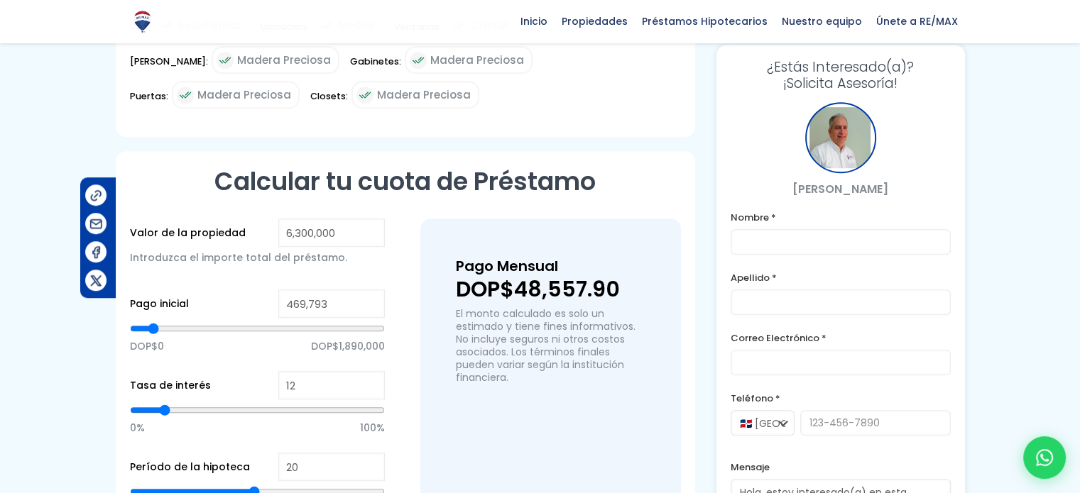
type input "455,112"
type input "455112"
type input "440,431"
type input "440431"
type input "425,750"
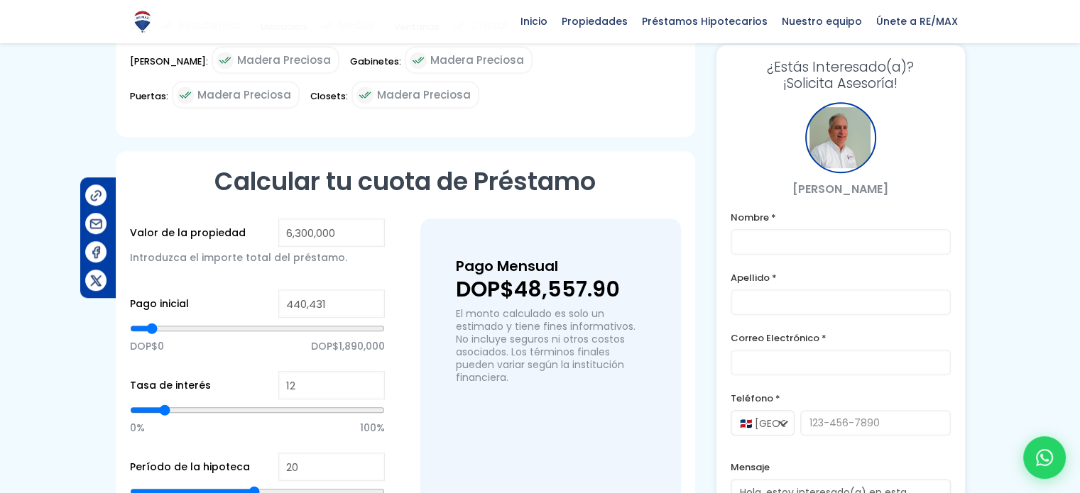
type input "425750"
type input "411,069"
type input "411069"
type input "396,388"
type input "396388"
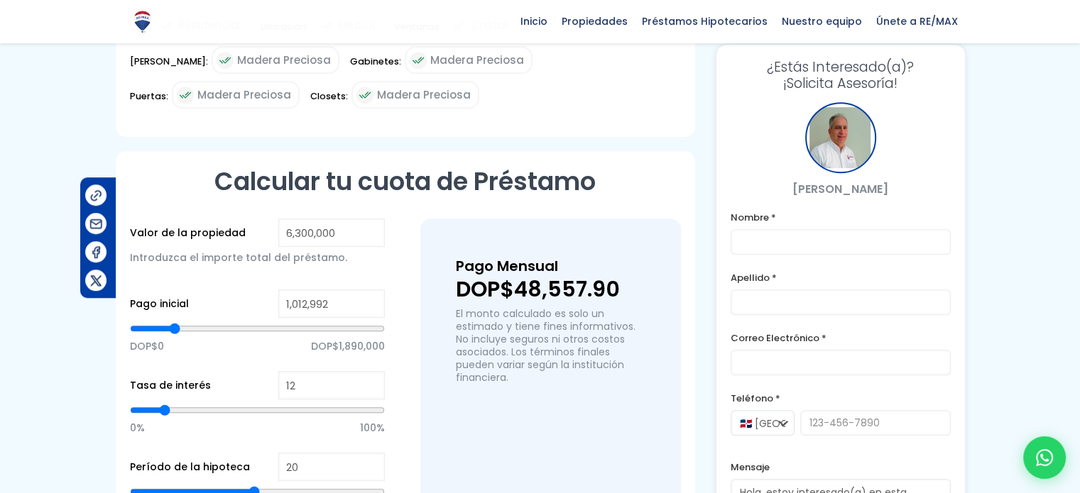
drag, startPoint x: 251, startPoint y: 305, endPoint x: 174, endPoint y: 275, distance: 82.5
click at [174, 322] on input "range" at bounding box center [257, 329] width 255 height 14
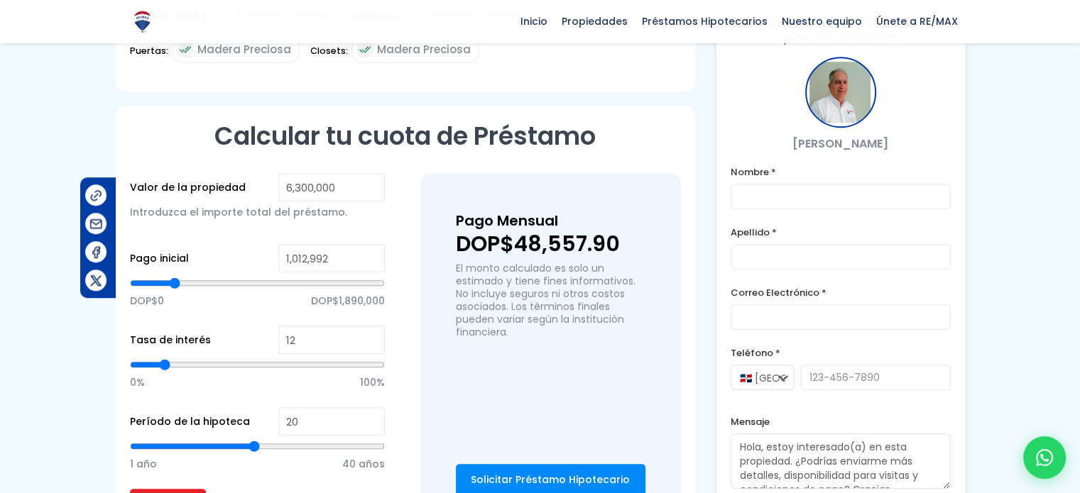
scroll to position [994, 0]
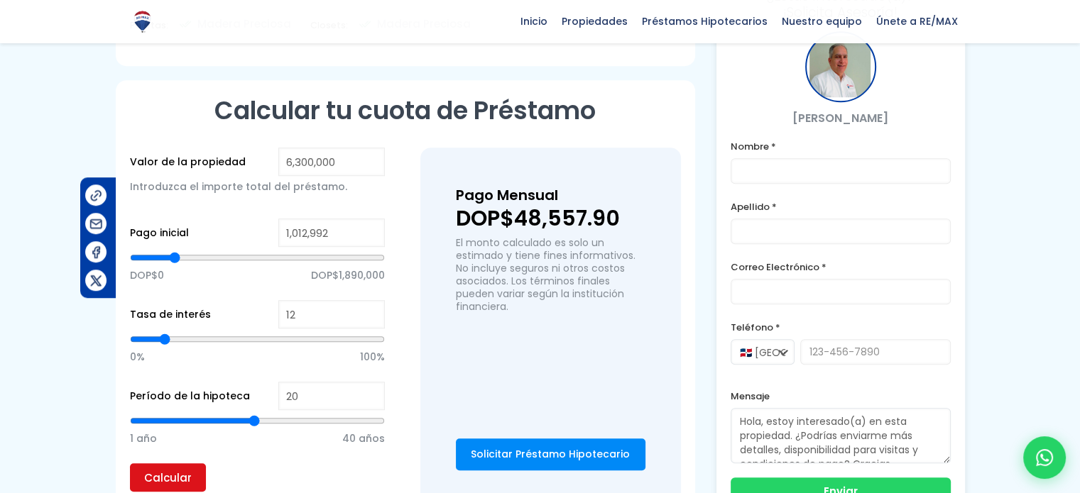
click at [168, 464] on input "Calcular" at bounding box center [168, 478] width 76 height 28
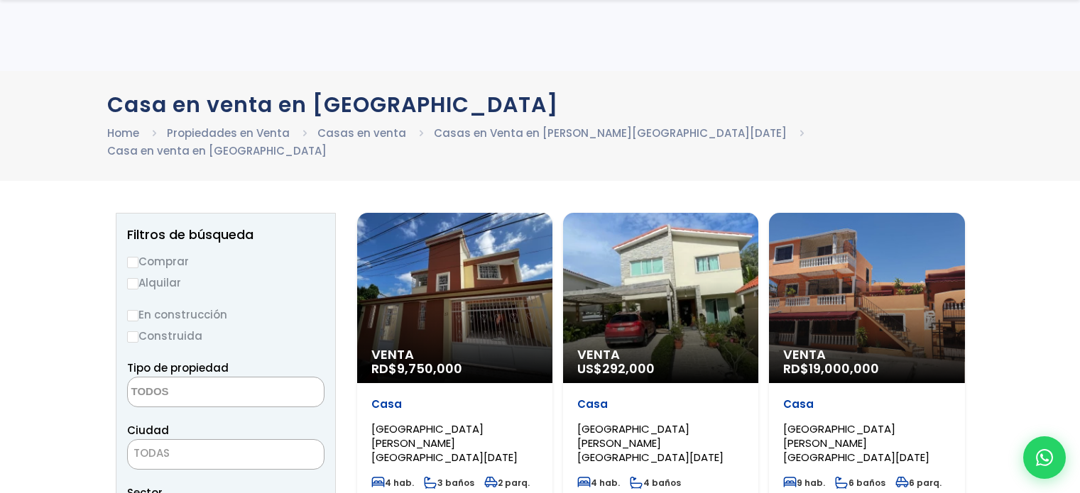
select select
